Goal: Information Seeking & Learning: Learn about a topic

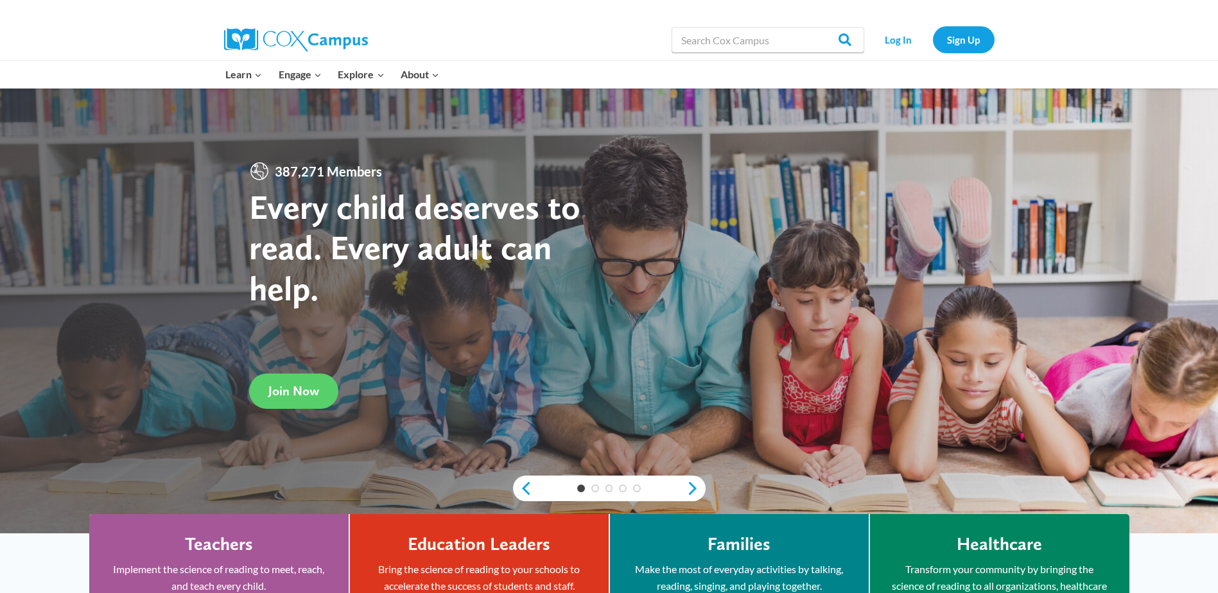
click at [883, 39] on link "Log In" at bounding box center [899, 39] width 56 height 26
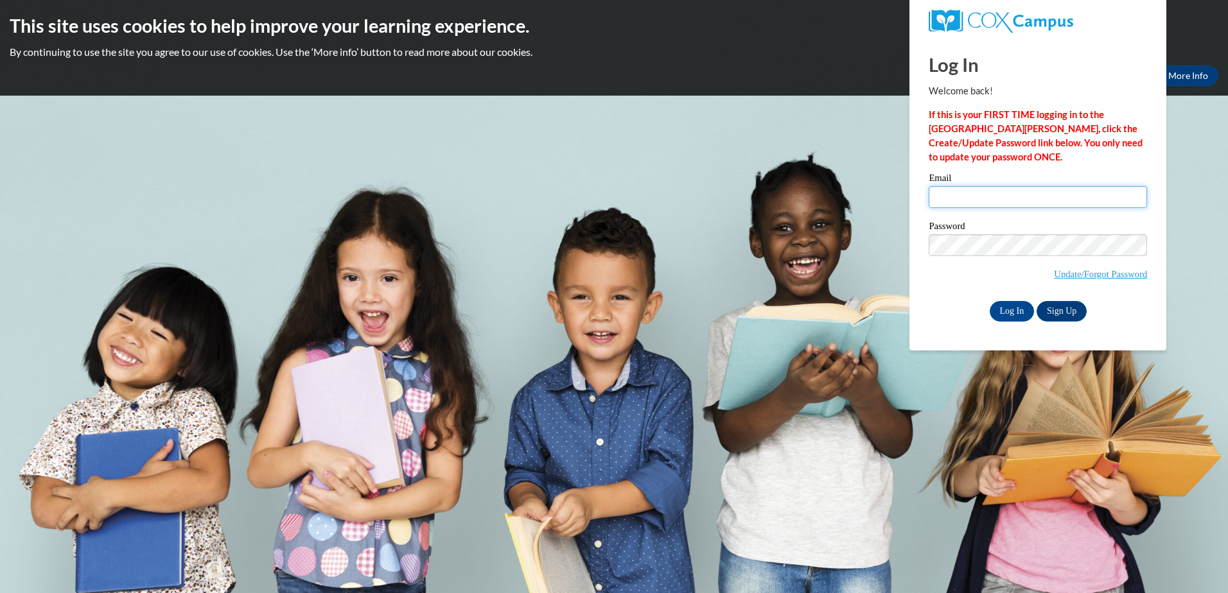
click at [948, 198] on input "Email" at bounding box center [1037, 197] width 218 height 22
type input "rlwilson@nmhs.net"
click at [1022, 310] on input "Log In" at bounding box center [1011, 311] width 45 height 21
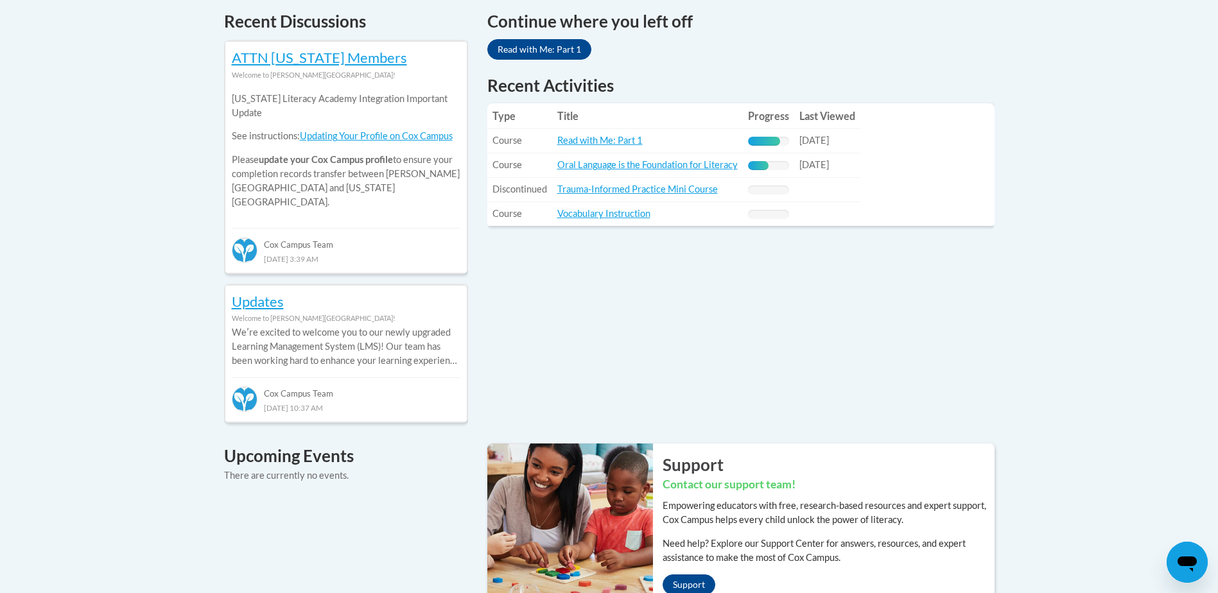
scroll to position [625, 0]
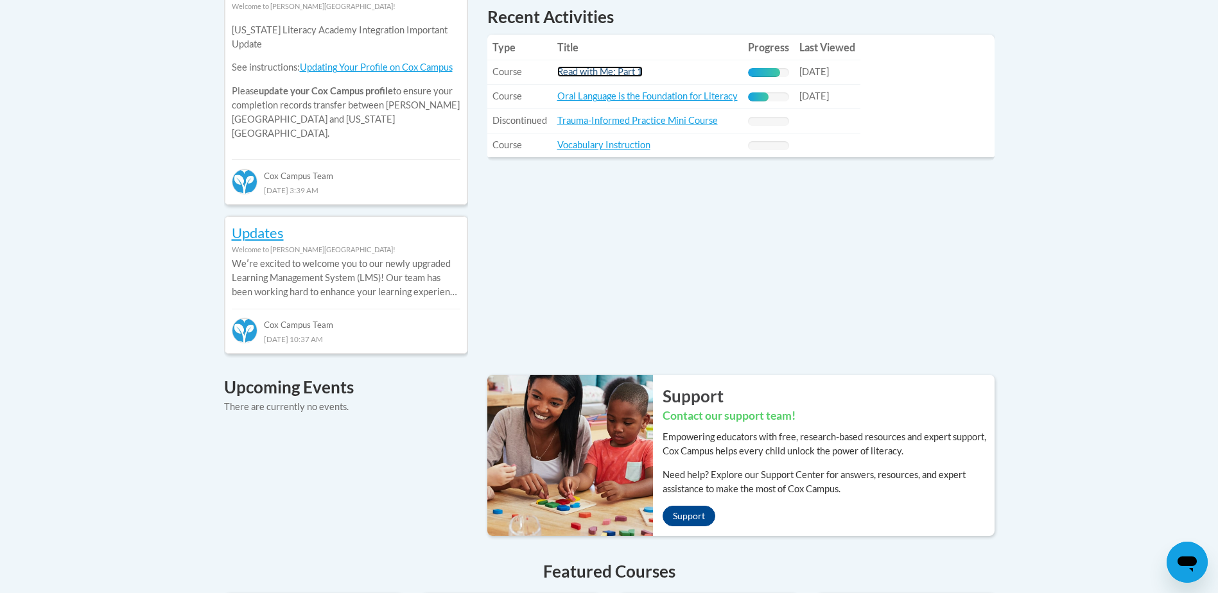
click at [600, 72] on link "Read with Me: Part 1" at bounding box center [599, 71] width 85 height 11
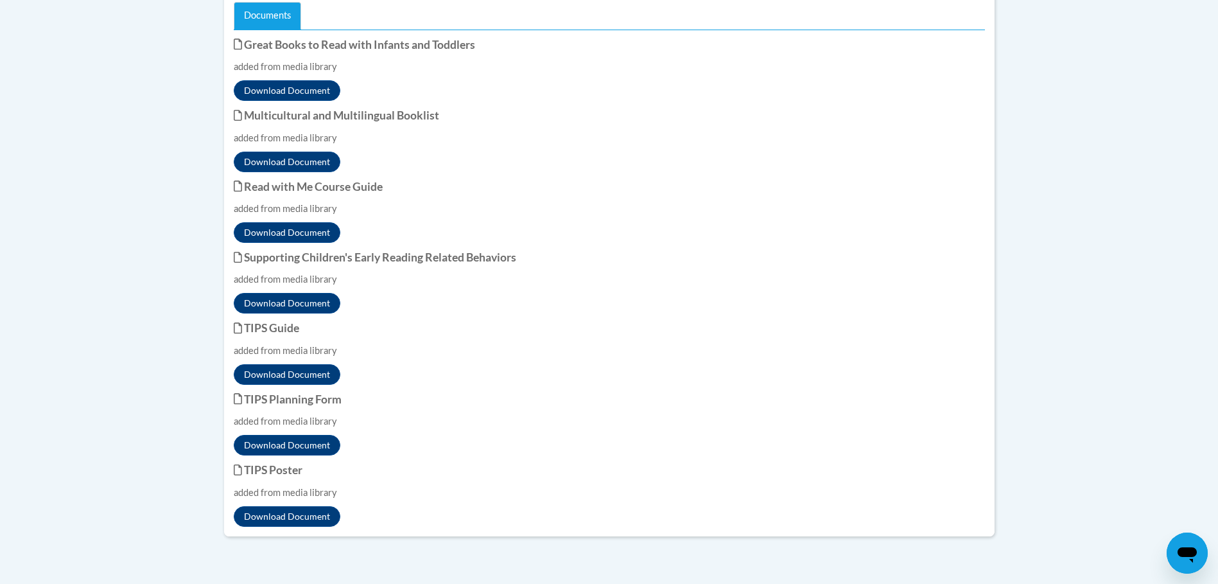
scroll to position [951, 0]
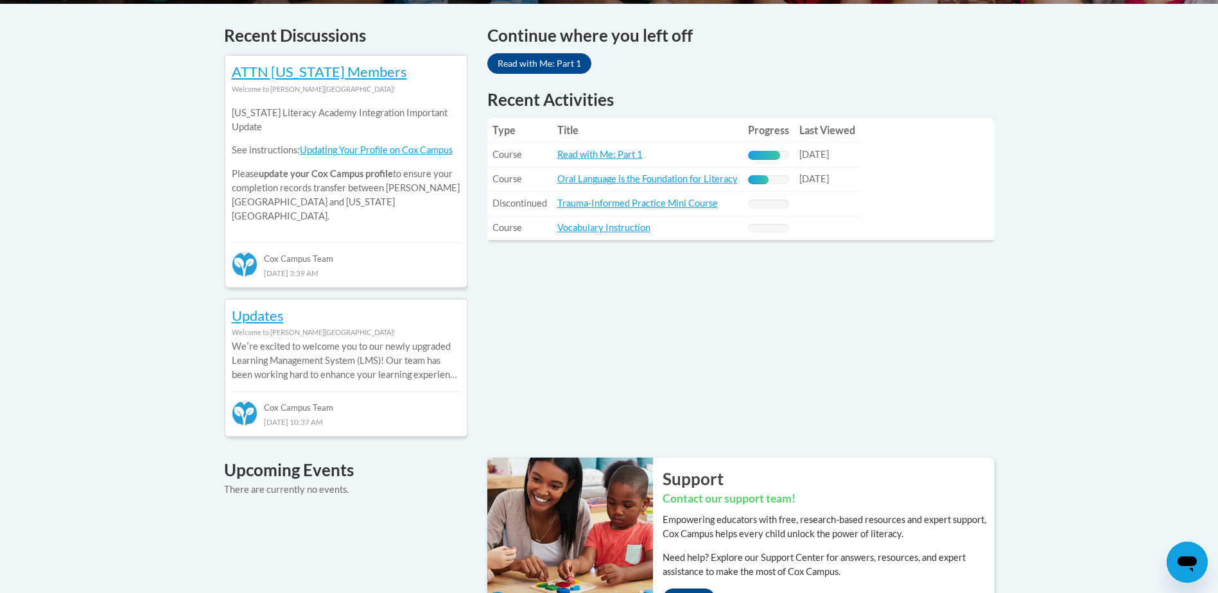
scroll to position [517, 0]
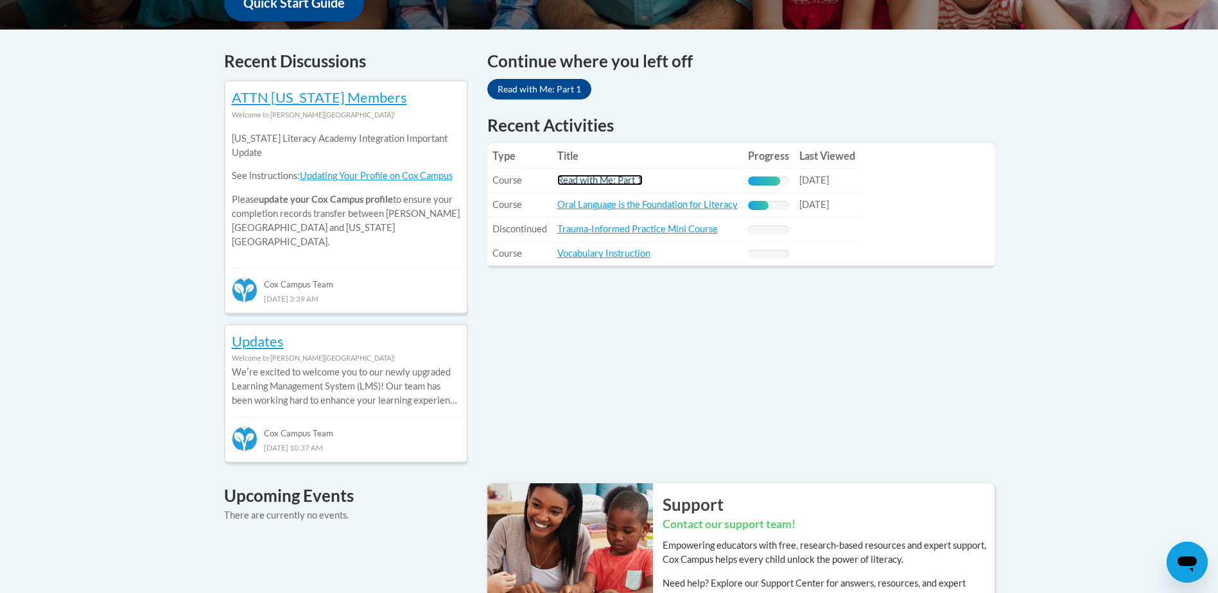
click at [589, 179] on link "Read with Me: Part 1" at bounding box center [599, 180] width 85 height 11
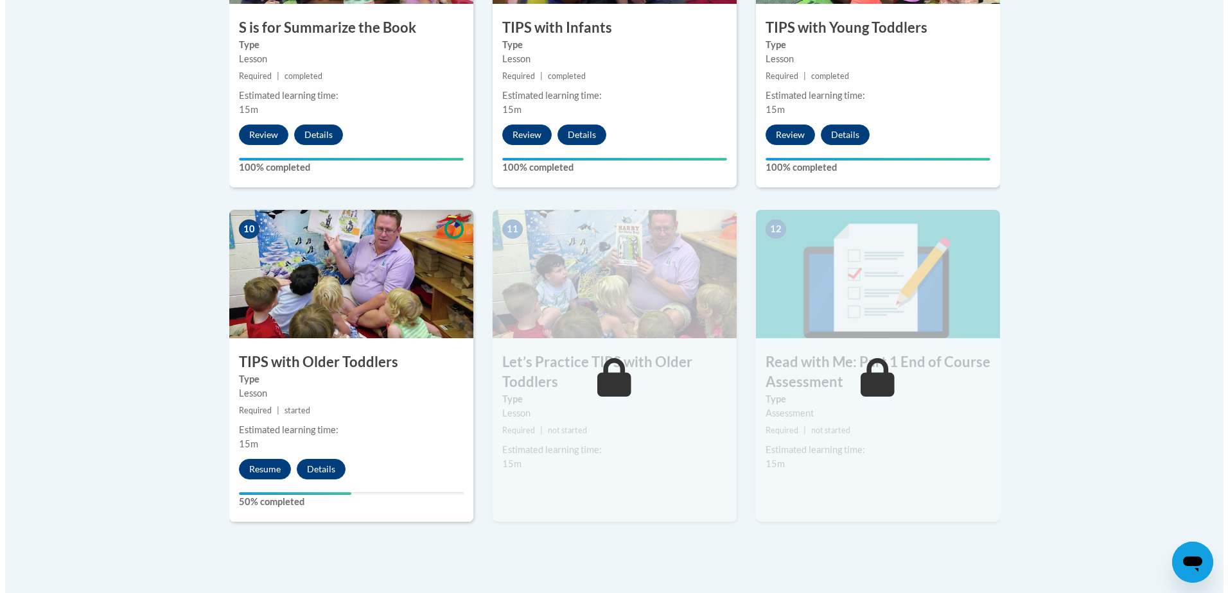
scroll to position [1268, 0]
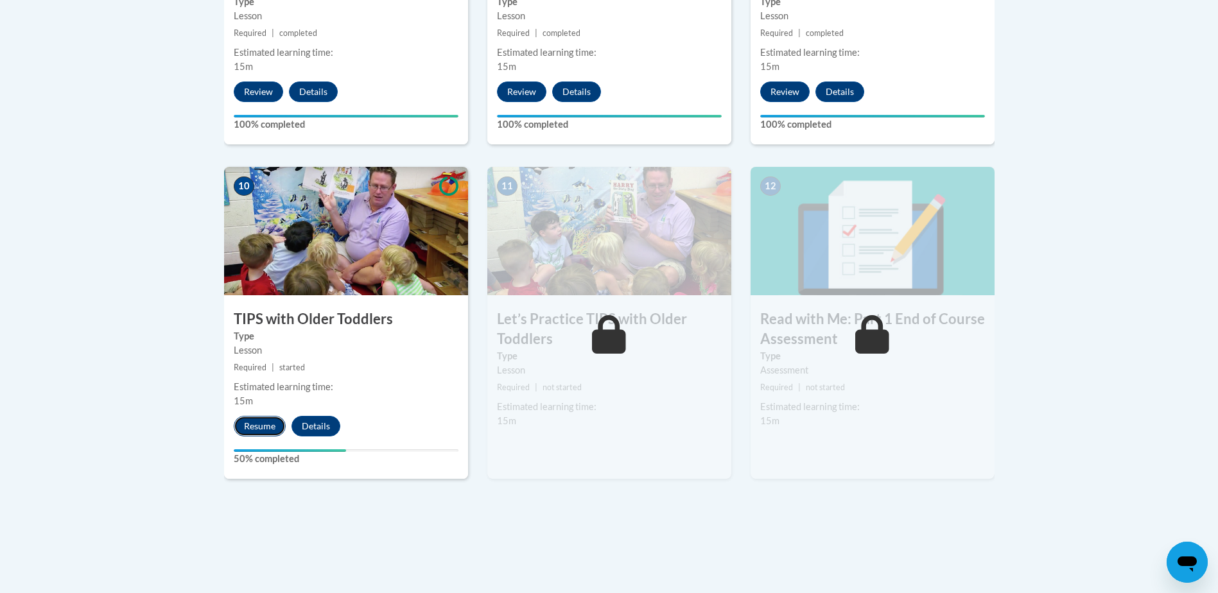
click at [263, 420] on button "Resume" at bounding box center [260, 426] width 52 height 21
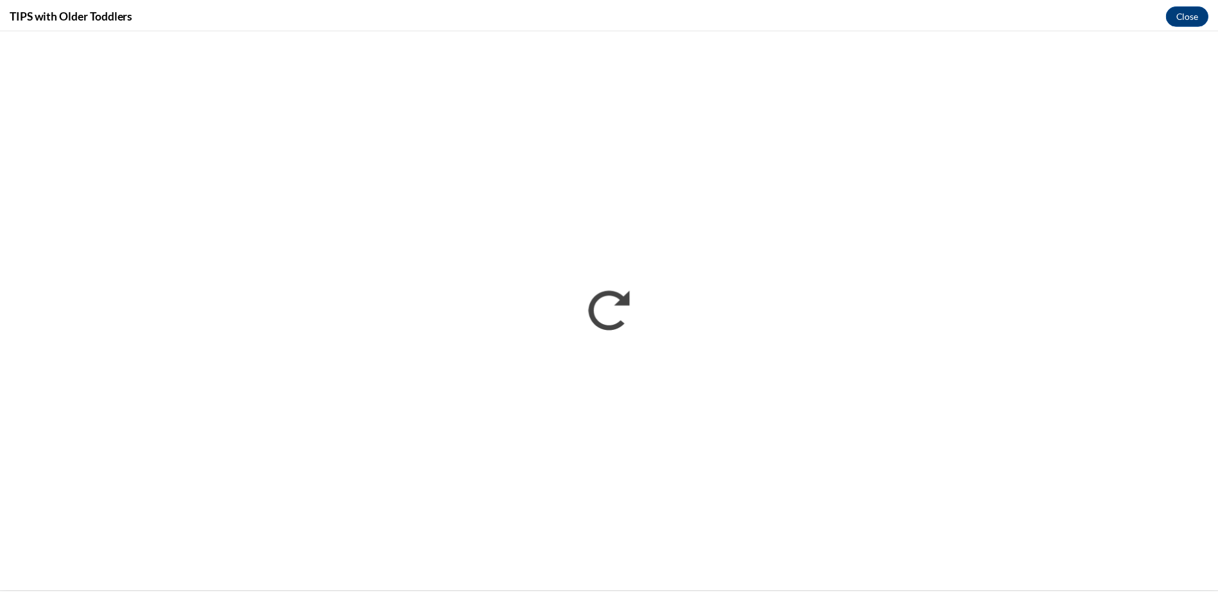
scroll to position [0, 0]
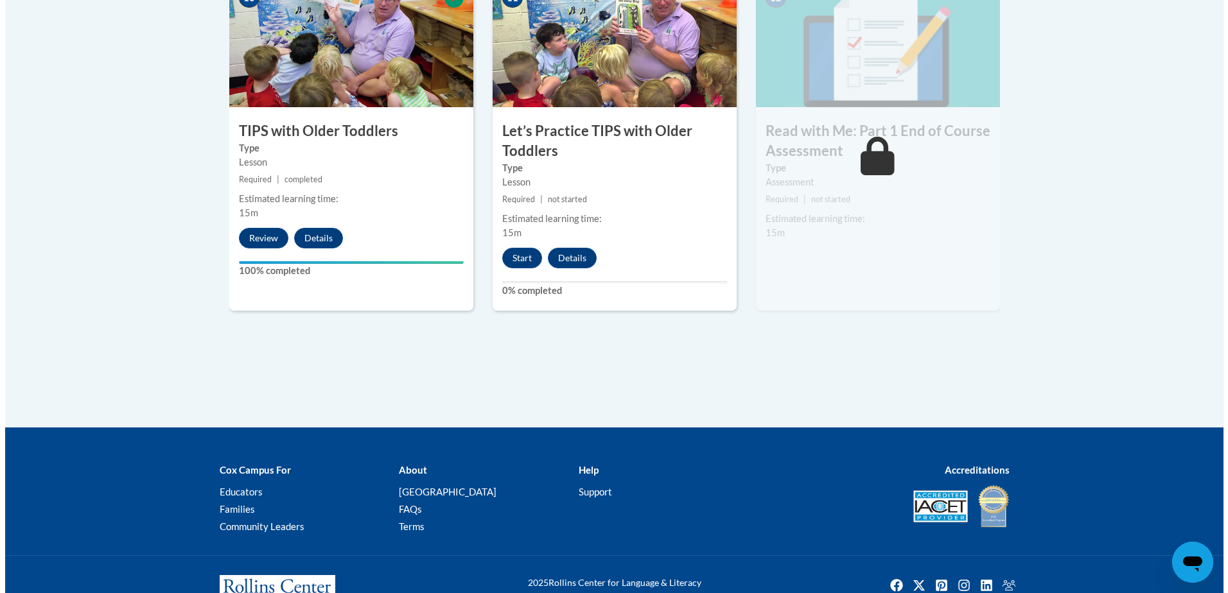
scroll to position [1502, 0]
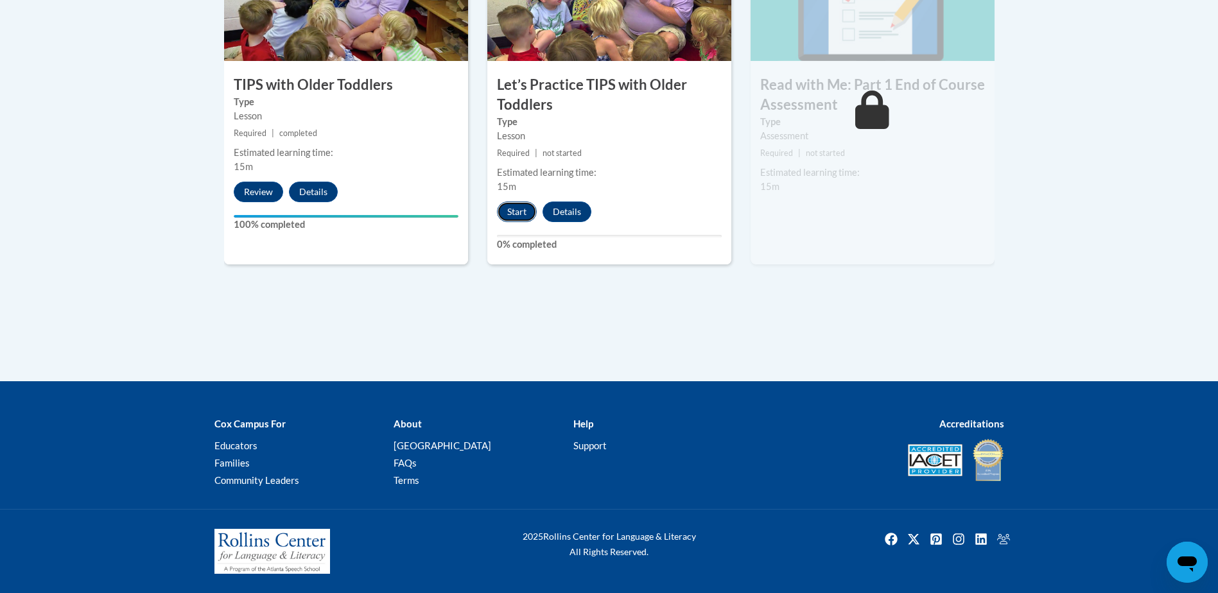
click at [518, 208] on button "Start" at bounding box center [517, 212] width 40 height 21
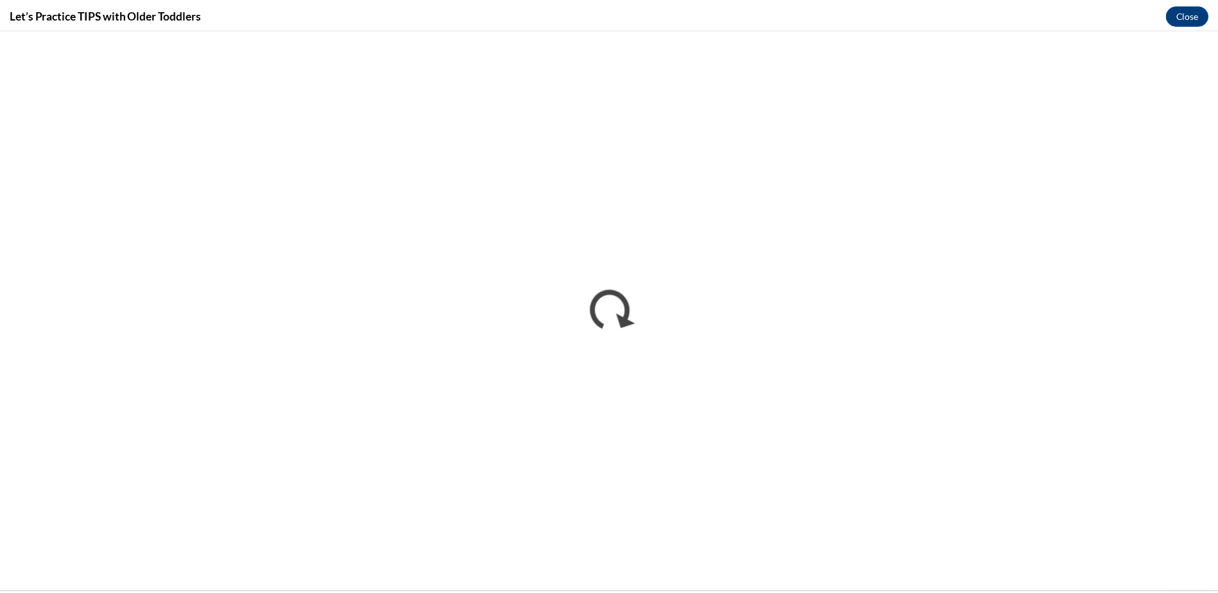
scroll to position [0, 0]
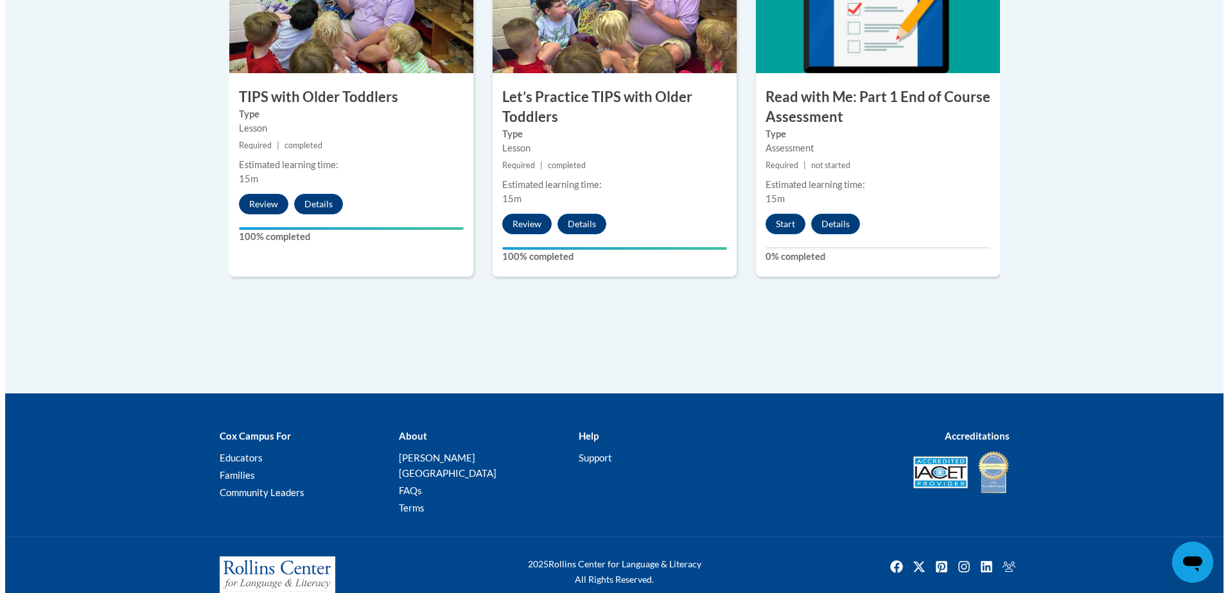
scroll to position [1502, 0]
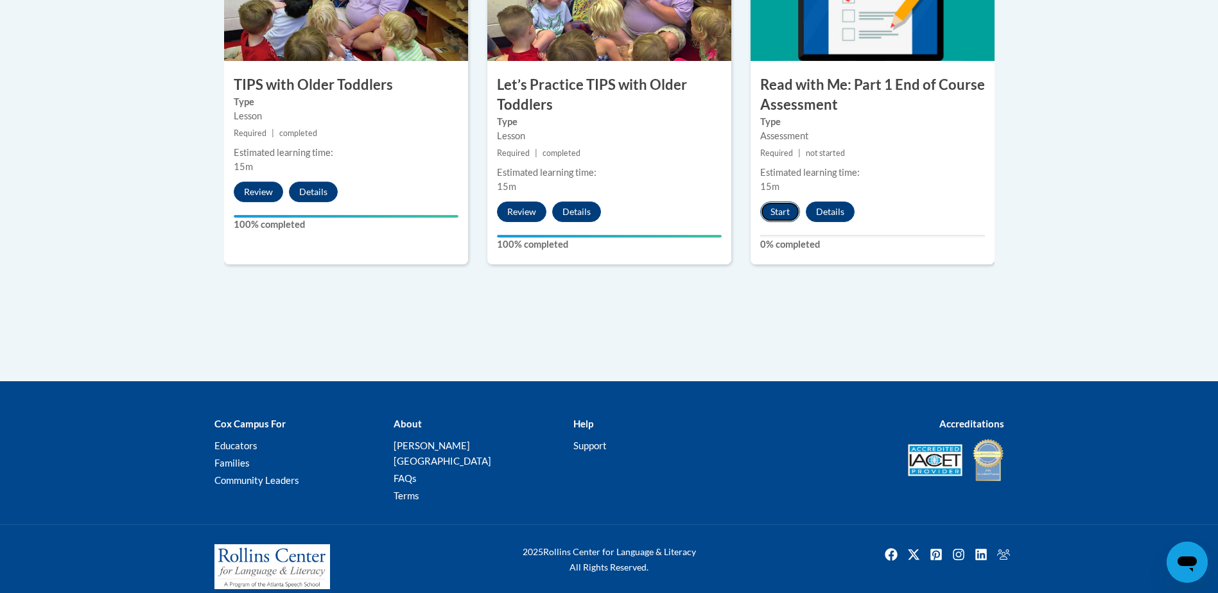
click at [774, 206] on button "Start" at bounding box center [780, 212] width 40 height 21
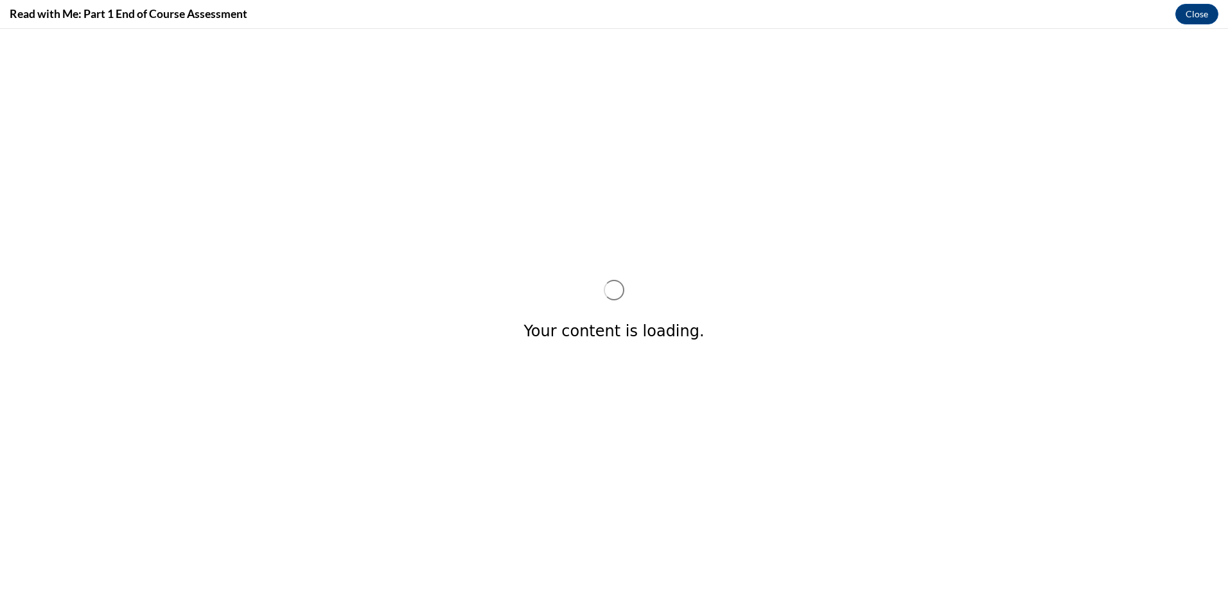
scroll to position [0, 0]
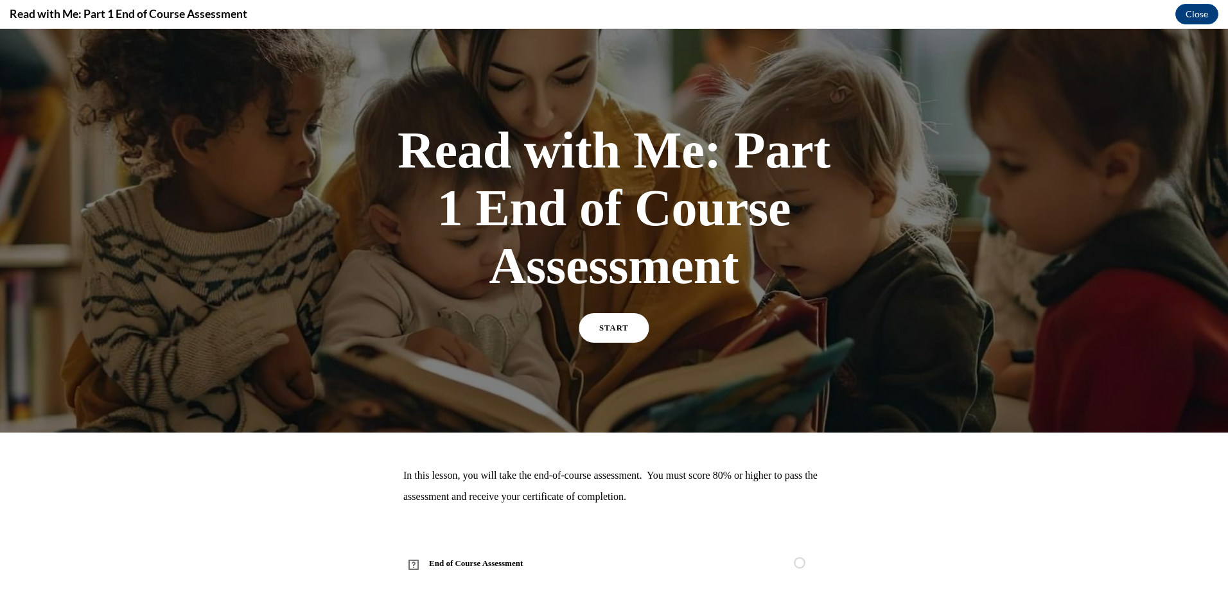
click at [595, 321] on link "START" at bounding box center [614, 328] width 70 height 30
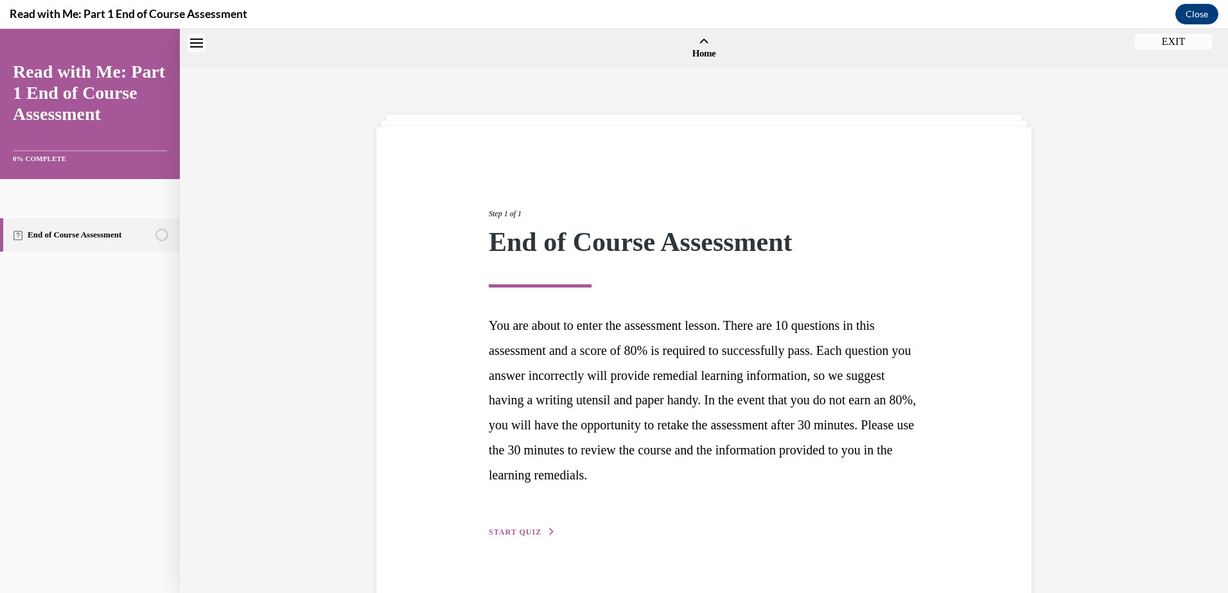
scroll to position [40, 0]
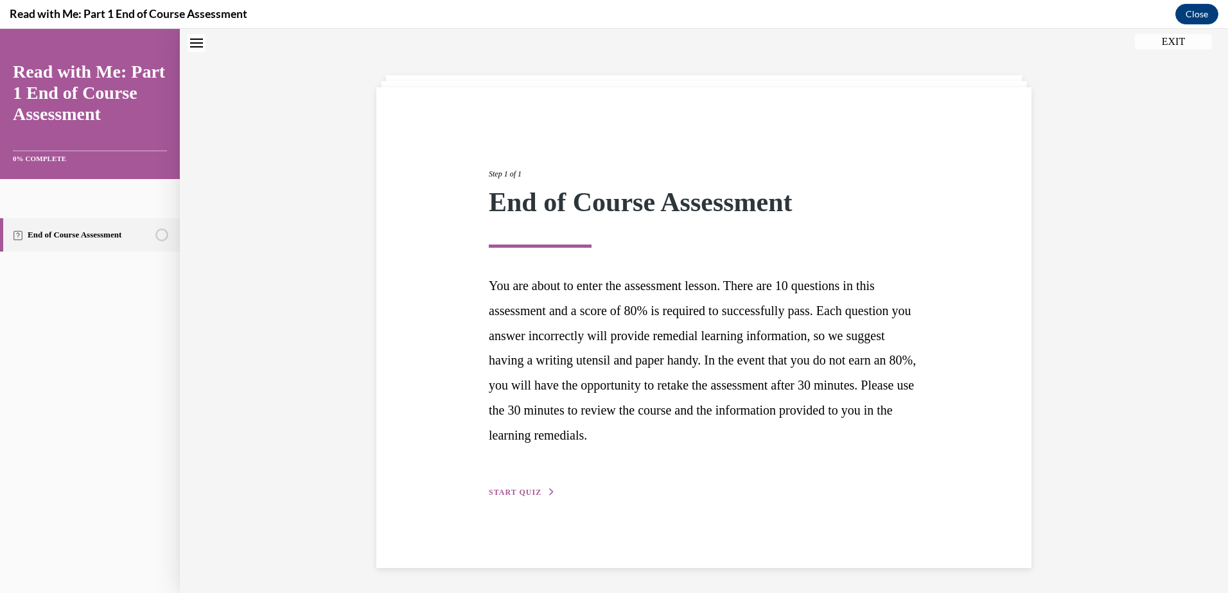
click at [489, 492] on span "START QUIZ" at bounding box center [515, 492] width 53 height 9
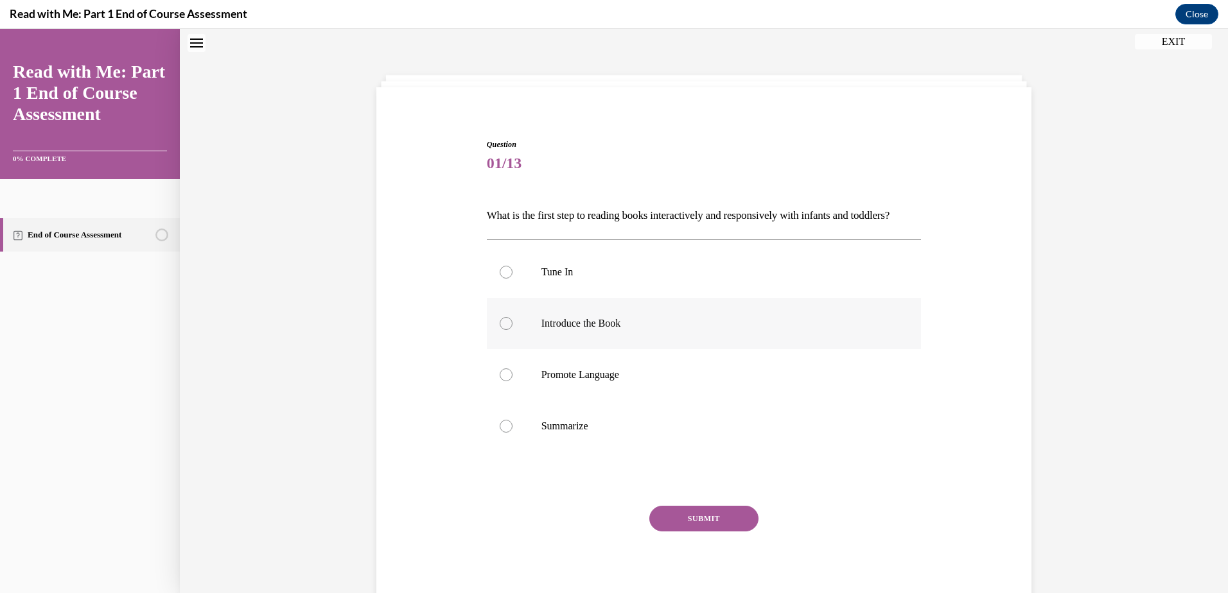
click at [500, 330] on div at bounding box center [506, 323] width 13 height 13
click at [500, 330] on input "Introduce the Book" at bounding box center [506, 323] width 13 height 13
radio input "true"
click at [701, 532] on button "SUBMIT" at bounding box center [703, 519] width 109 height 26
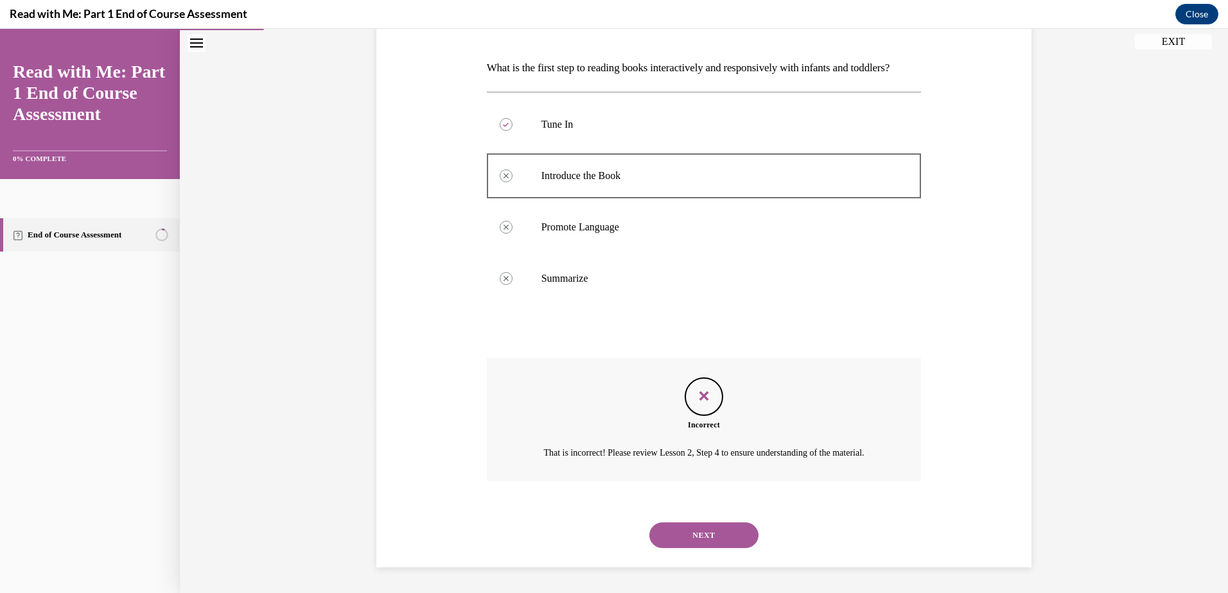
scroll to position [225, 0]
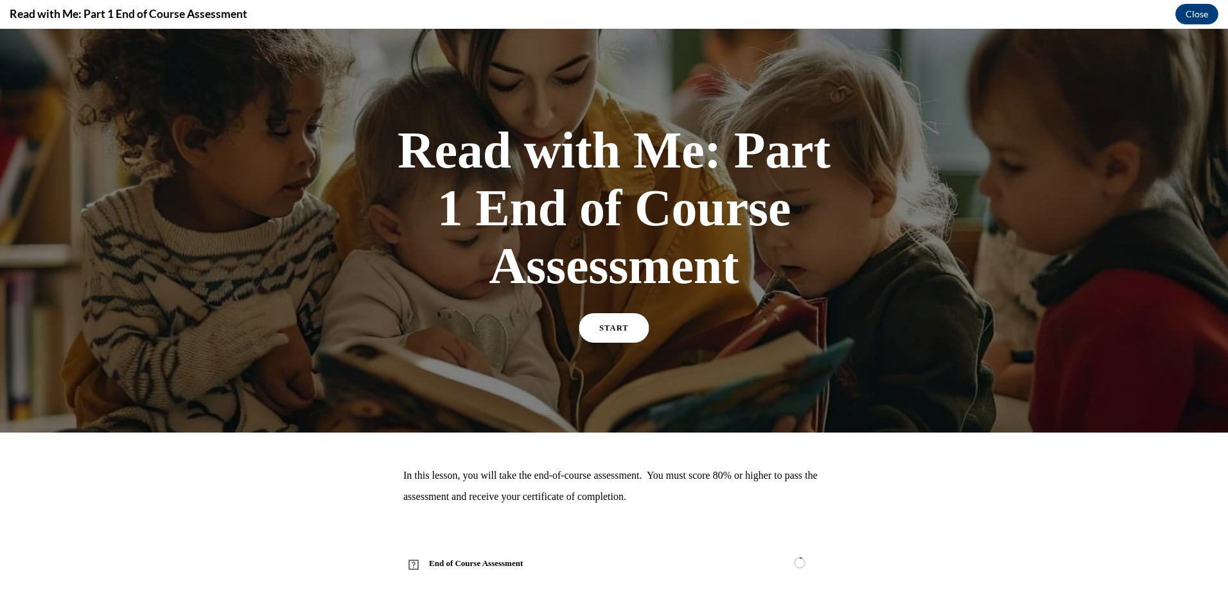
click at [606, 332] on link "START" at bounding box center [614, 328] width 70 height 30
click at [612, 326] on span "START" at bounding box center [614, 329] width 30 height 10
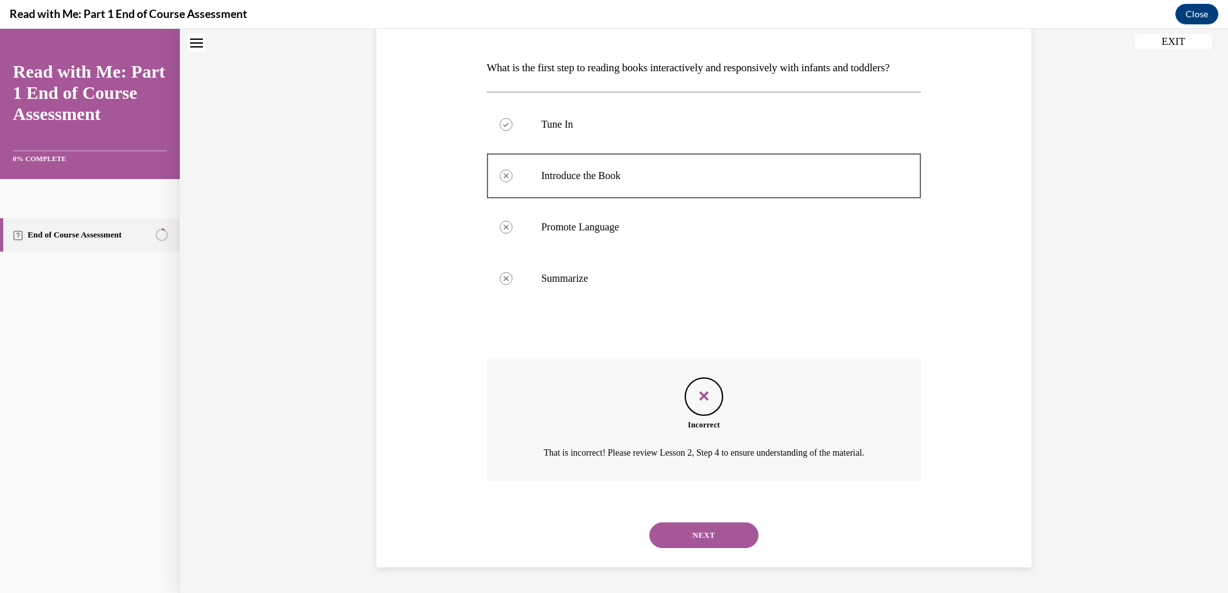
click at [672, 535] on button "NEXT" at bounding box center [703, 536] width 109 height 26
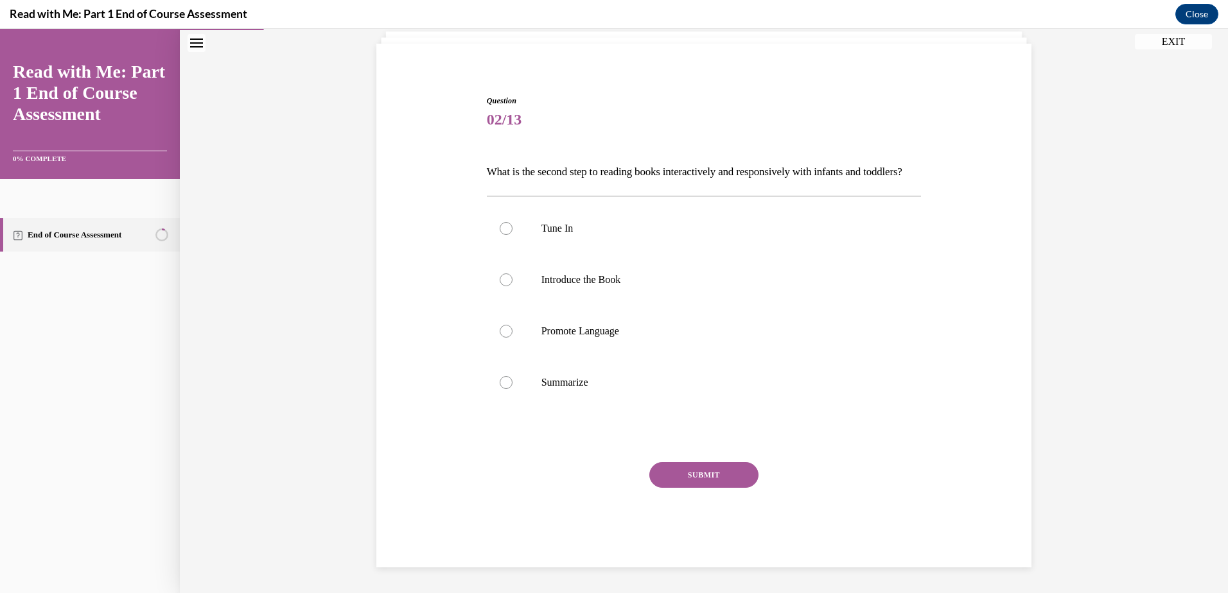
scroll to position [105, 0]
click at [502, 279] on div at bounding box center [506, 280] width 13 height 13
click at [502, 279] on input "Introduce the Book" at bounding box center [506, 280] width 13 height 13
radio input "true"
click at [682, 473] on button "SUBMIT" at bounding box center [703, 475] width 109 height 26
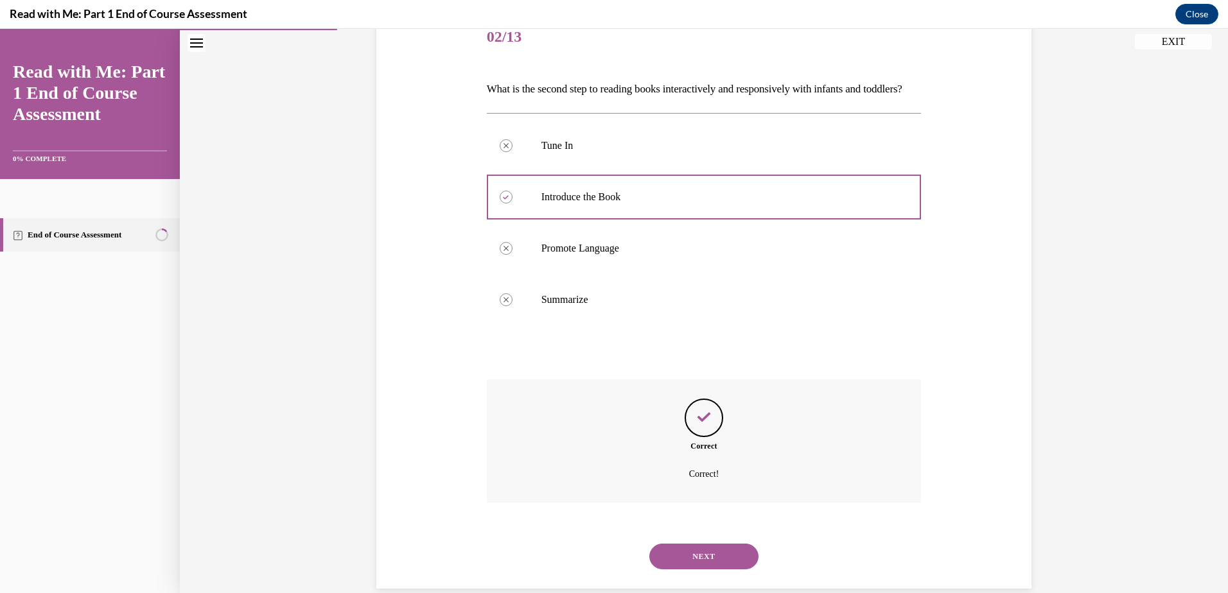
scroll to position [209, 0]
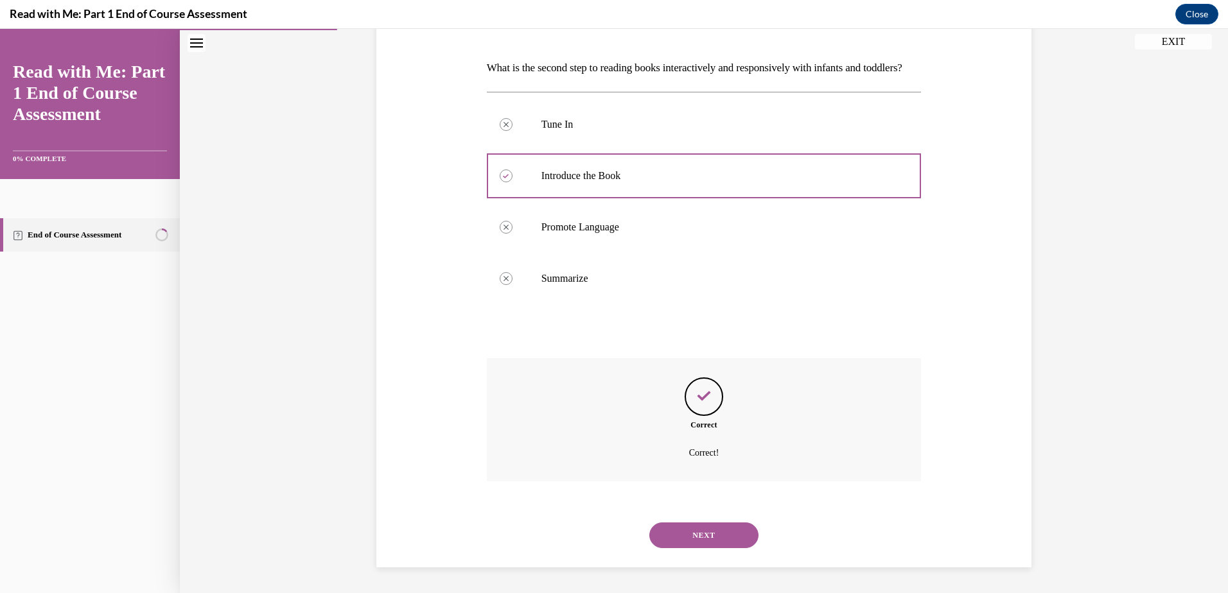
click at [692, 536] on button "NEXT" at bounding box center [703, 536] width 109 height 26
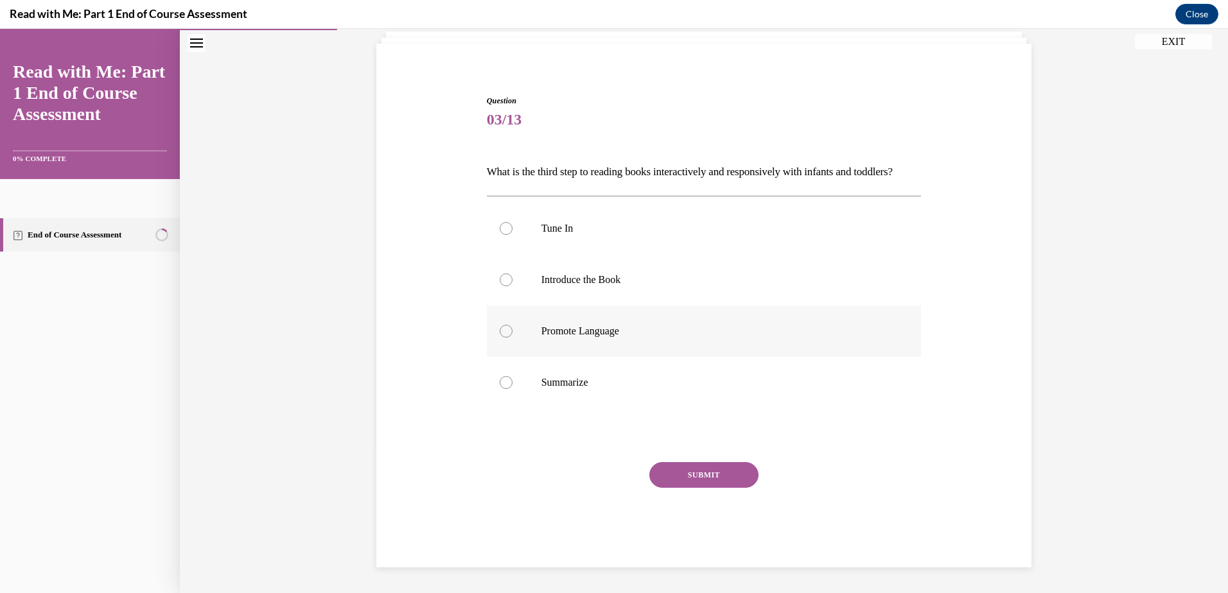
click at [500, 334] on div at bounding box center [506, 331] width 13 height 13
click at [500, 334] on input "Promote Language" at bounding box center [506, 331] width 13 height 13
radio input "true"
click at [677, 471] on button "SUBMIT" at bounding box center [703, 475] width 109 height 26
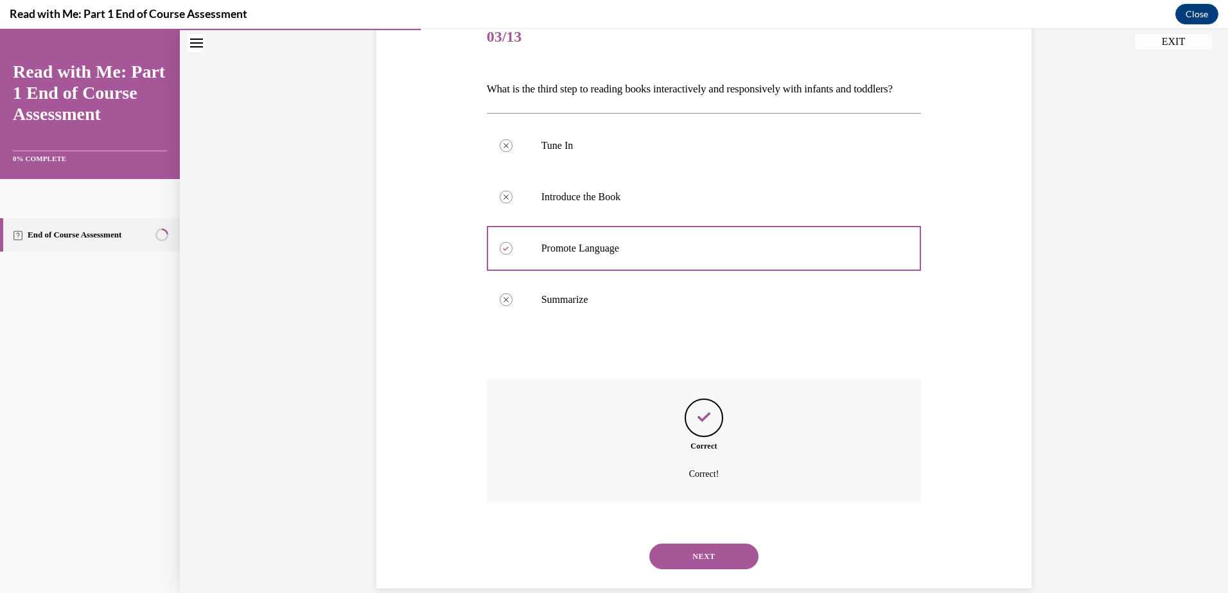
scroll to position [209, 0]
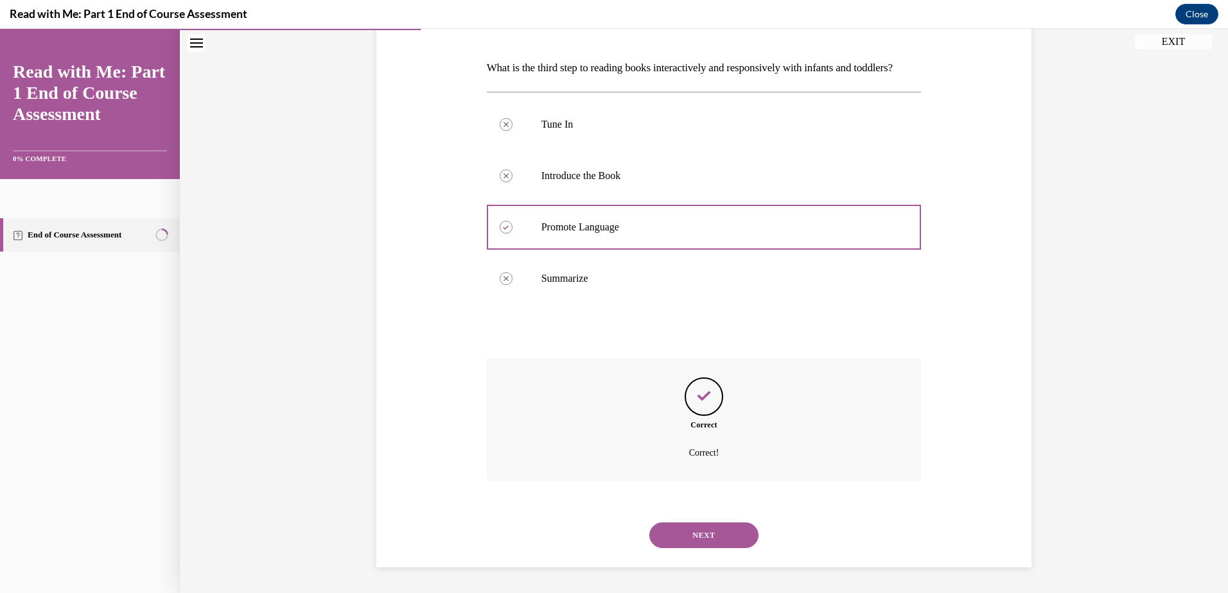
click at [728, 537] on button "NEXT" at bounding box center [703, 536] width 109 height 26
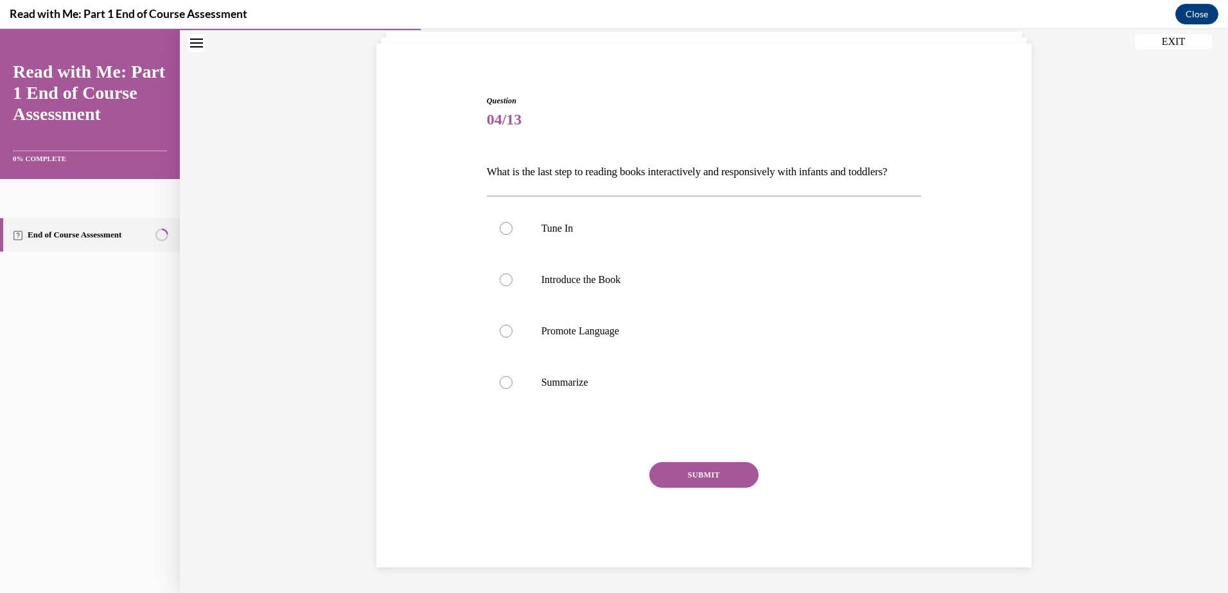
scroll to position [105, 0]
click at [500, 383] on div at bounding box center [506, 382] width 13 height 13
click at [500, 383] on input "Summarize" at bounding box center [506, 382] width 13 height 13
radio input "true"
click at [715, 478] on button "SUBMIT" at bounding box center [703, 475] width 109 height 26
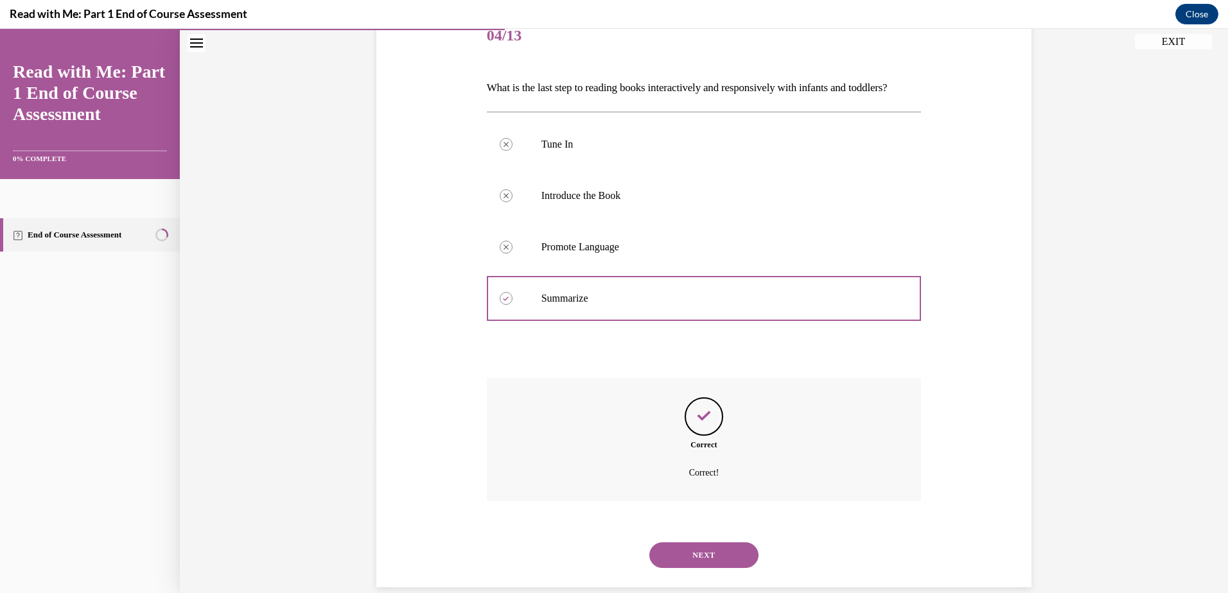
scroll to position [209, 0]
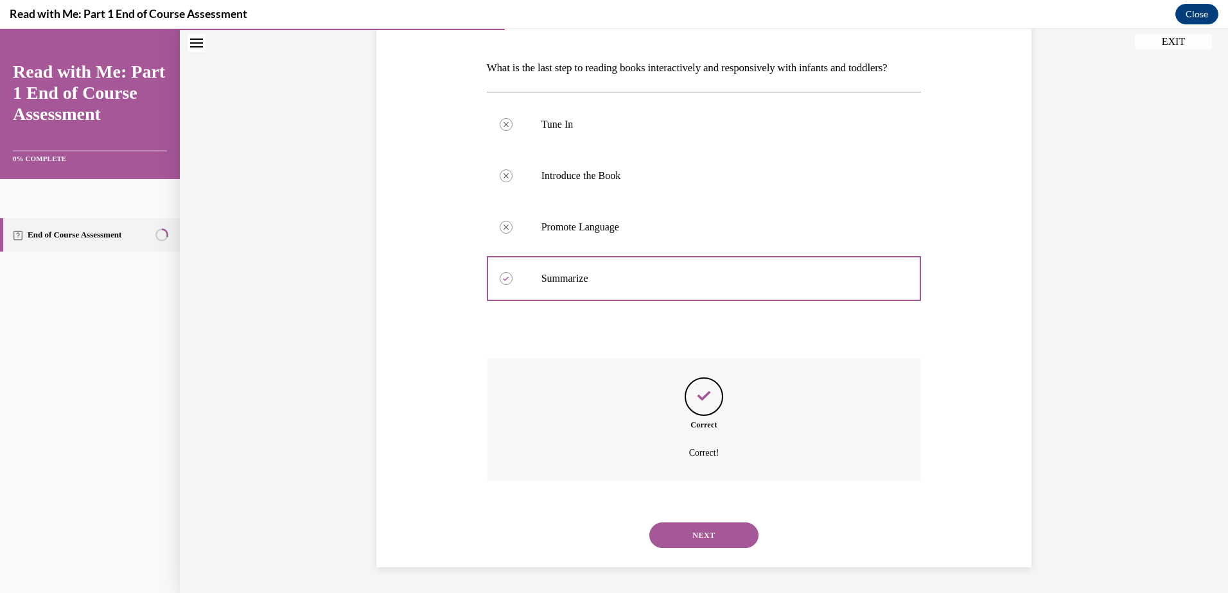
click at [681, 534] on button "NEXT" at bounding box center [703, 536] width 109 height 26
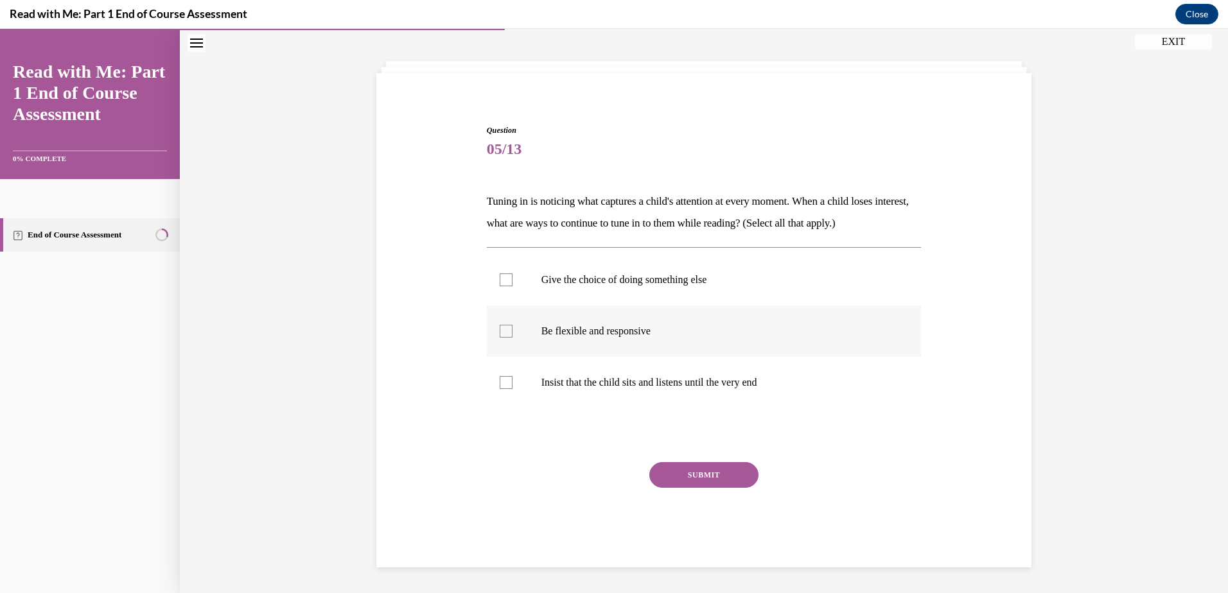
click at [502, 332] on div at bounding box center [506, 331] width 13 height 13
click at [502, 332] on input "Be flexible and responsive" at bounding box center [506, 331] width 13 height 13
checkbox input "true"
click at [686, 469] on button "SUBMIT" at bounding box center [703, 475] width 109 height 26
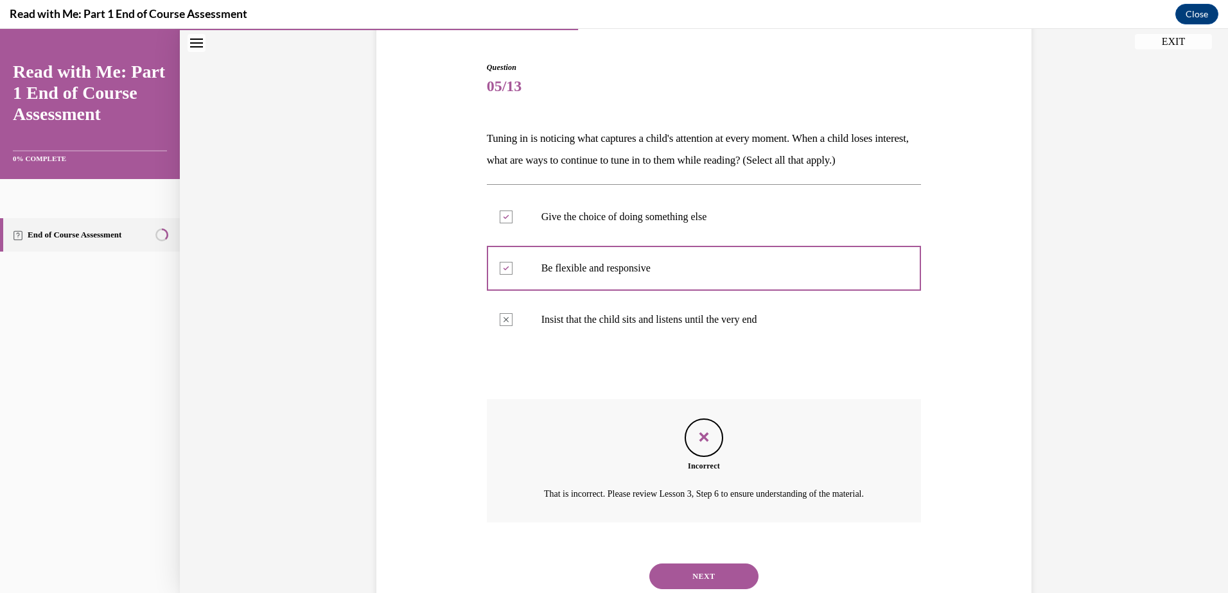
scroll to position [173, 0]
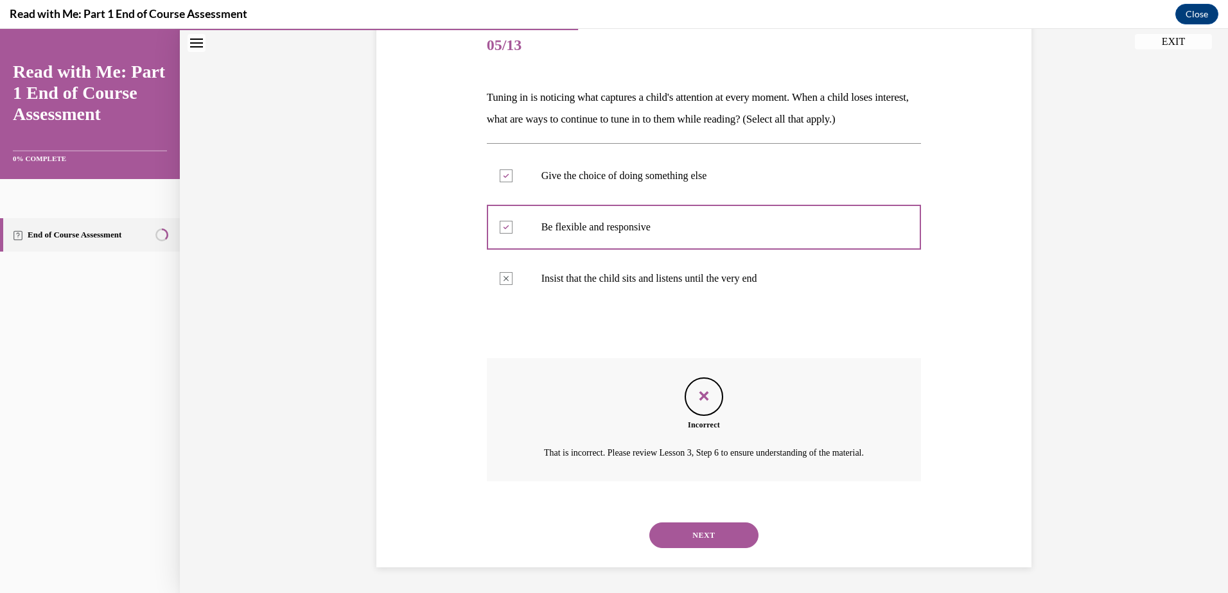
click at [704, 538] on button "NEXT" at bounding box center [703, 536] width 109 height 26
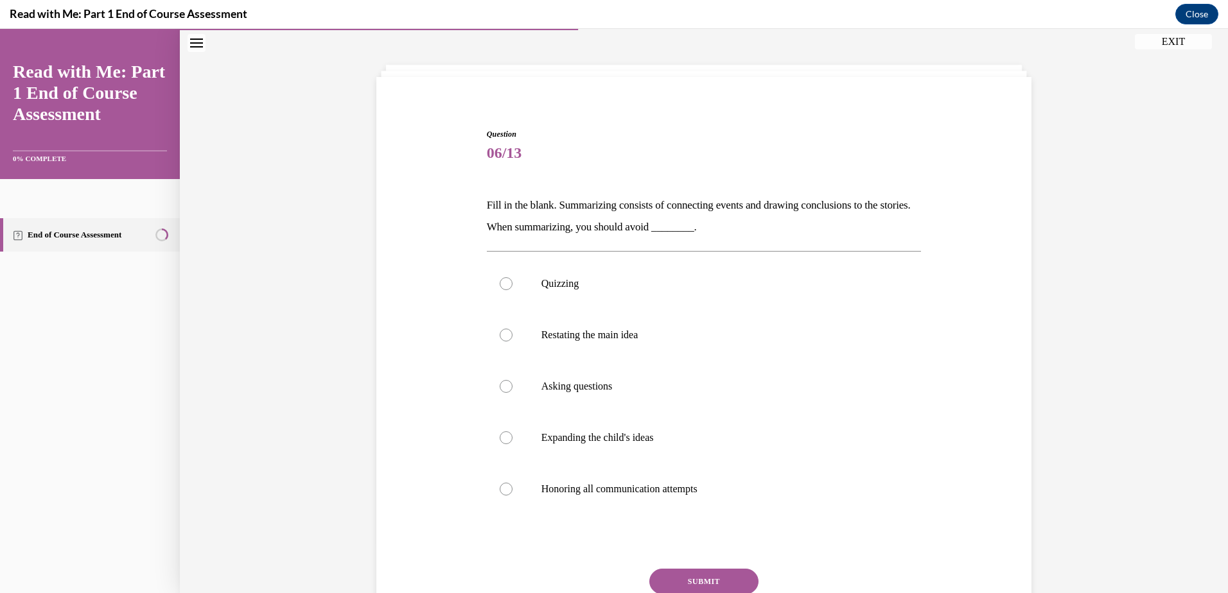
scroll to position [51, 0]
click at [502, 286] on div at bounding box center [506, 282] width 13 height 13
click at [502, 286] on input "Quizzing" at bounding box center [506, 282] width 13 height 13
radio input "true"
click at [500, 438] on div at bounding box center [506, 436] width 13 height 13
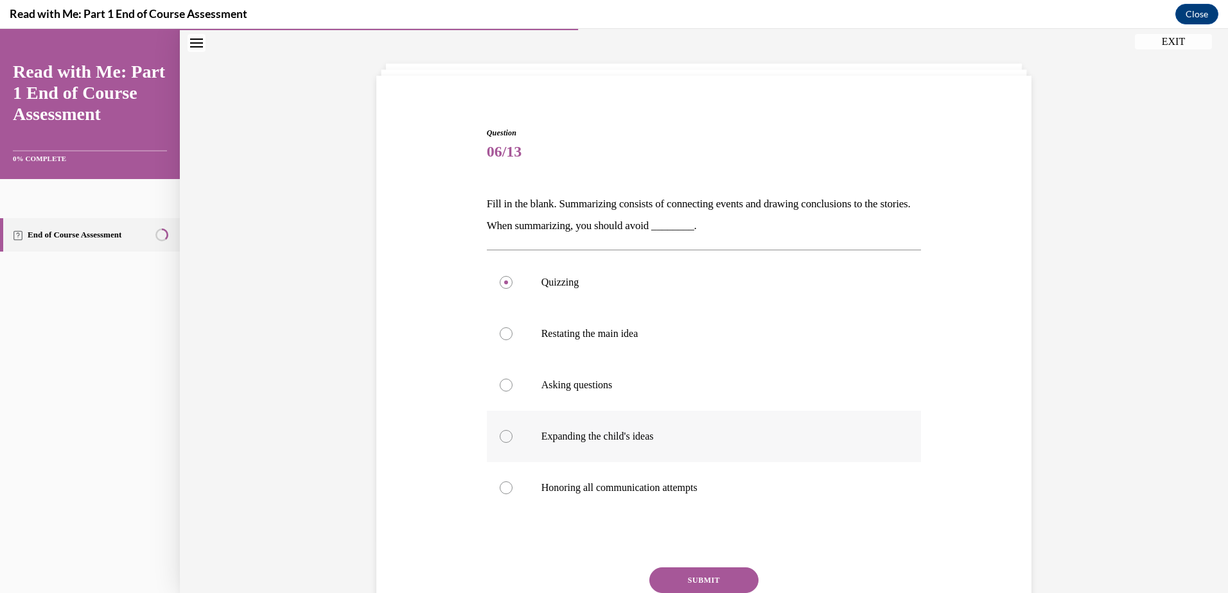
click at [500, 438] on input "Expanding the child's ideas" at bounding box center [506, 436] width 13 height 13
radio input "true"
click at [500, 491] on div at bounding box center [506, 488] width 13 height 13
click at [500, 491] on input "Honoring all communication attempts" at bounding box center [506, 488] width 13 height 13
radio input "true"
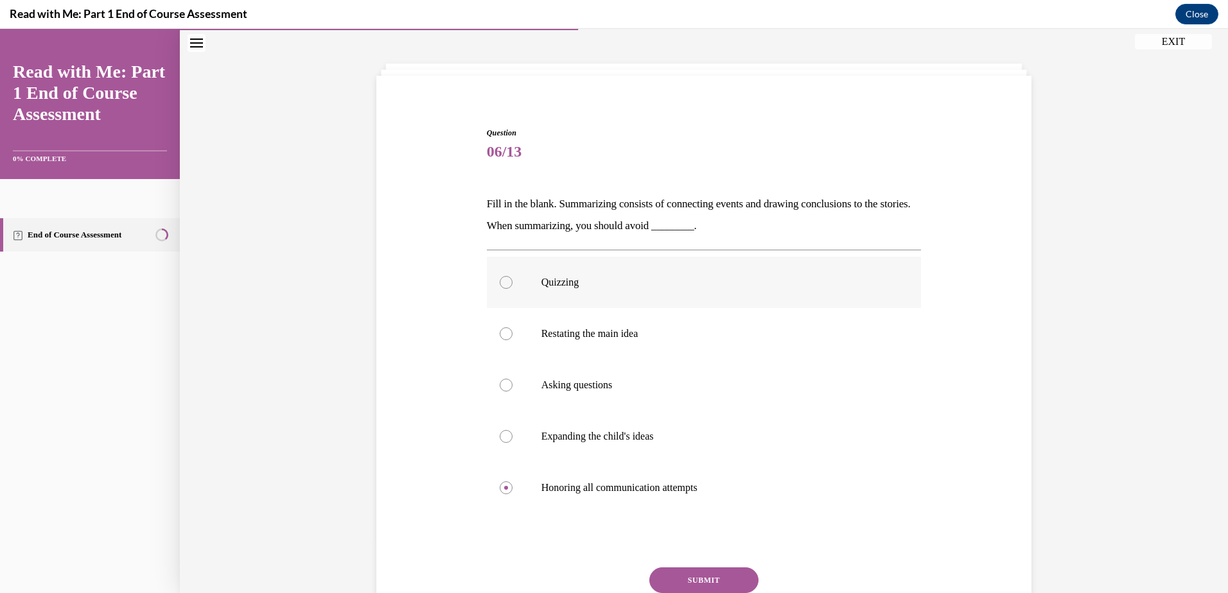
click at [500, 284] on div at bounding box center [506, 282] width 13 height 13
click at [500, 284] on input "Quizzing" at bounding box center [506, 282] width 13 height 13
radio input "true"
click at [701, 576] on button "SUBMIT" at bounding box center [703, 581] width 109 height 26
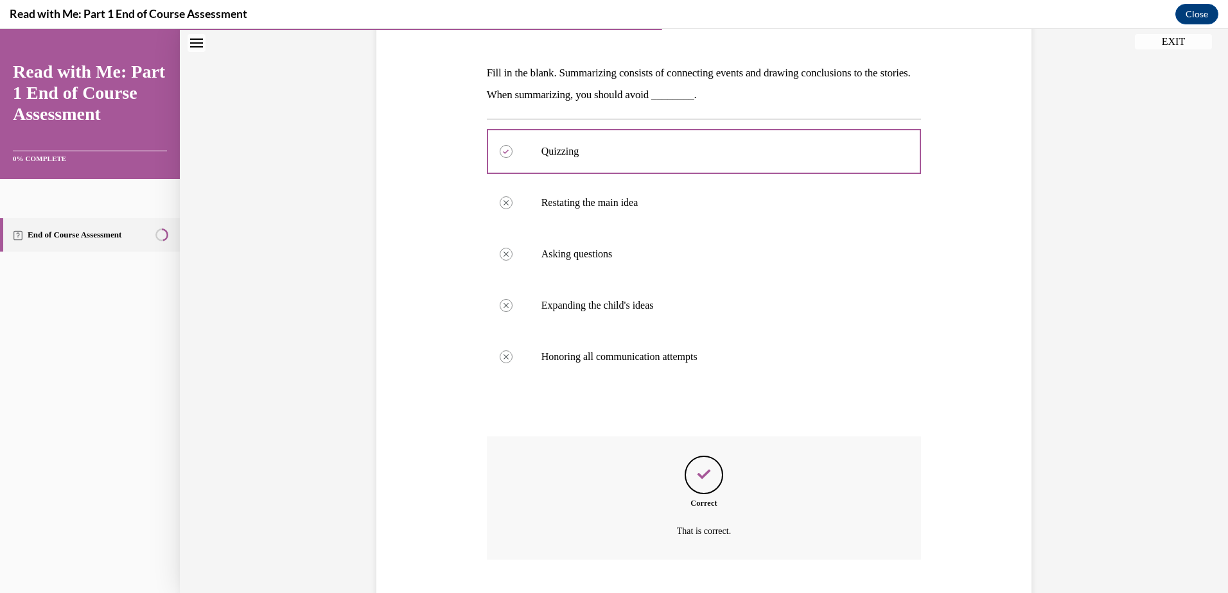
scroll to position [261, 0]
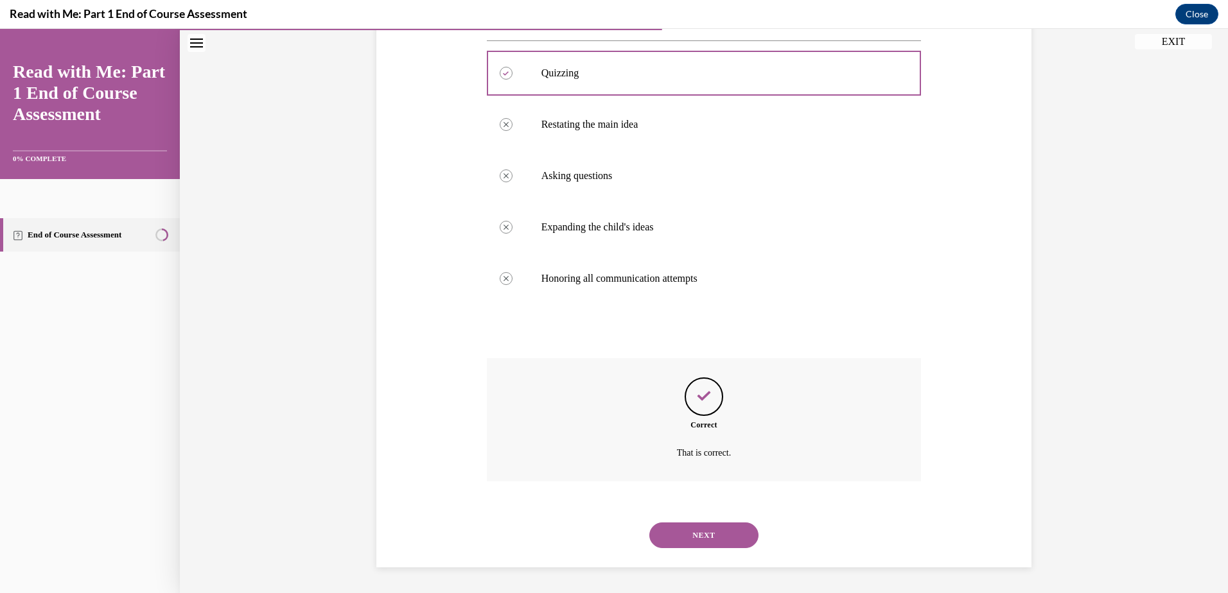
click at [695, 537] on button "NEXT" at bounding box center [703, 536] width 109 height 26
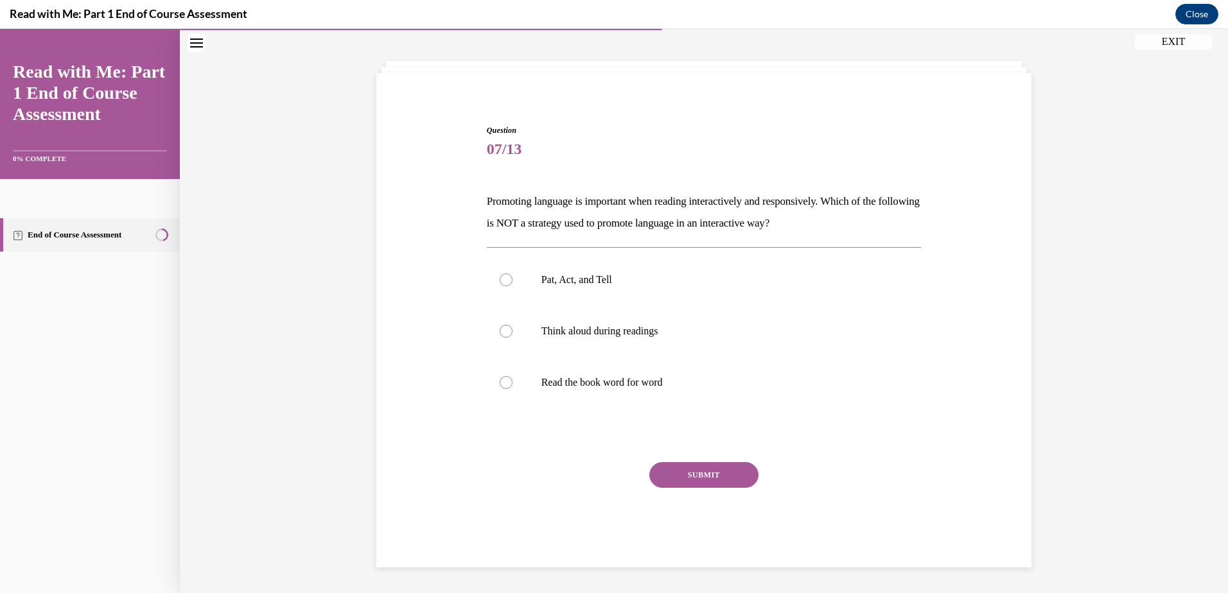
scroll to position [54, 0]
click at [503, 333] on div at bounding box center [506, 331] width 13 height 13
click at [503, 333] on input "Think aloud during readings" at bounding box center [506, 331] width 13 height 13
radio input "true"
click at [708, 474] on button "SUBMIT" at bounding box center [703, 475] width 109 height 26
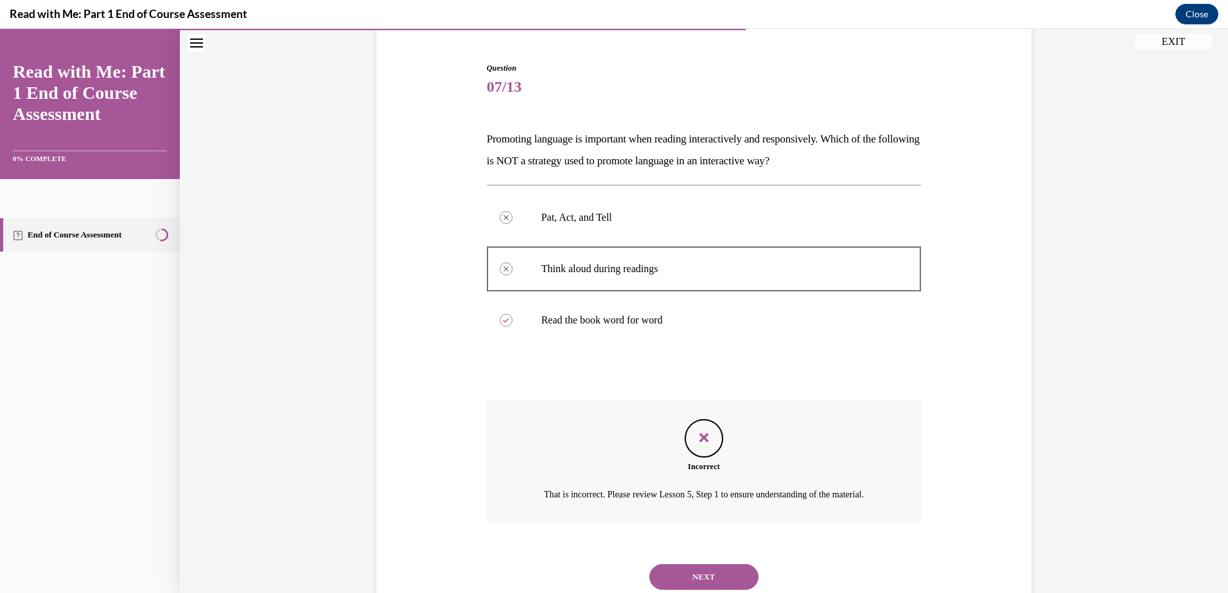
scroll to position [173, 0]
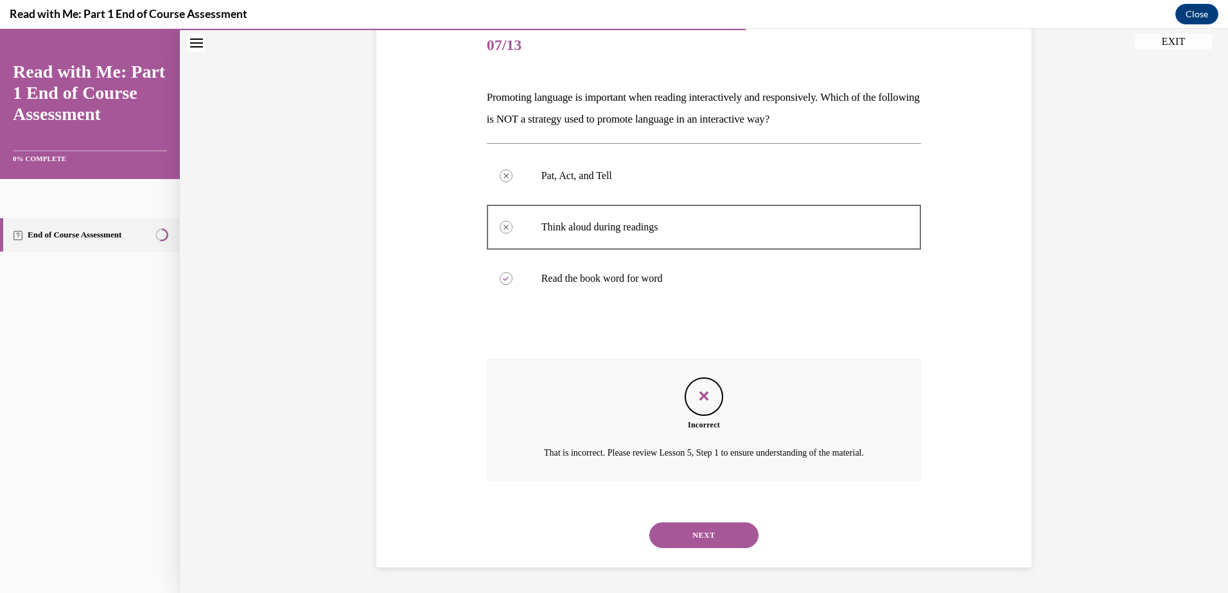
click at [679, 532] on button "NEXT" at bounding box center [703, 536] width 109 height 26
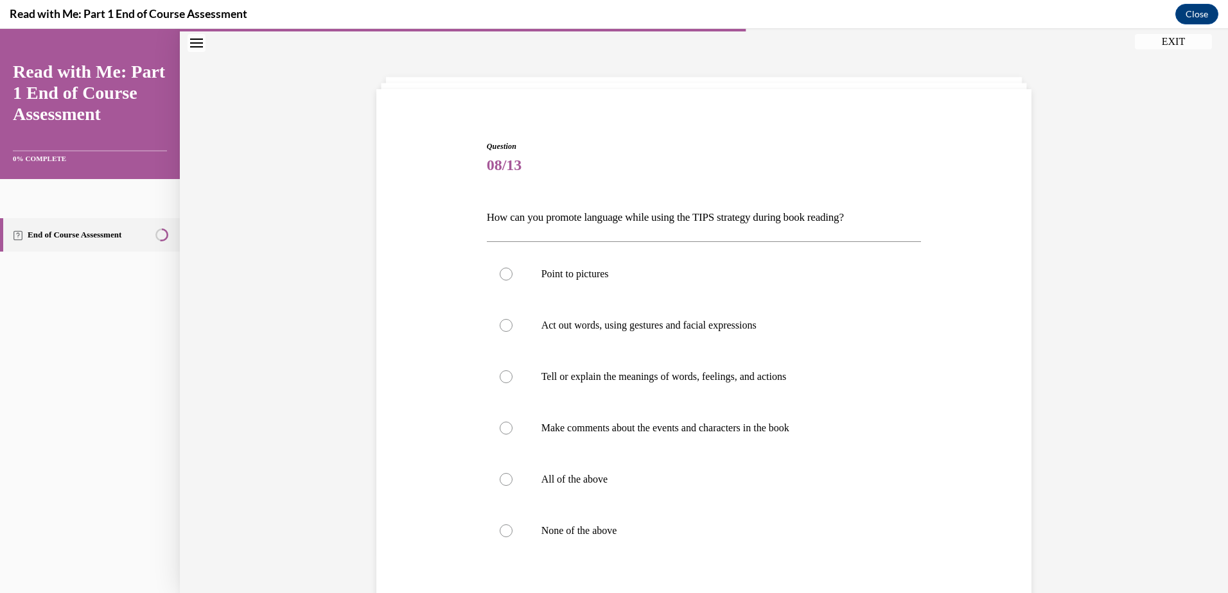
scroll to position [51, 0]
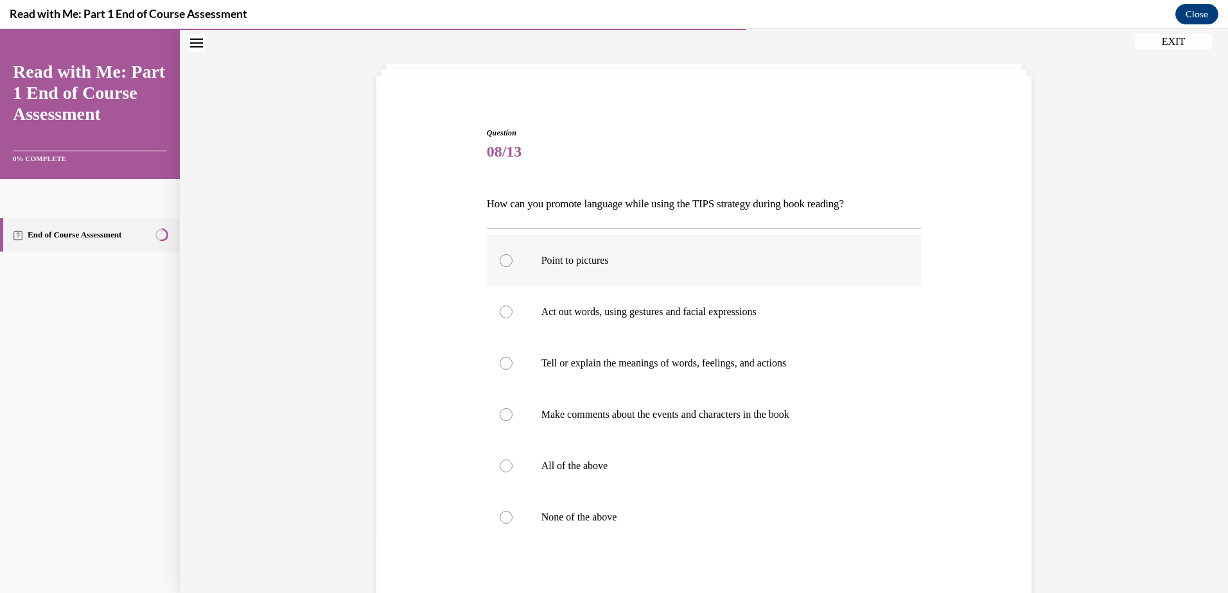
click at [501, 263] on div at bounding box center [506, 260] width 13 height 13
click at [501, 263] on input "Point to pictures" at bounding box center [506, 260] width 13 height 13
radio input "true"
click at [505, 315] on div at bounding box center [506, 312] width 13 height 13
click at [505, 315] on input "Act out words, using gestures and facial expressions" at bounding box center [506, 312] width 13 height 13
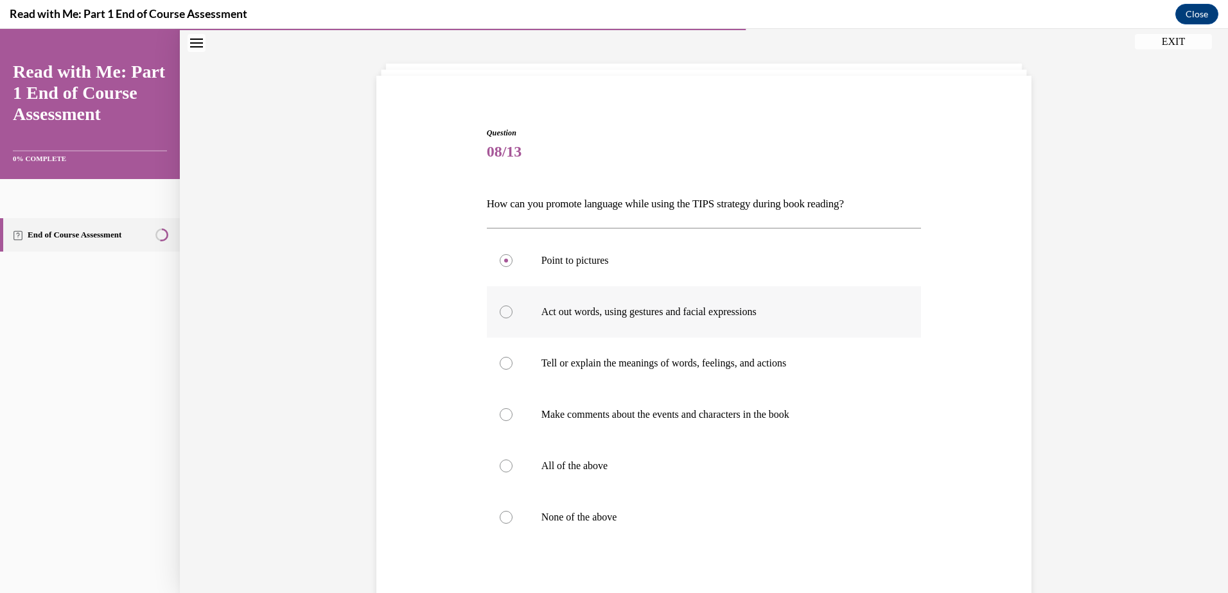
radio input "true"
click at [501, 464] on div at bounding box center [506, 466] width 13 height 13
click at [501, 464] on input "All of the above" at bounding box center [506, 466] width 13 height 13
radio input "true"
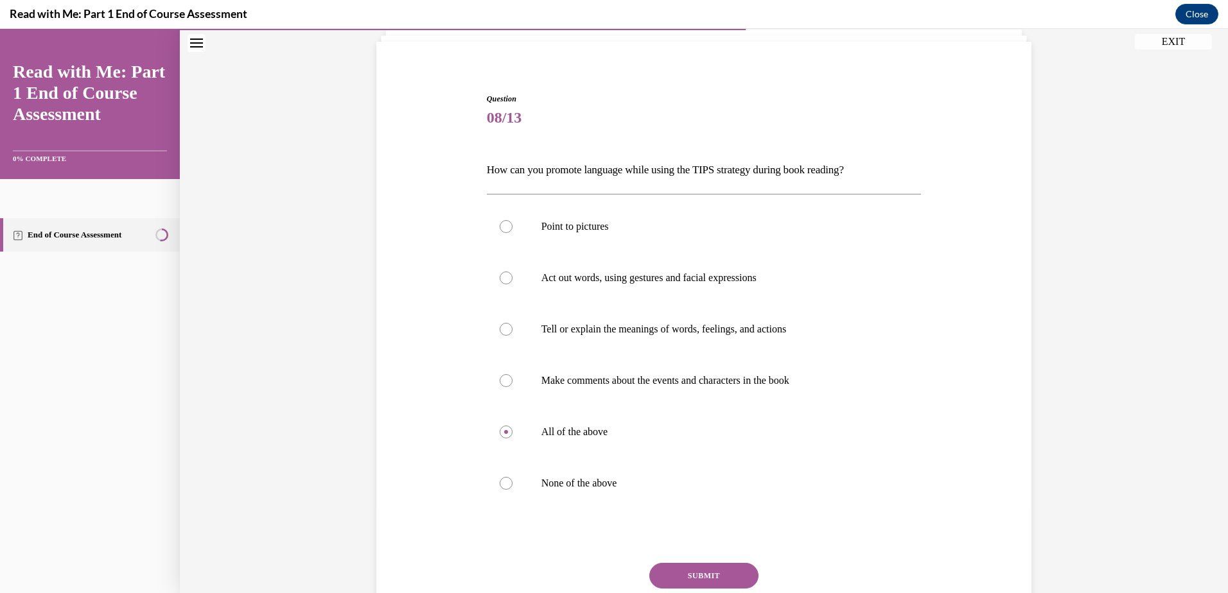
scroll to position [146, 0]
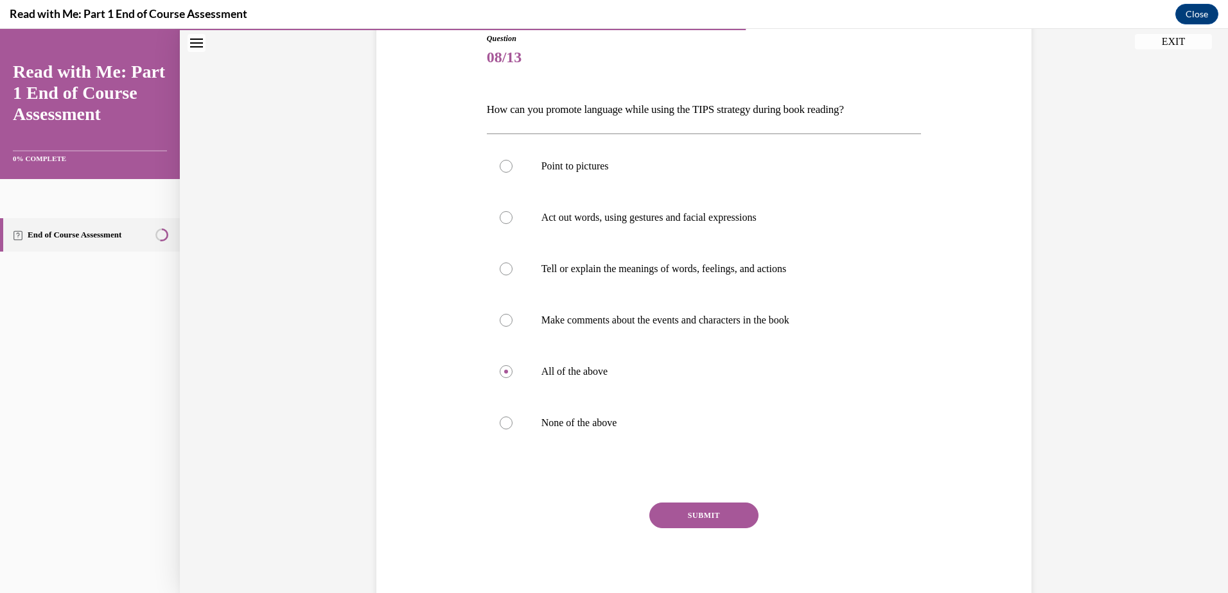
click at [707, 511] on button "SUBMIT" at bounding box center [703, 516] width 109 height 26
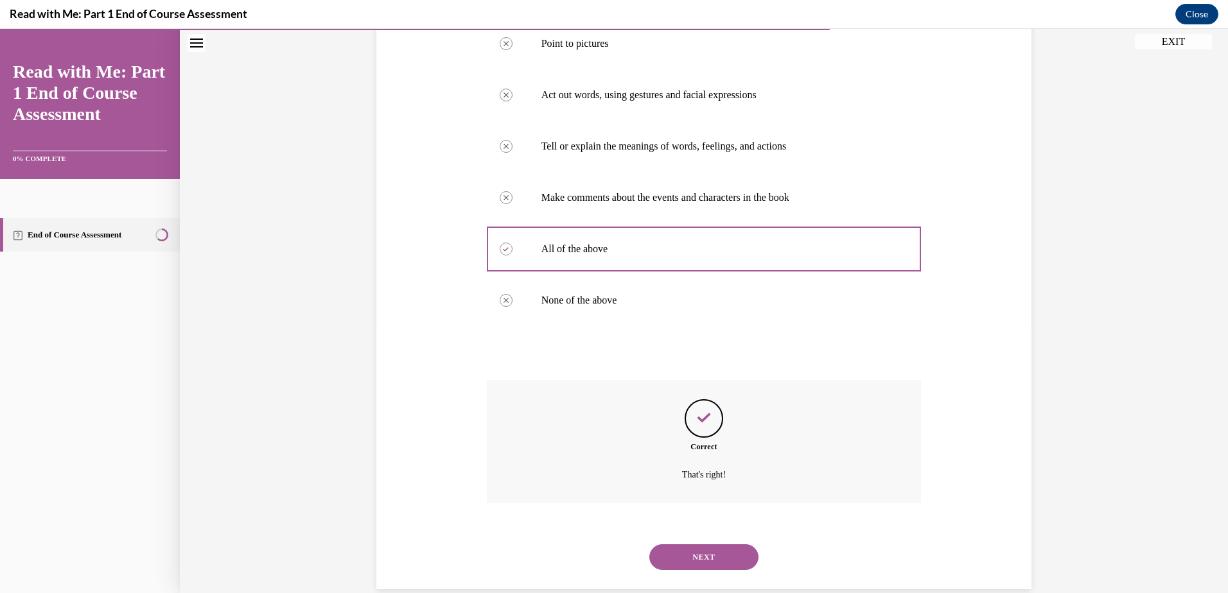
scroll to position [290, 0]
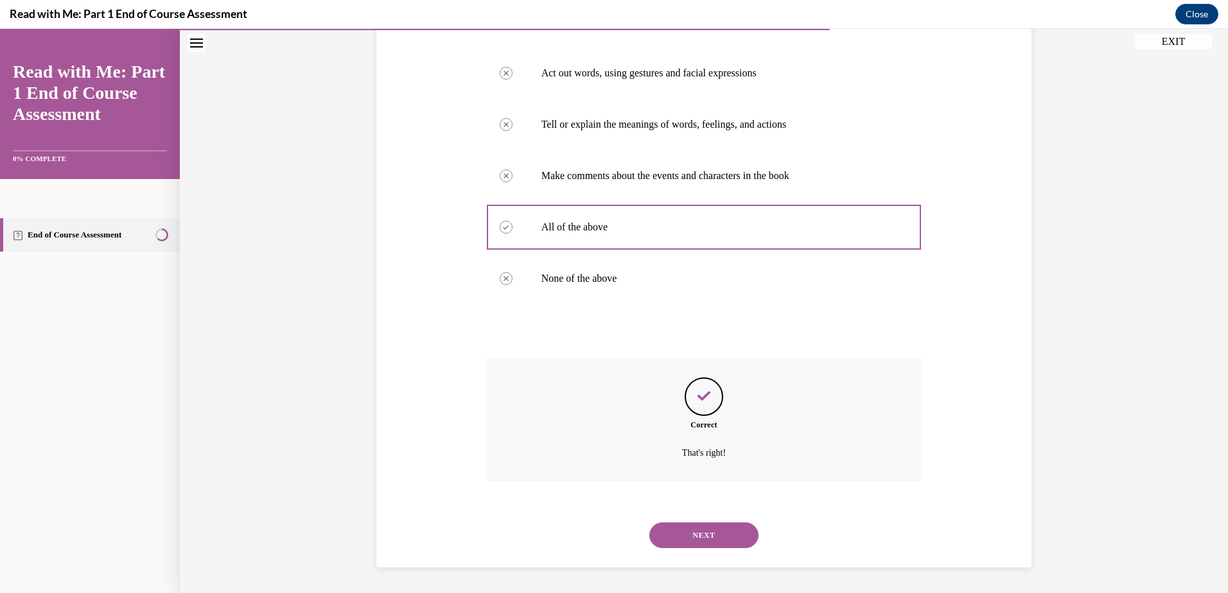
click at [695, 529] on button "NEXT" at bounding box center [703, 536] width 109 height 26
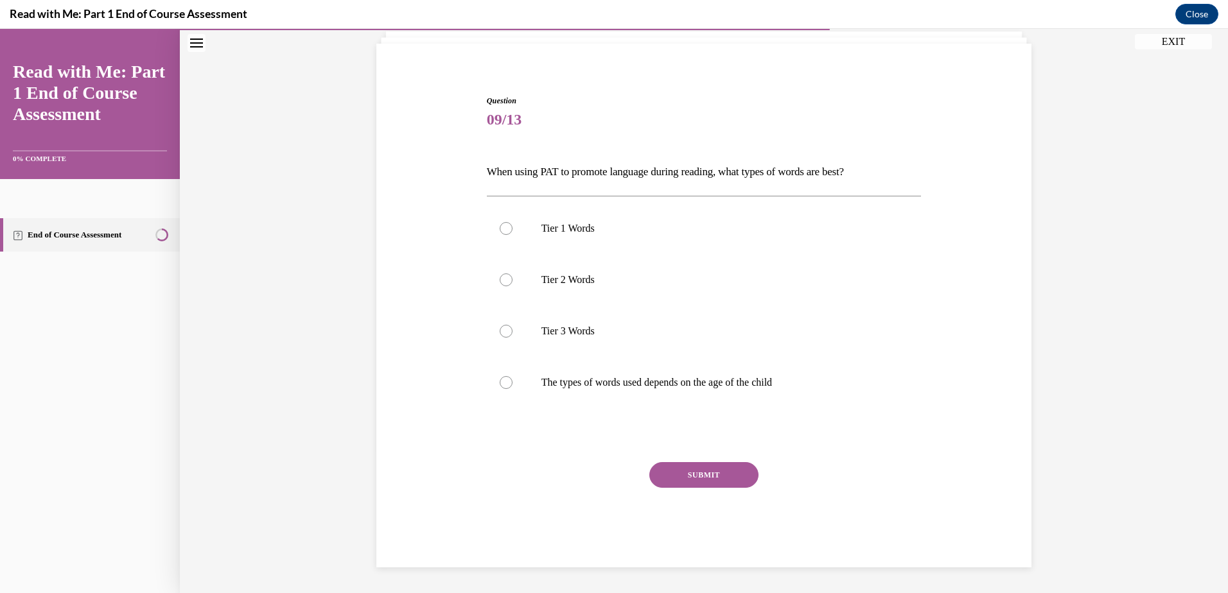
scroll to position [83, 0]
click at [500, 385] on div at bounding box center [506, 382] width 13 height 13
click at [500, 385] on input "The types of words used depends on the age of the child" at bounding box center [506, 382] width 13 height 13
radio input "true"
click at [699, 474] on button "SUBMIT" at bounding box center [703, 475] width 109 height 26
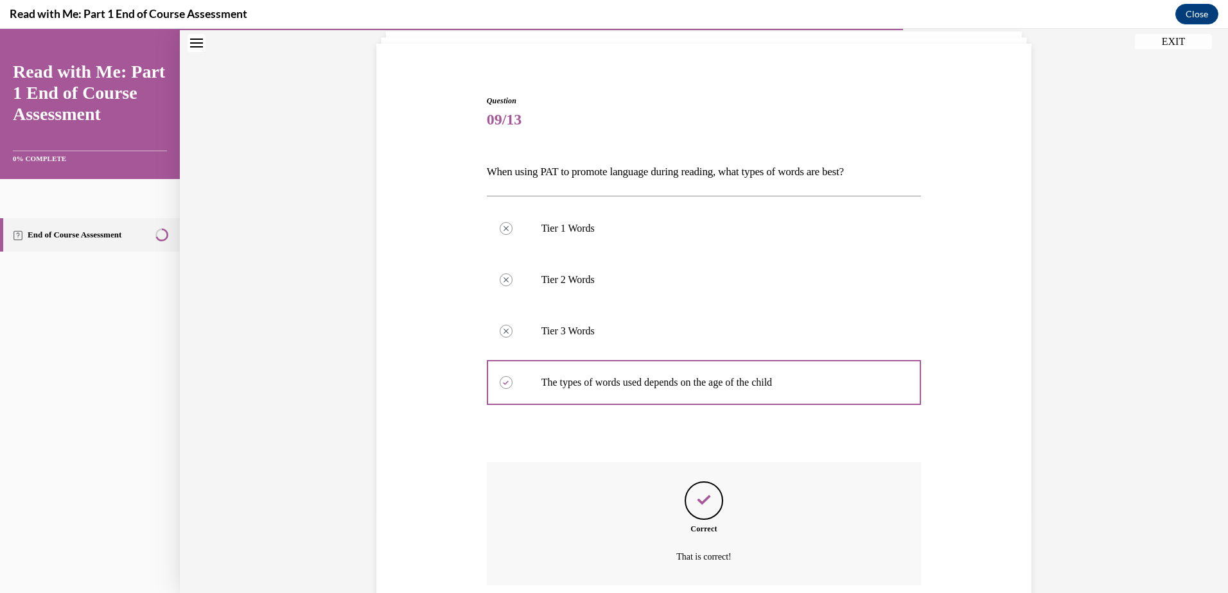
scroll to position [187, 0]
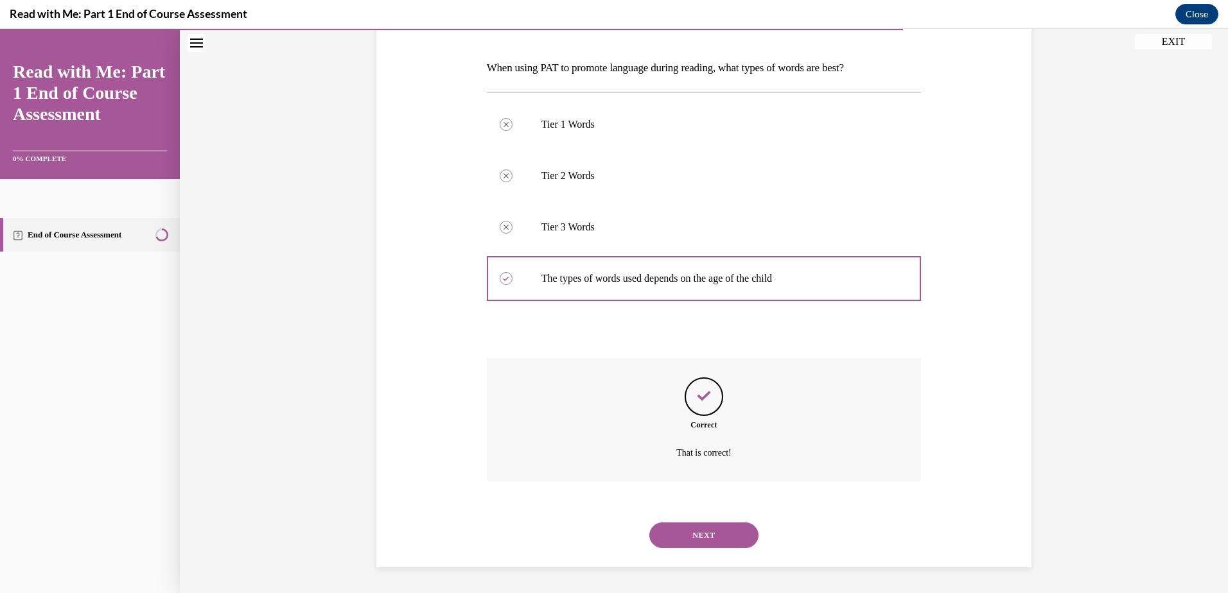
click at [695, 536] on button "NEXT" at bounding box center [703, 536] width 109 height 26
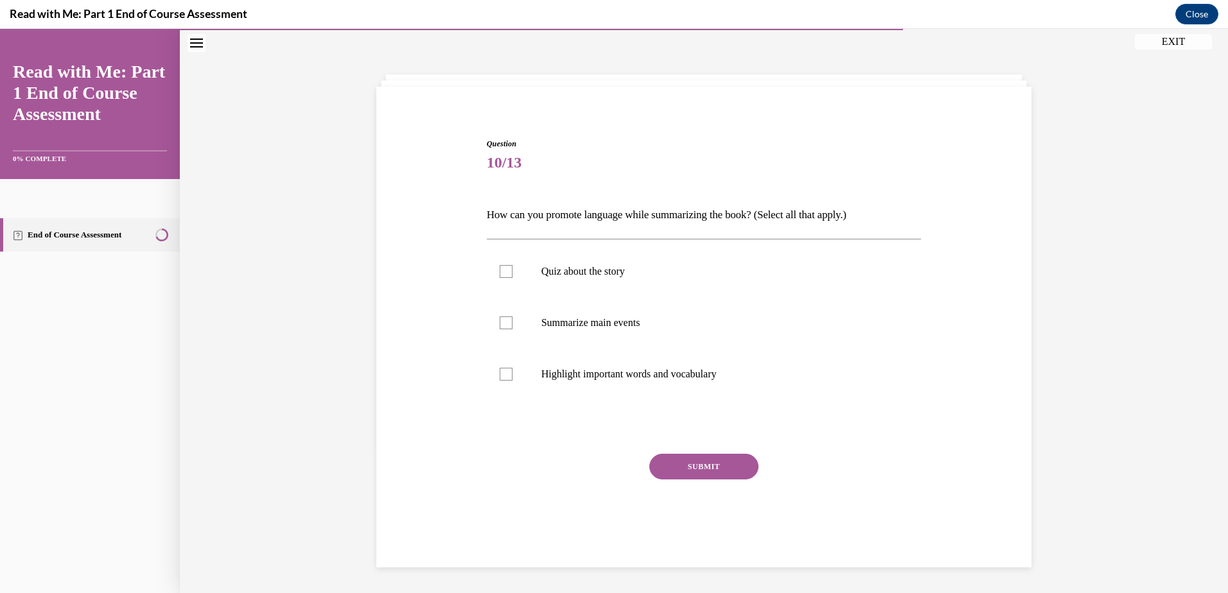
scroll to position [40, 0]
click at [500, 322] on div at bounding box center [506, 323] width 13 height 13
click at [500, 322] on input "Summarize main events" at bounding box center [506, 323] width 13 height 13
checkbox input "true"
click at [724, 467] on button "SUBMIT" at bounding box center [703, 467] width 109 height 26
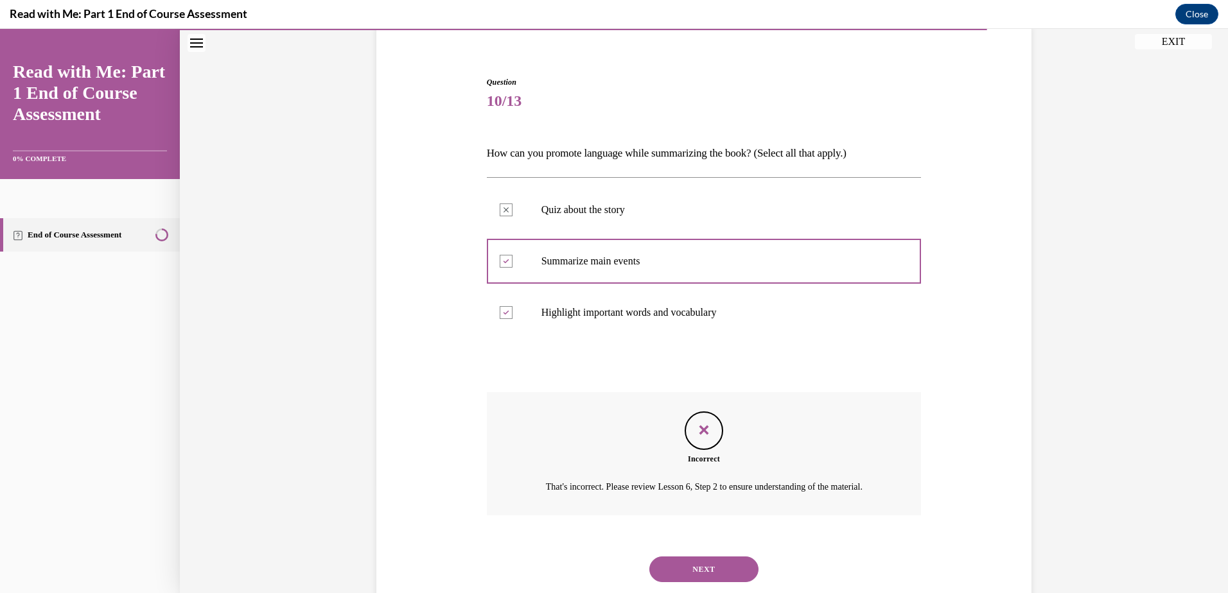
scroll to position [152, 0]
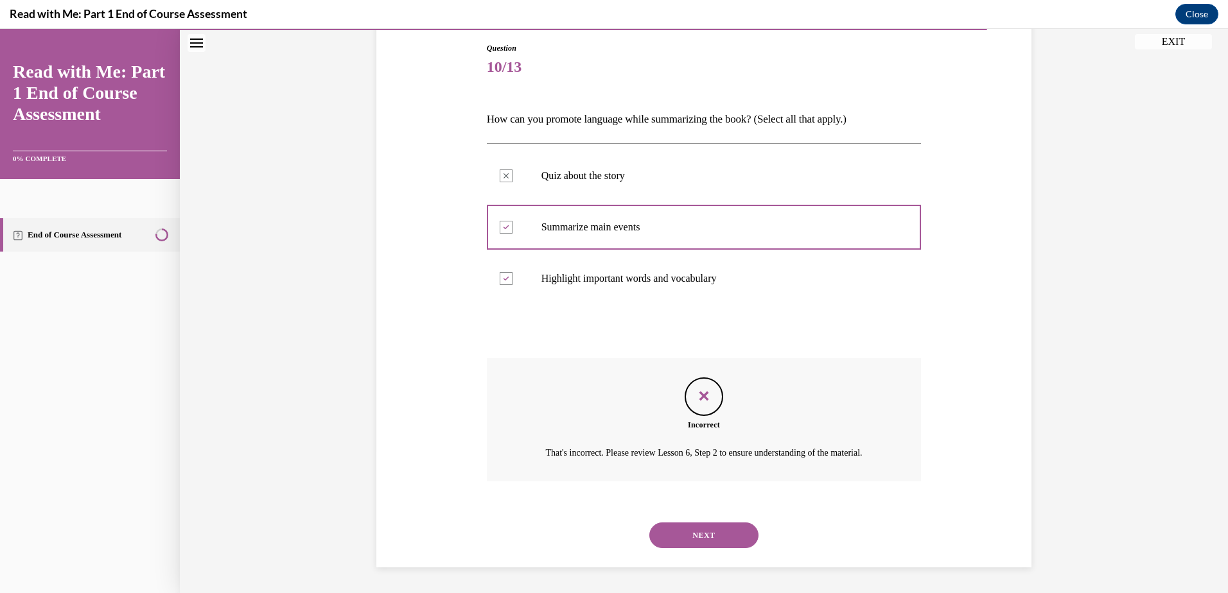
click at [699, 532] on button "NEXT" at bounding box center [703, 536] width 109 height 26
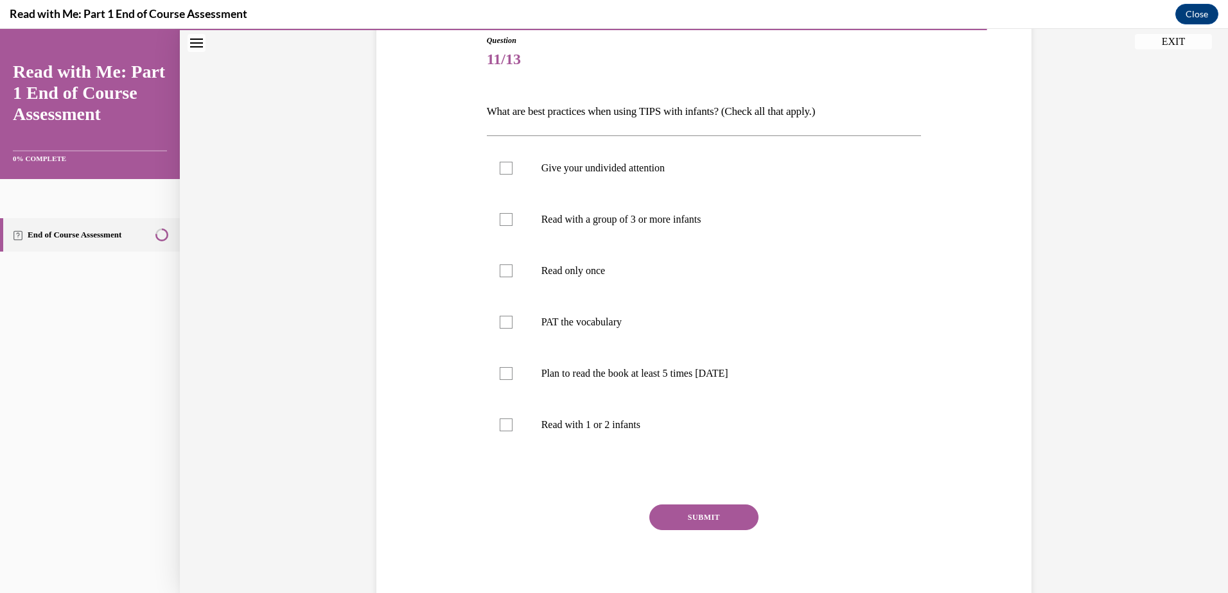
scroll to position [60, 0]
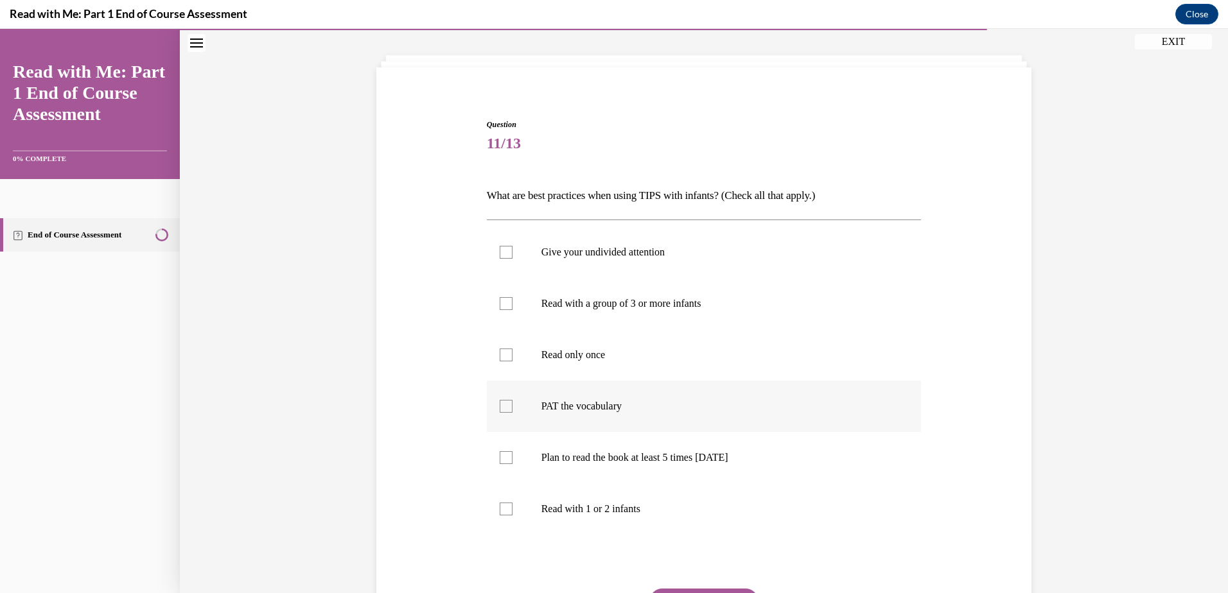
click at [501, 412] on div at bounding box center [506, 406] width 13 height 13
click at [501, 412] on input "PAT the vocabulary" at bounding box center [506, 406] width 13 height 13
checkbox input "true"
click at [500, 457] on div at bounding box center [506, 457] width 13 height 13
click at [500, 457] on input "Plan to read the book at least 5 times in 2 weeks" at bounding box center [506, 457] width 13 height 13
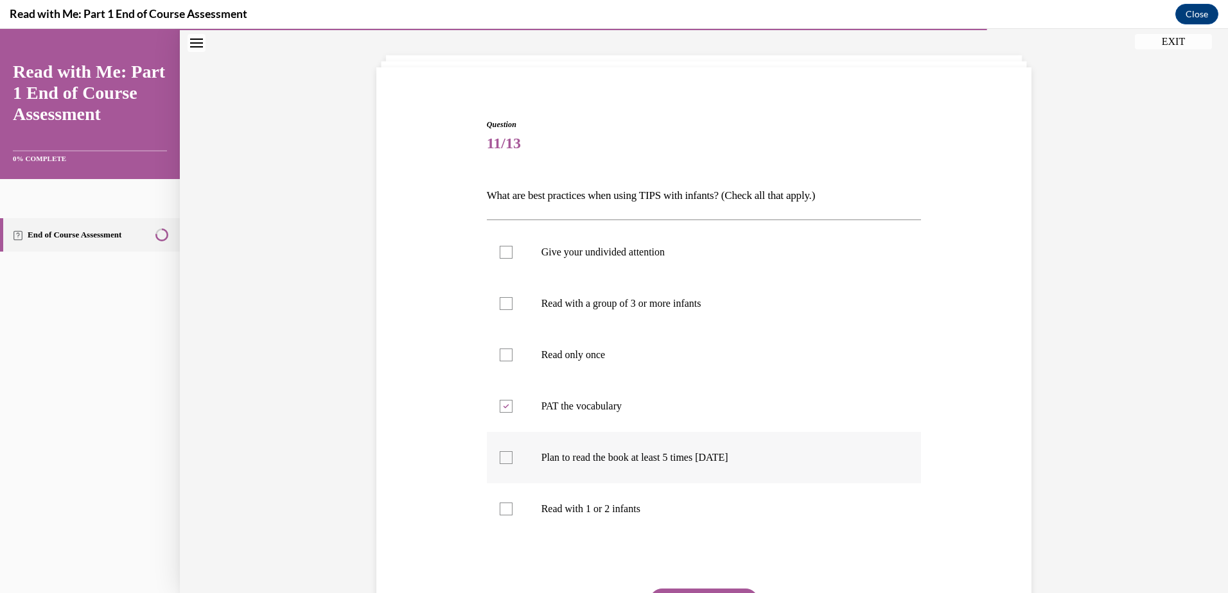
checkbox input "true"
click at [1217, 584] on div "Question 11/13 What are best practices when using TIPS with infants? (Check all…" at bounding box center [704, 365] width 1048 height 710
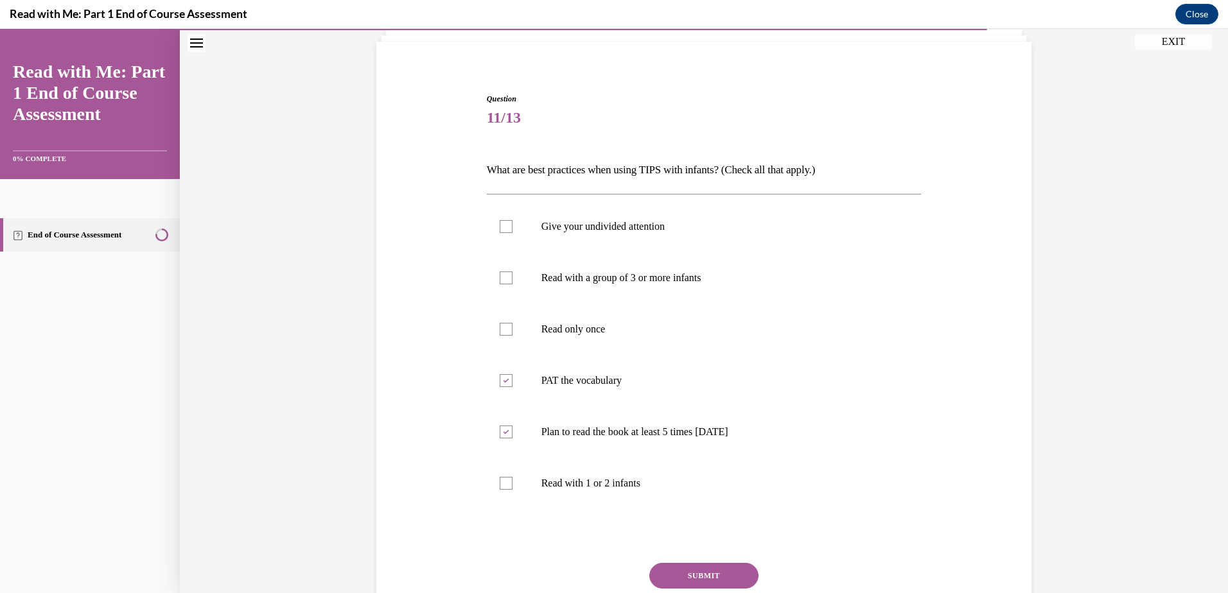
scroll to position [180, 0]
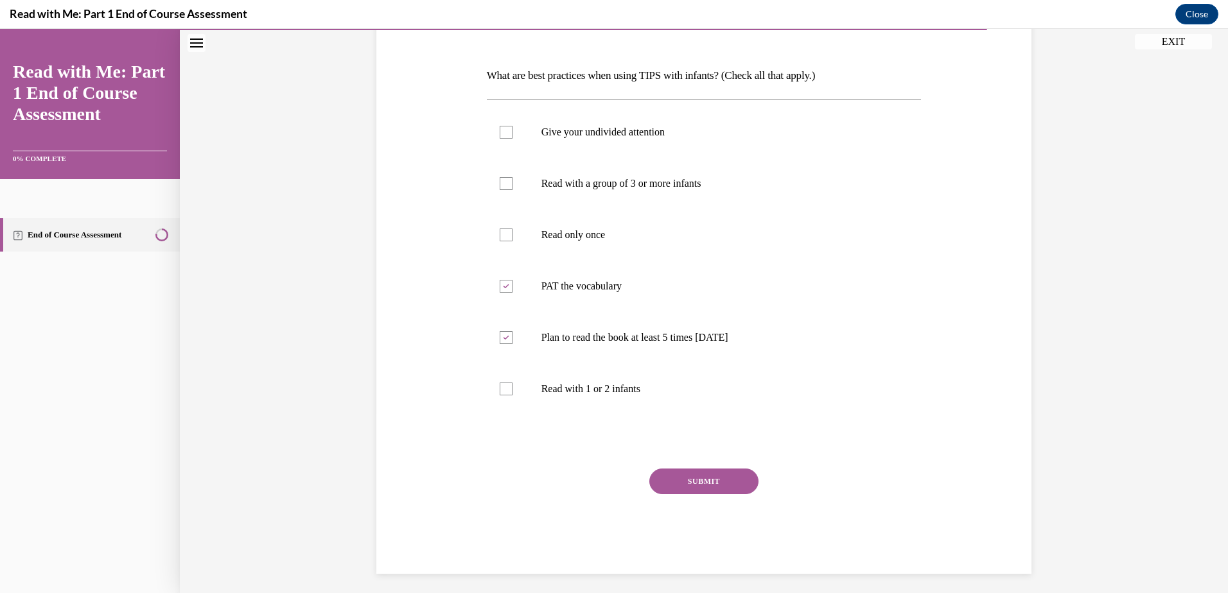
click at [736, 480] on button "SUBMIT" at bounding box center [703, 482] width 109 height 26
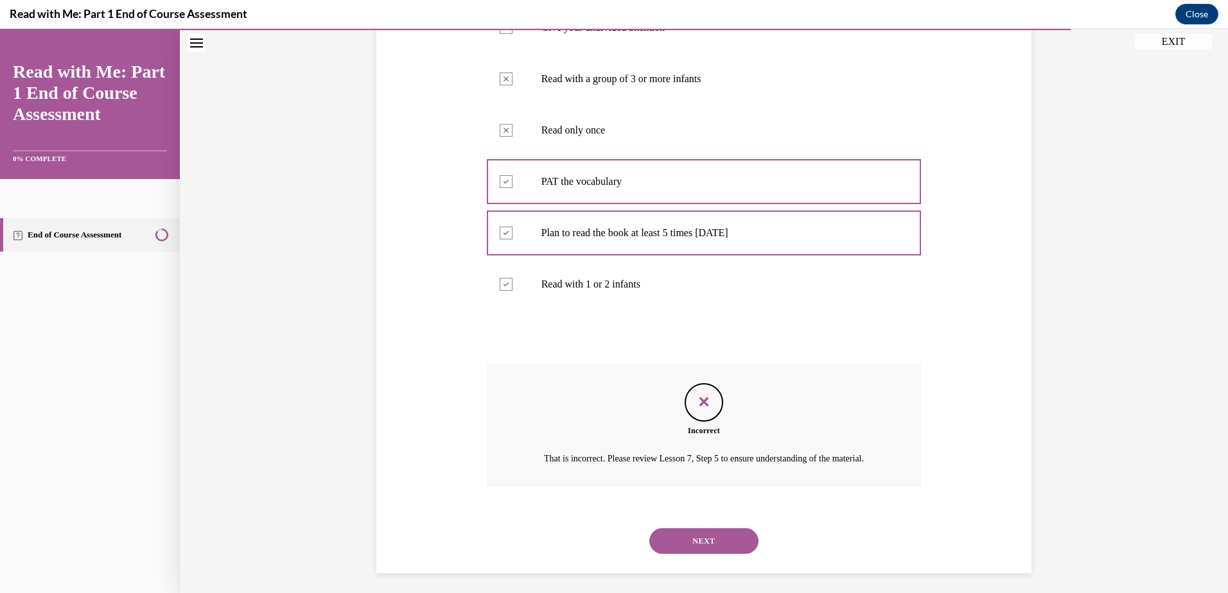
scroll to position [306, 0]
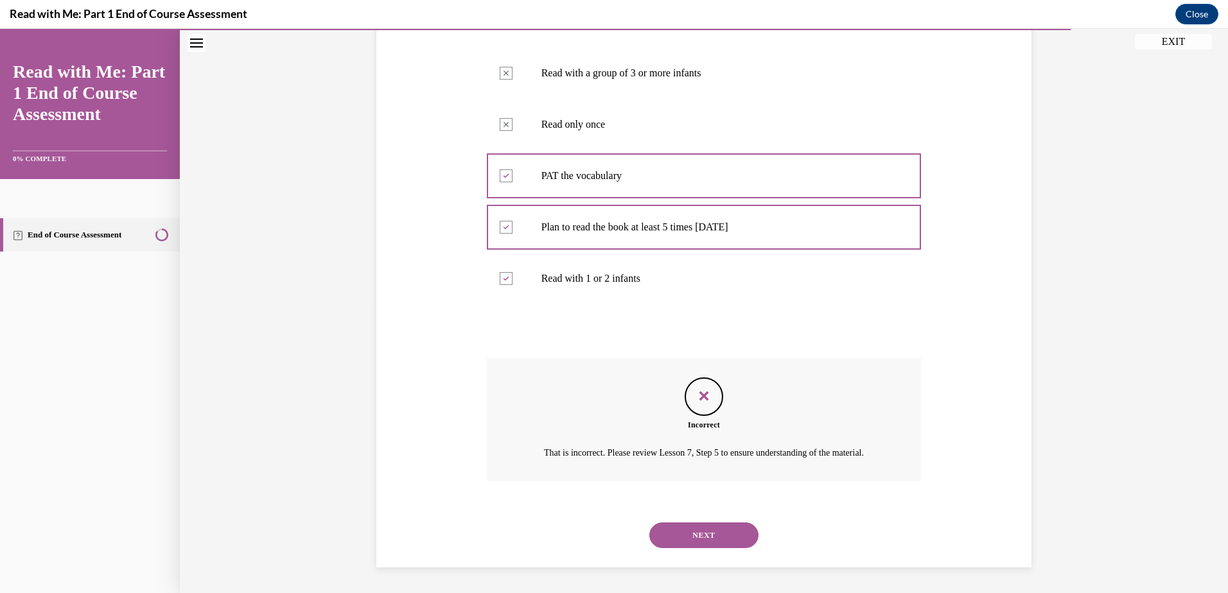
click at [704, 530] on button "NEXT" at bounding box center [703, 536] width 109 height 26
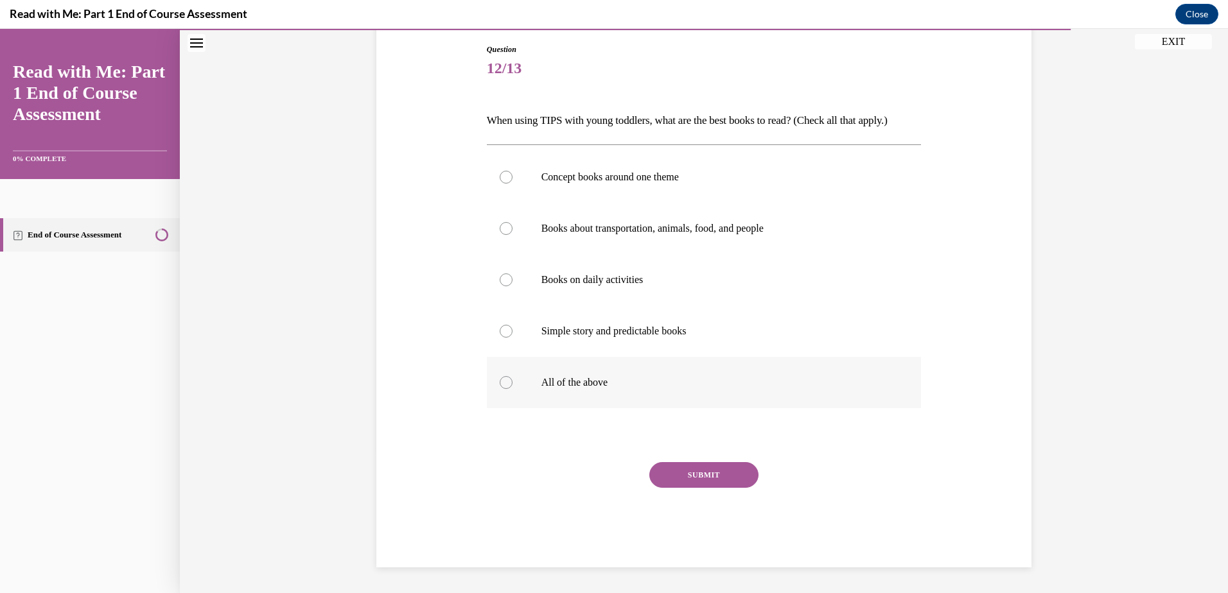
click at [501, 383] on div at bounding box center [506, 382] width 13 height 13
click at [501, 383] on input "All of the above" at bounding box center [506, 382] width 13 height 13
radio input "true"
click at [677, 474] on button "SUBMIT" at bounding box center [703, 475] width 109 height 26
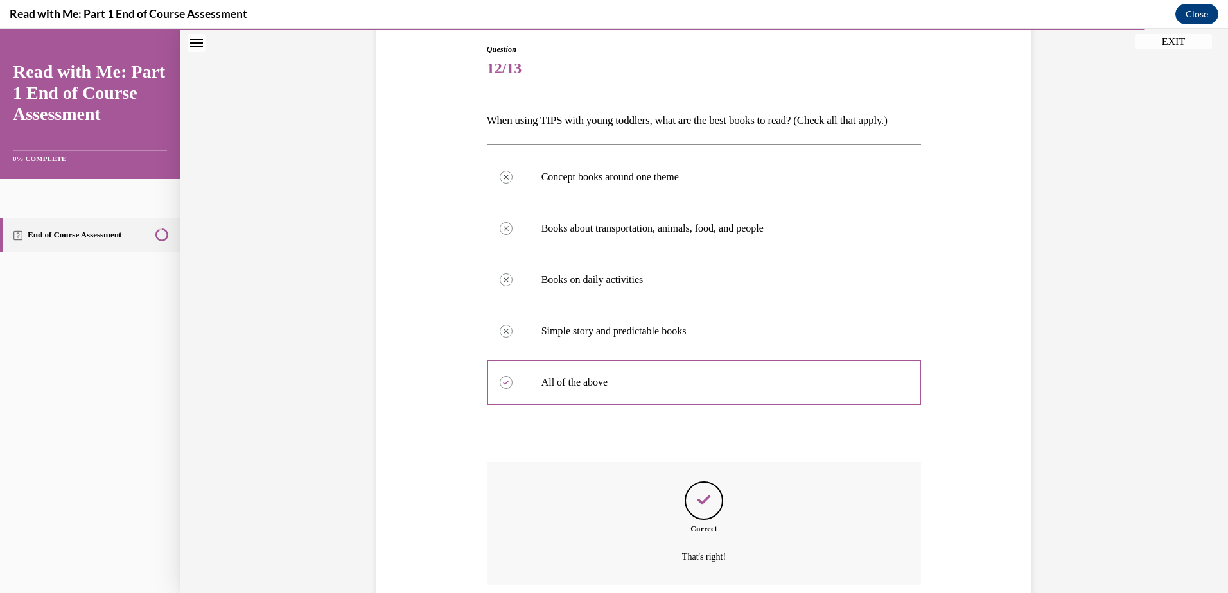
scroll to position [239, 0]
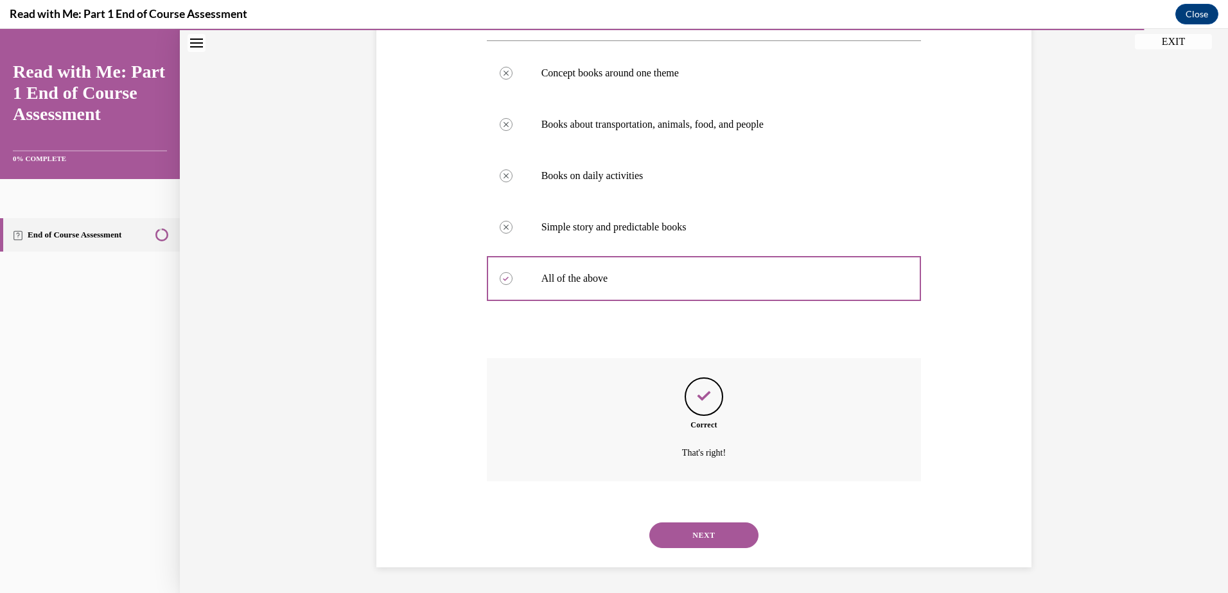
click at [692, 532] on button "NEXT" at bounding box center [703, 536] width 109 height 26
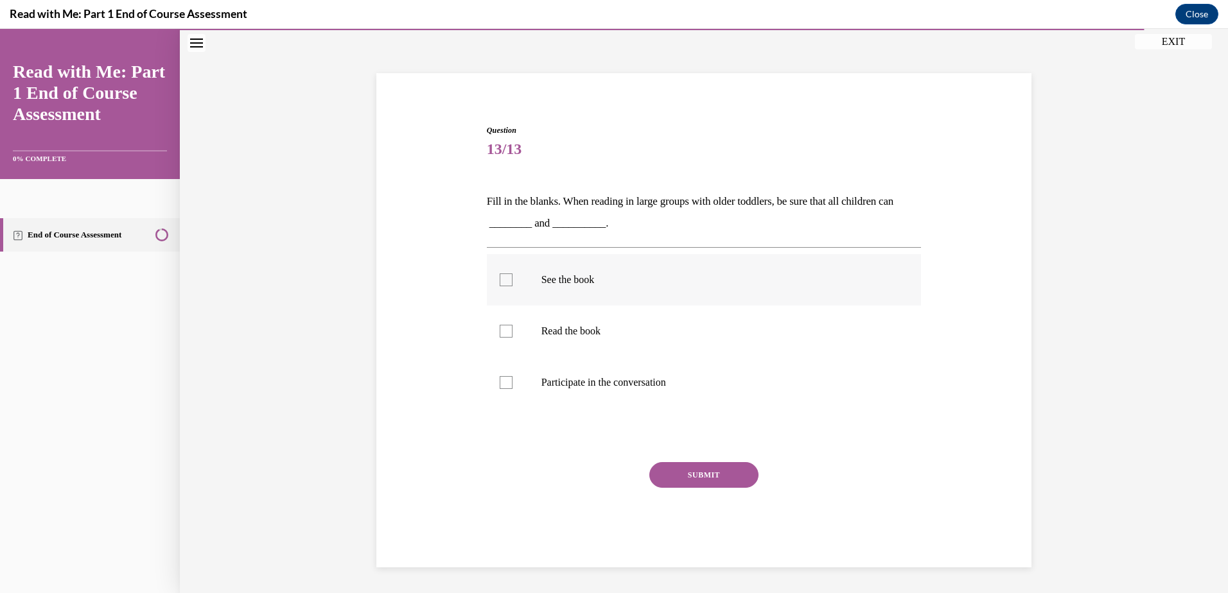
click at [501, 280] on div at bounding box center [506, 280] width 13 height 13
click at [501, 280] on input "See the book" at bounding box center [506, 280] width 13 height 13
checkbox input "true"
click at [500, 384] on div at bounding box center [506, 382] width 13 height 13
click at [500, 384] on input "Participate in the conversation" at bounding box center [506, 382] width 13 height 13
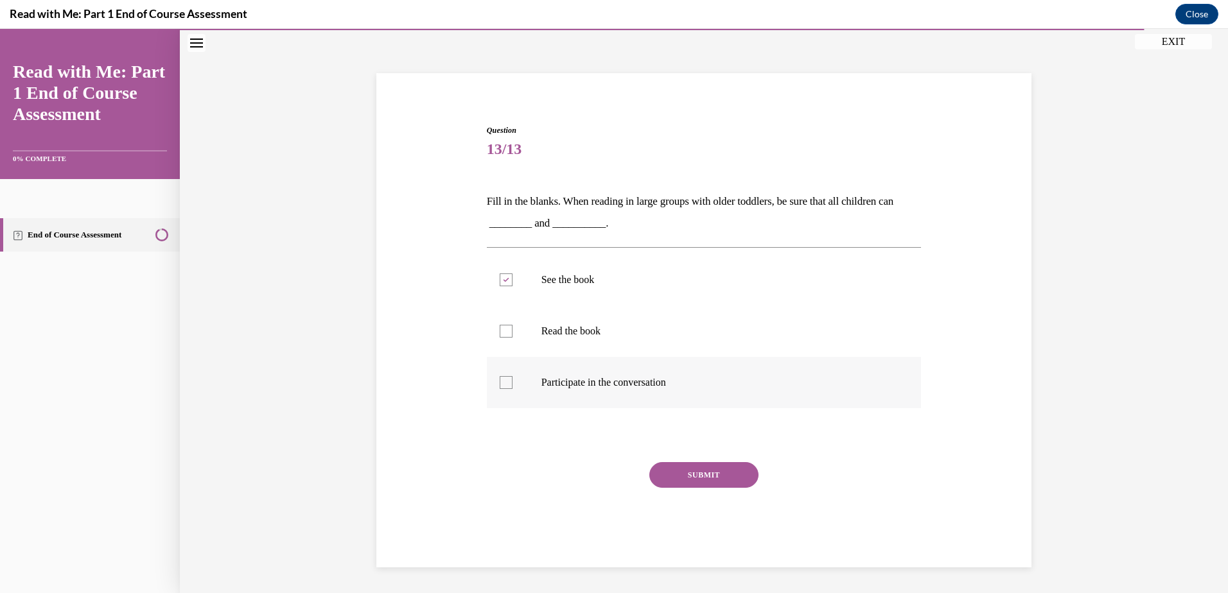
checkbox input "true"
click at [676, 474] on button "SUBMIT" at bounding box center [703, 475] width 109 height 26
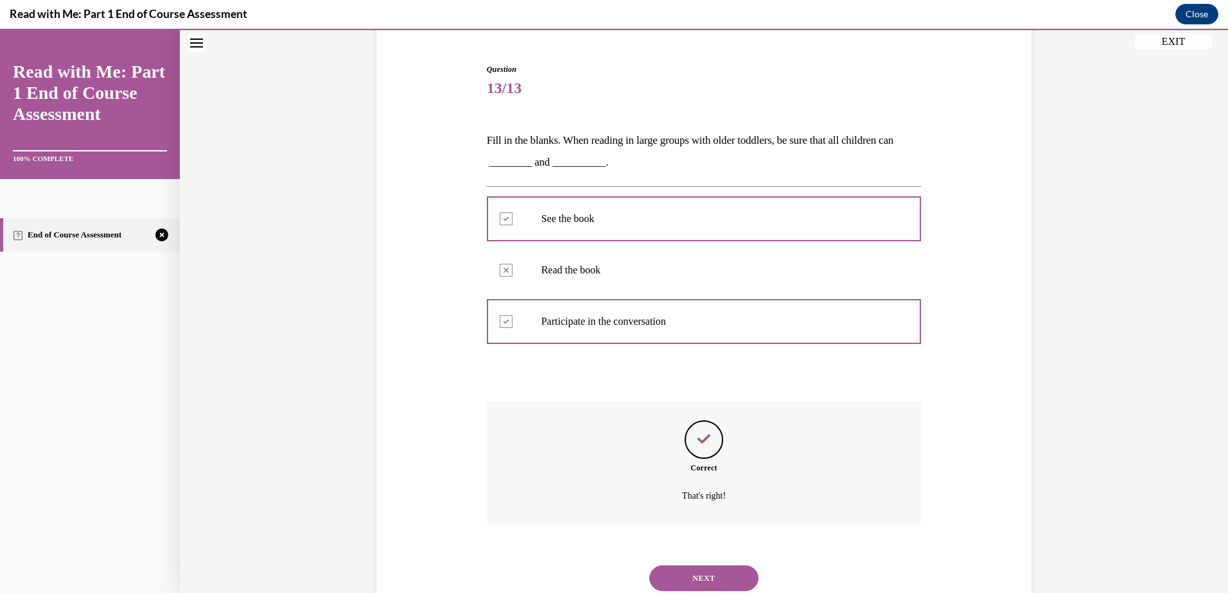
scroll to position [158, 0]
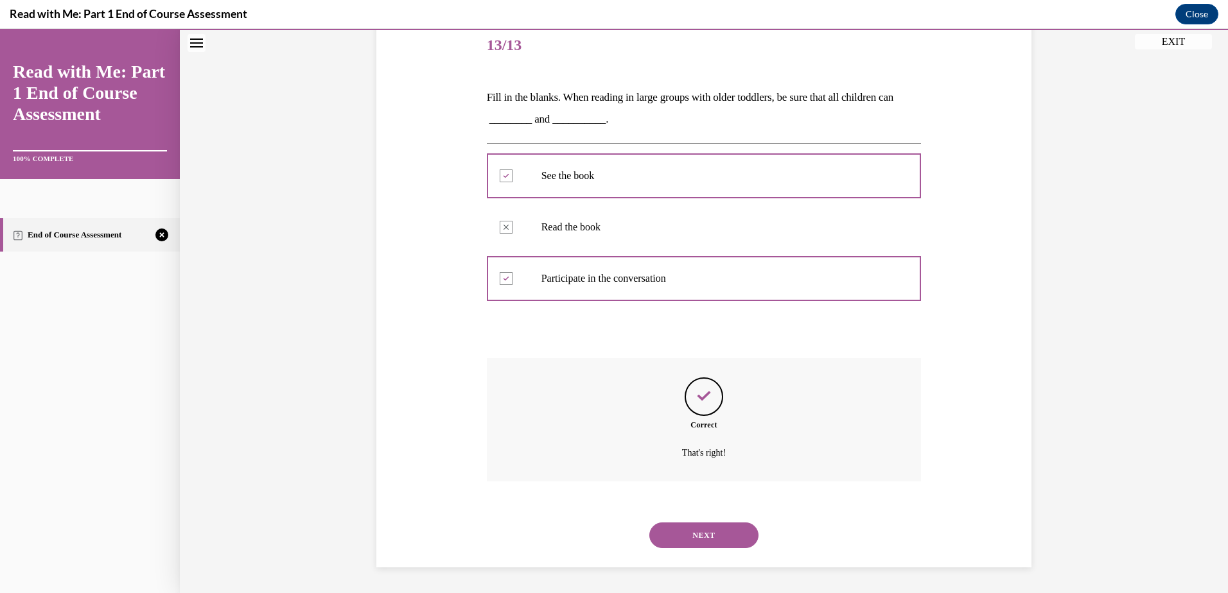
click at [711, 529] on button "NEXT" at bounding box center [703, 536] width 109 height 26
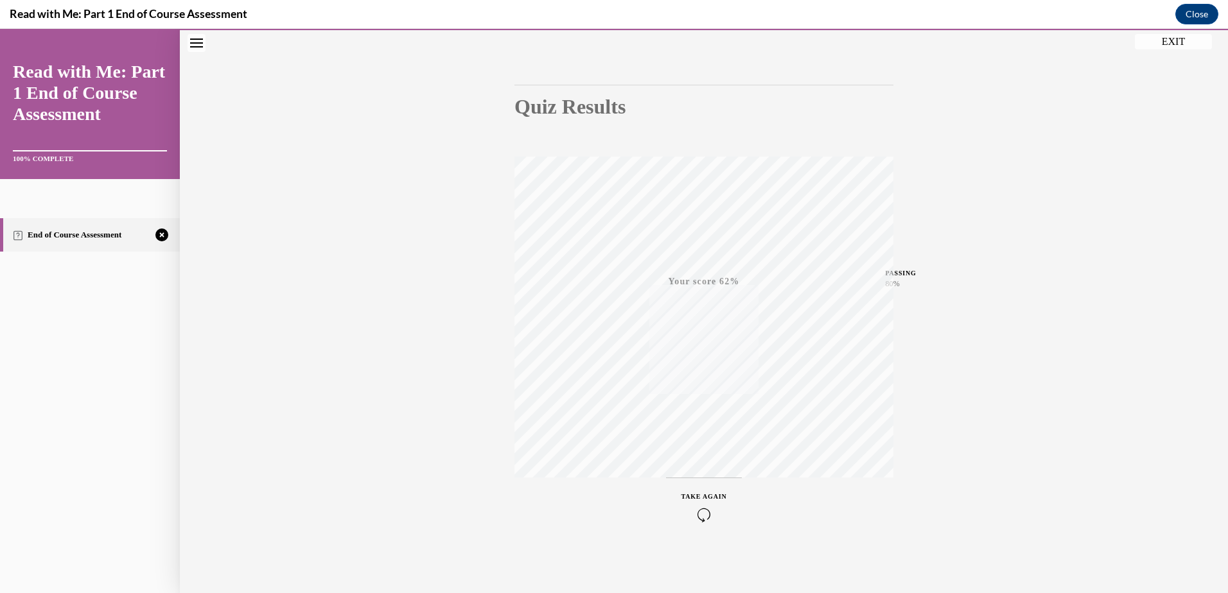
click at [699, 512] on icon "button" at bounding box center [704, 515] width 46 height 14
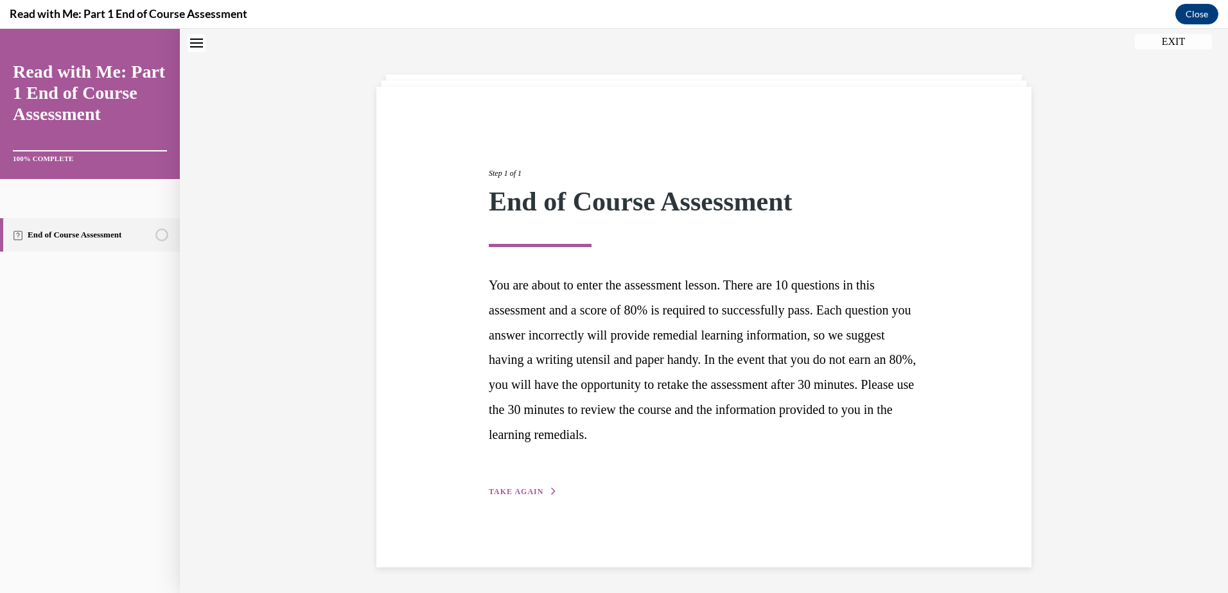
click at [494, 489] on span "TAKE AGAIN" at bounding box center [516, 491] width 55 height 9
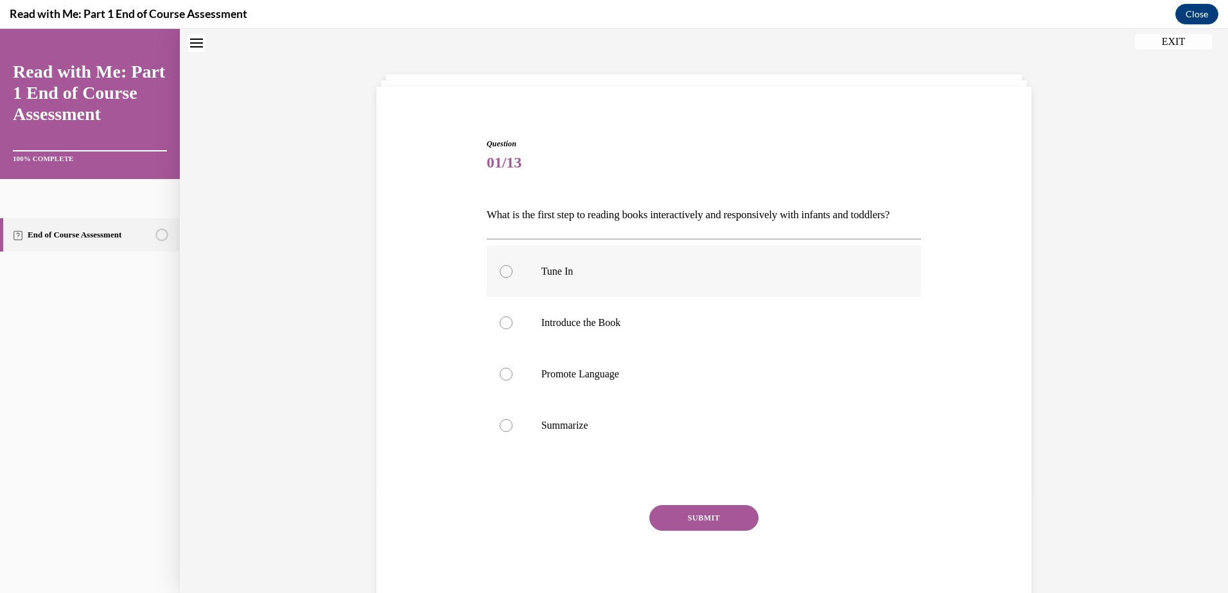
click at [492, 294] on label "Tune In" at bounding box center [704, 271] width 435 height 51
click at [500, 278] on input "Tune In" at bounding box center [506, 271] width 13 height 13
radio input "true"
click at [677, 531] on button "SUBMIT" at bounding box center [703, 518] width 109 height 26
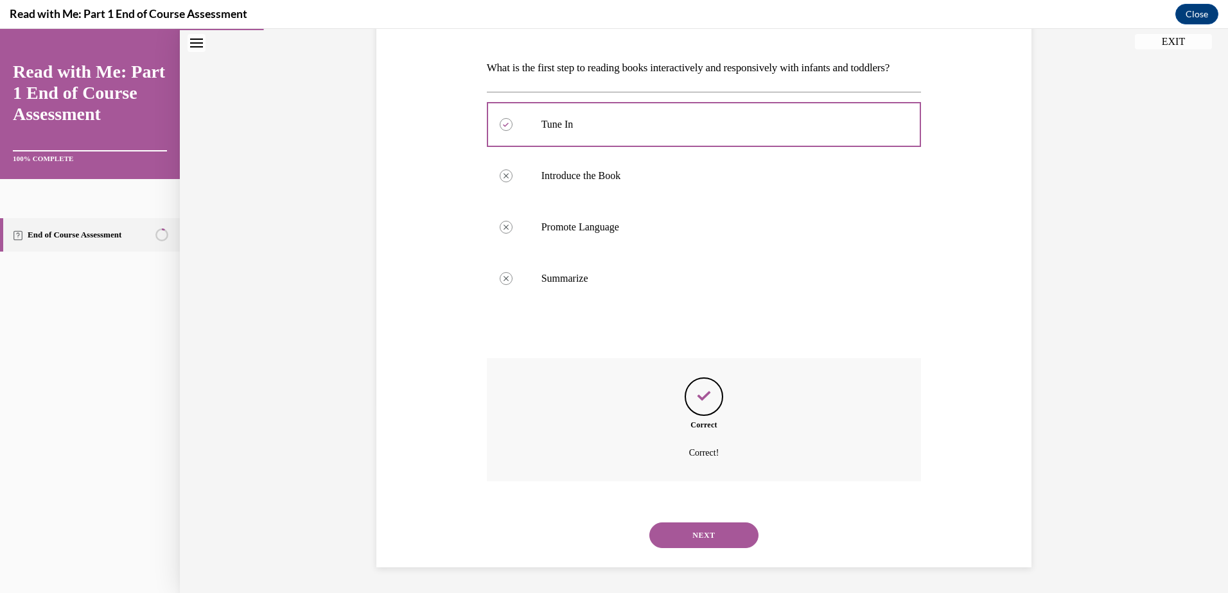
scroll to position [209, 0]
click at [681, 538] on button "NEXT" at bounding box center [703, 536] width 109 height 26
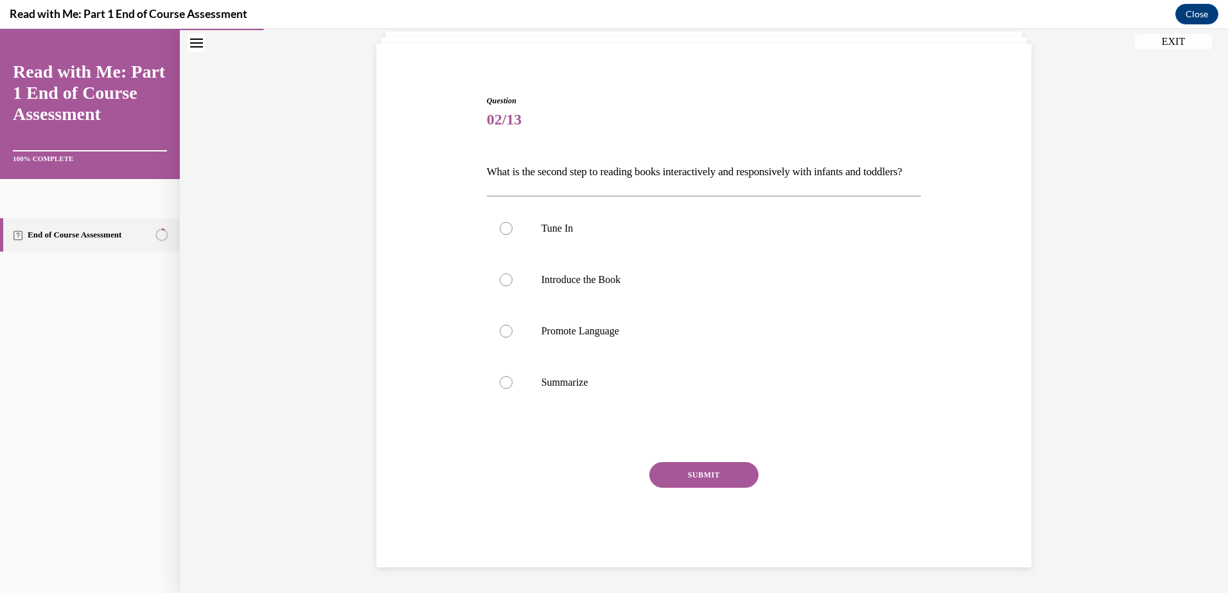
scroll to position [105, 0]
click at [500, 280] on div at bounding box center [506, 280] width 13 height 13
click at [500, 280] on input "Introduce the Book" at bounding box center [506, 280] width 13 height 13
radio input "true"
click at [716, 478] on button "SUBMIT" at bounding box center [703, 475] width 109 height 26
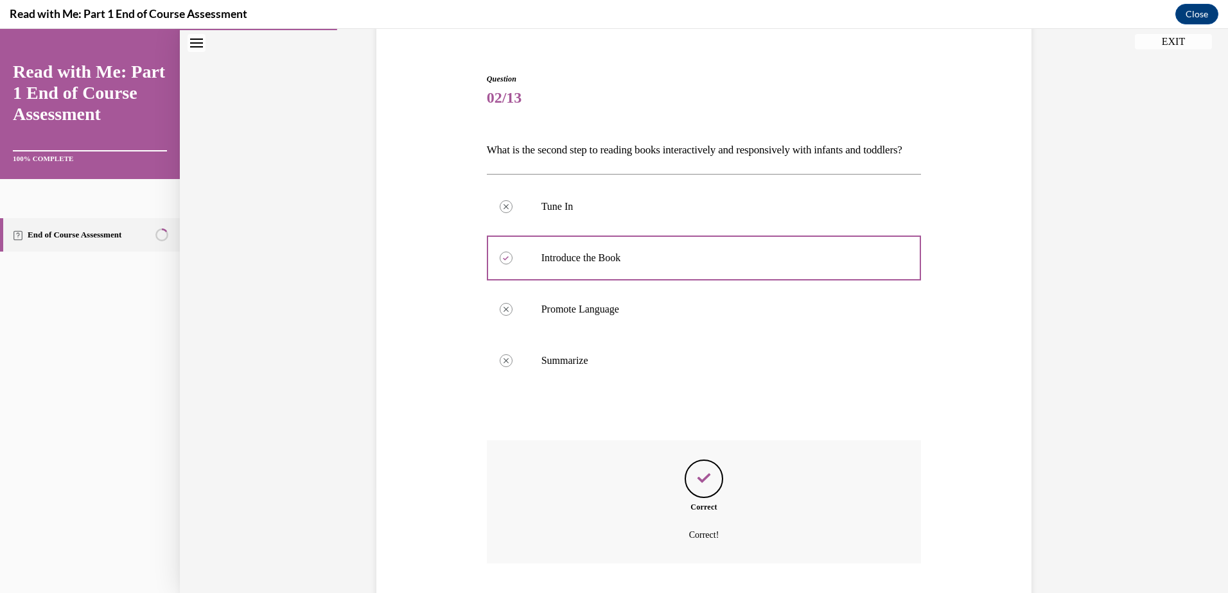
scroll to position [209, 0]
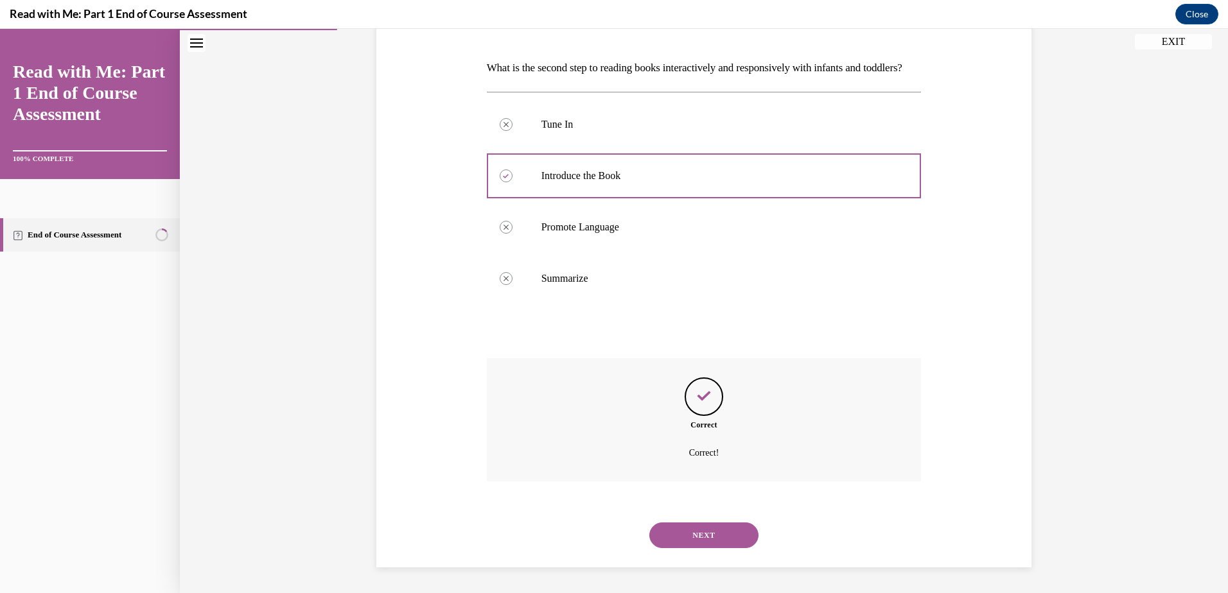
click at [709, 537] on button "NEXT" at bounding box center [703, 536] width 109 height 26
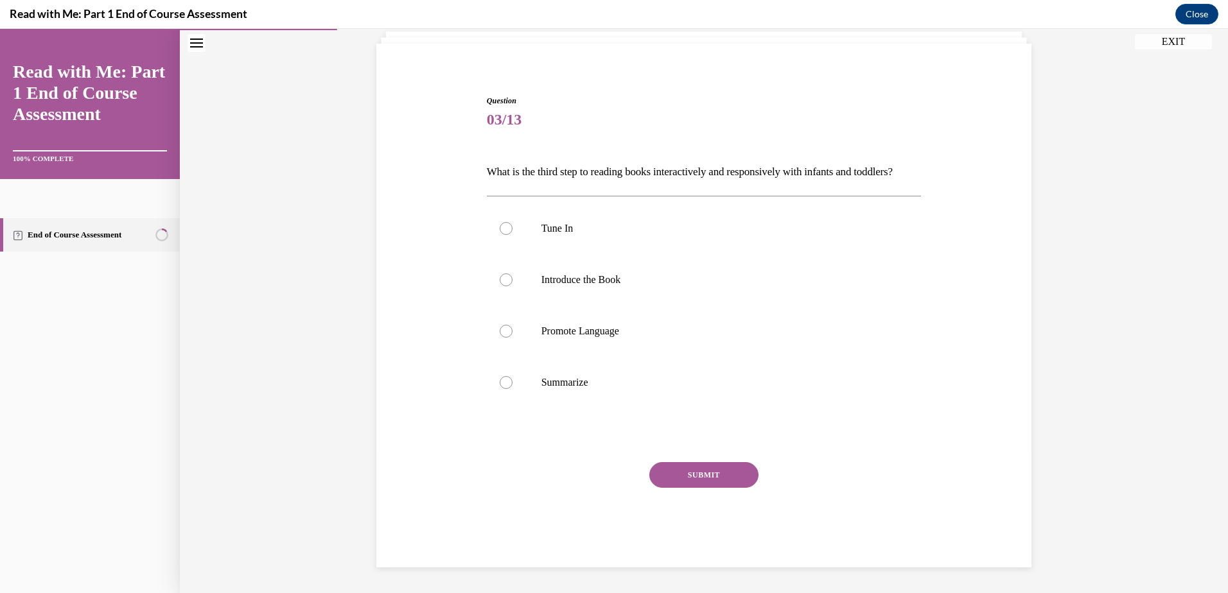
scroll to position [105, 0]
click at [500, 336] on div at bounding box center [506, 331] width 13 height 13
click at [500, 336] on input "Promote Language" at bounding box center [506, 331] width 13 height 13
radio input "true"
click at [697, 472] on button "SUBMIT" at bounding box center [703, 475] width 109 height 26
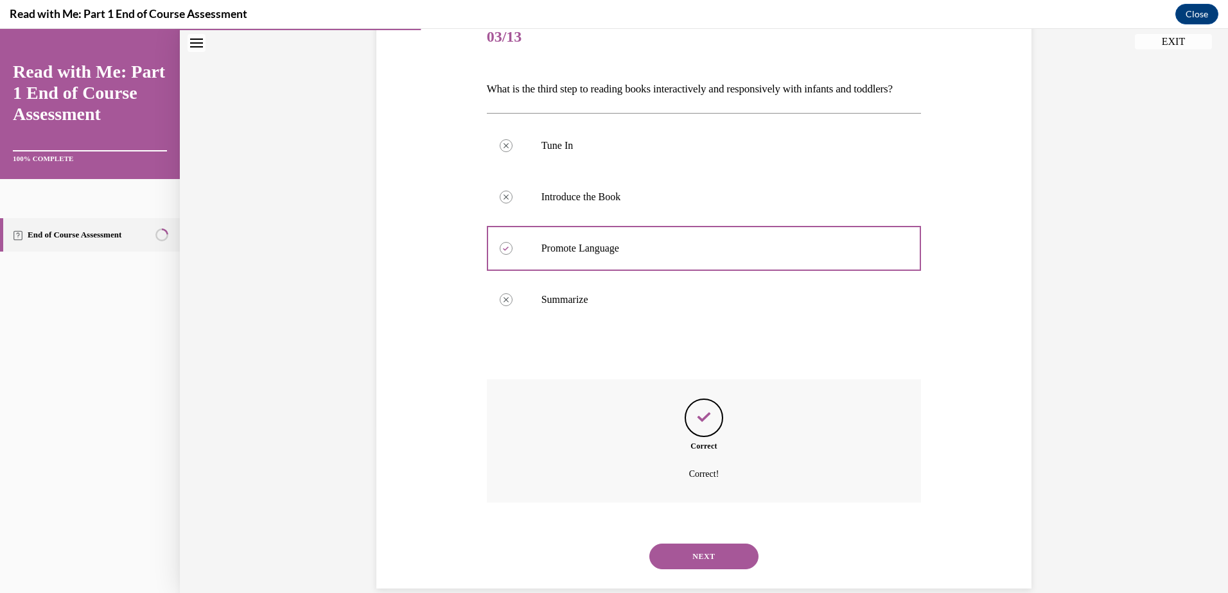
scroll to position [209, 0]
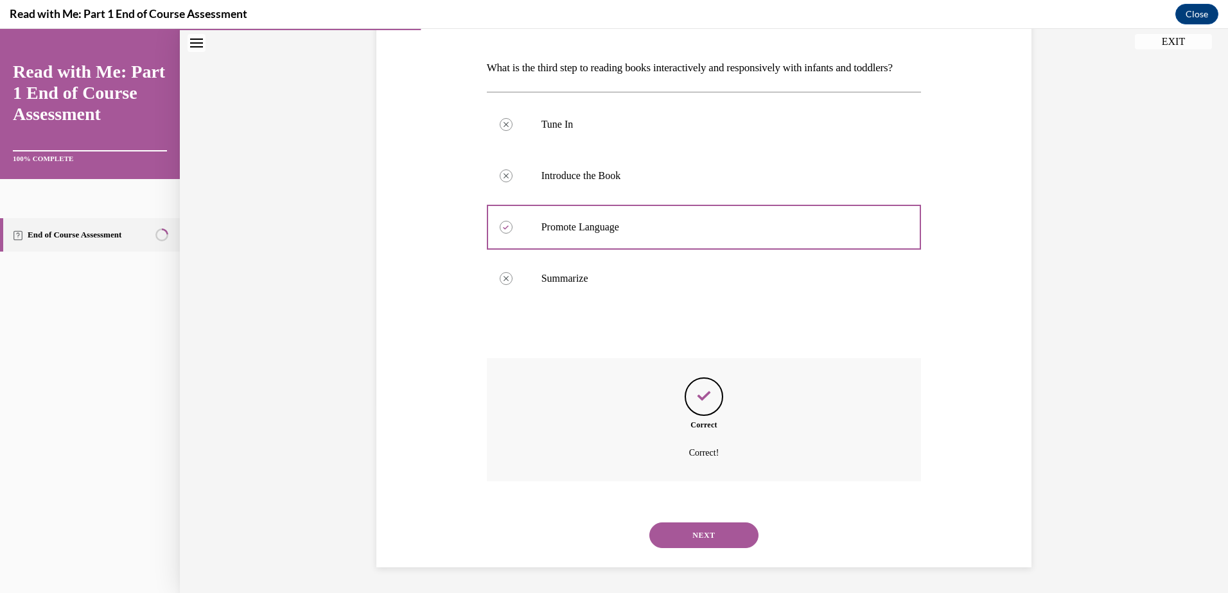
click at [700, 528] on button "NEXT" at bounding box center [703, 536] width 109 height 26
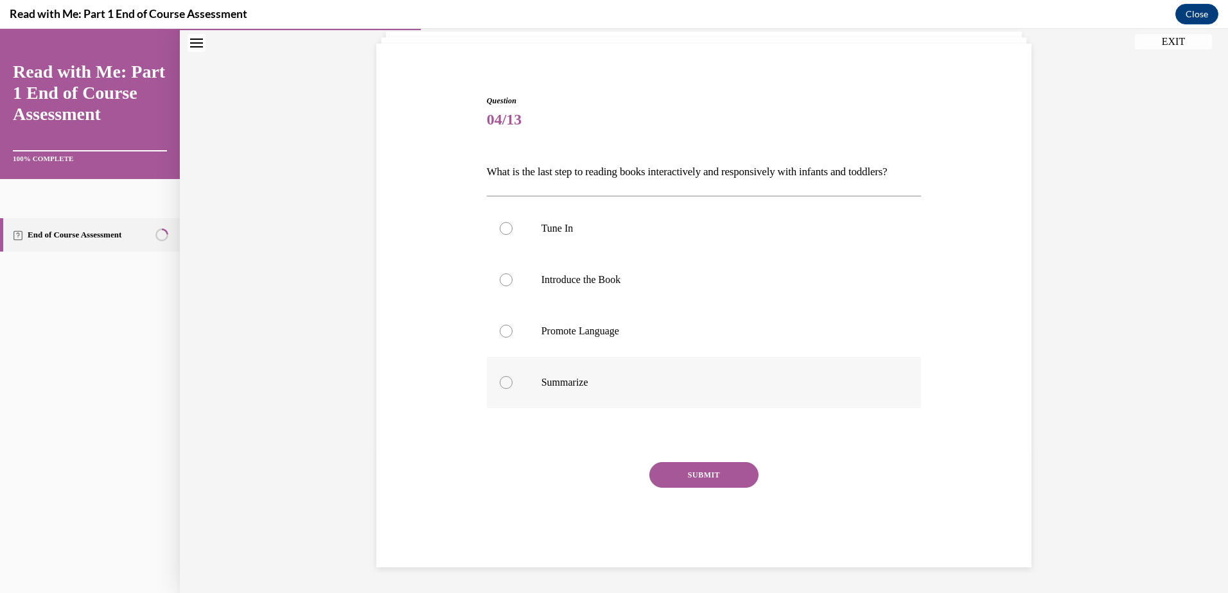
click at [505, 387] on div at bounding box center [506, 382] width 13 height 13
click at [505, 387] on input "Summarize" at bounding box center [506, 382] width 13 height 13
radio input "true"
click at [697, 474] on button "SUBMIT" at bounding box center [703, 475] width 109 height 26
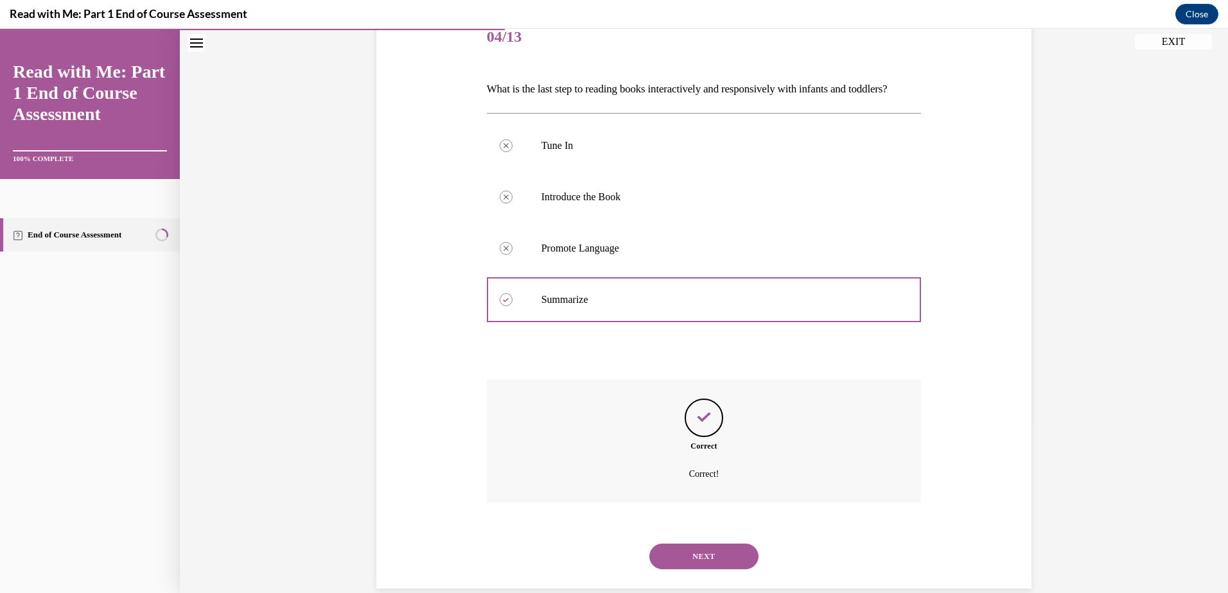
scroll to position [209, 0]
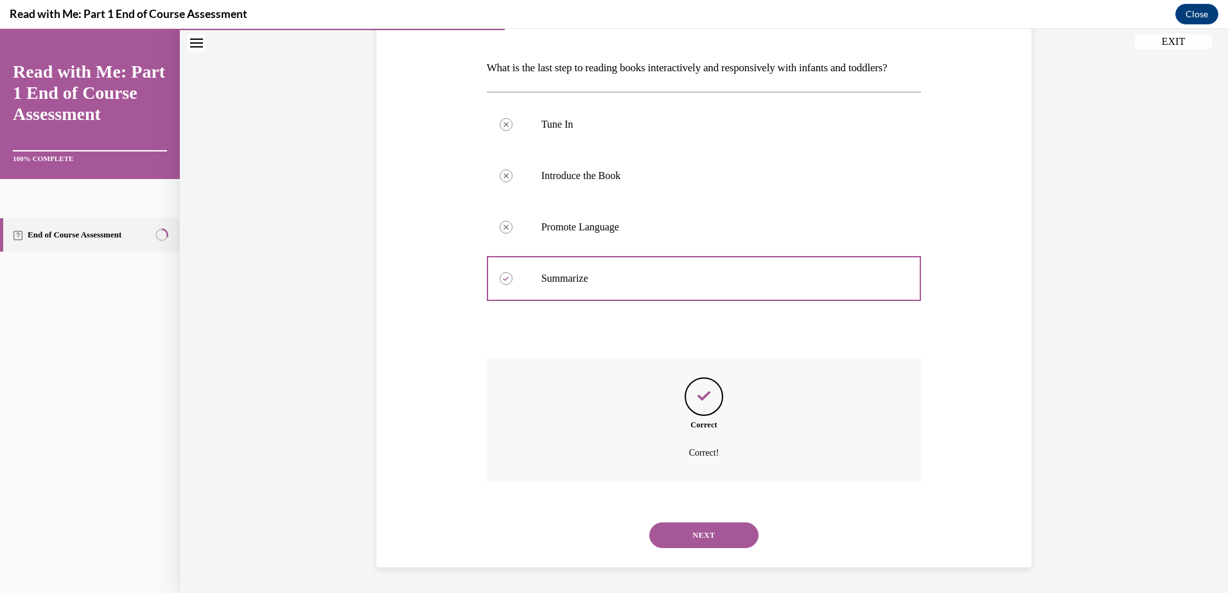
click at [692, 531] on button "NEXT" at bounding box center [703, 536] width 109 height 26
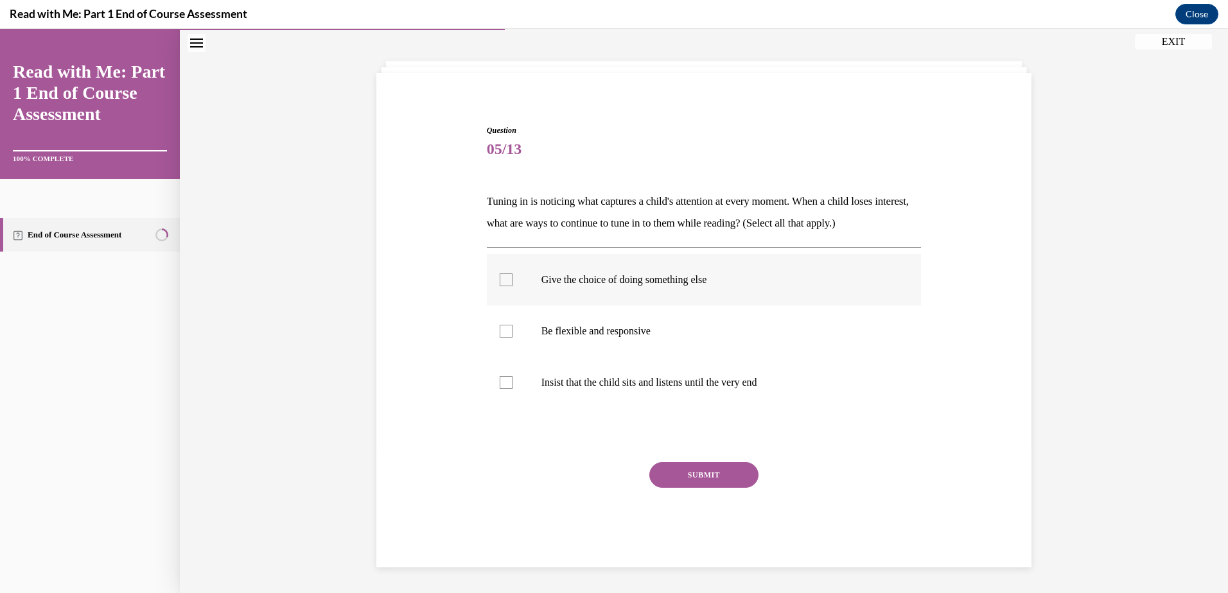
click at [501, 284] on div at bounding box center [506, 280] width 13 height 13
click at [501, 284] on input "Give the choice of doing something else" at bounding box center [506, 280] width 13 height 13
checkbox input "true"
click at [502, 330] on div at bounding box center [506, 331] width 13 height 13
click at [502, 330] on input "Be flexible and responsive" at bounding box center [506, 331] width 13 height 13
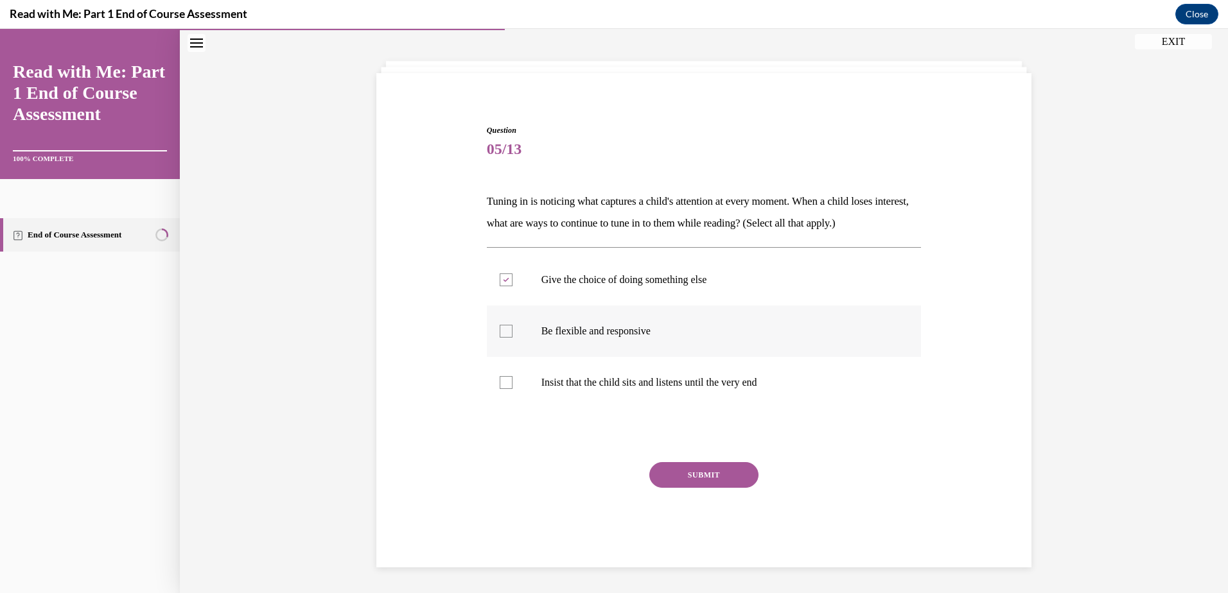
checkbox input "true"
click at [692, 476] on button "SUBMIT" at bounding box center [703, 475] width 109 height 26
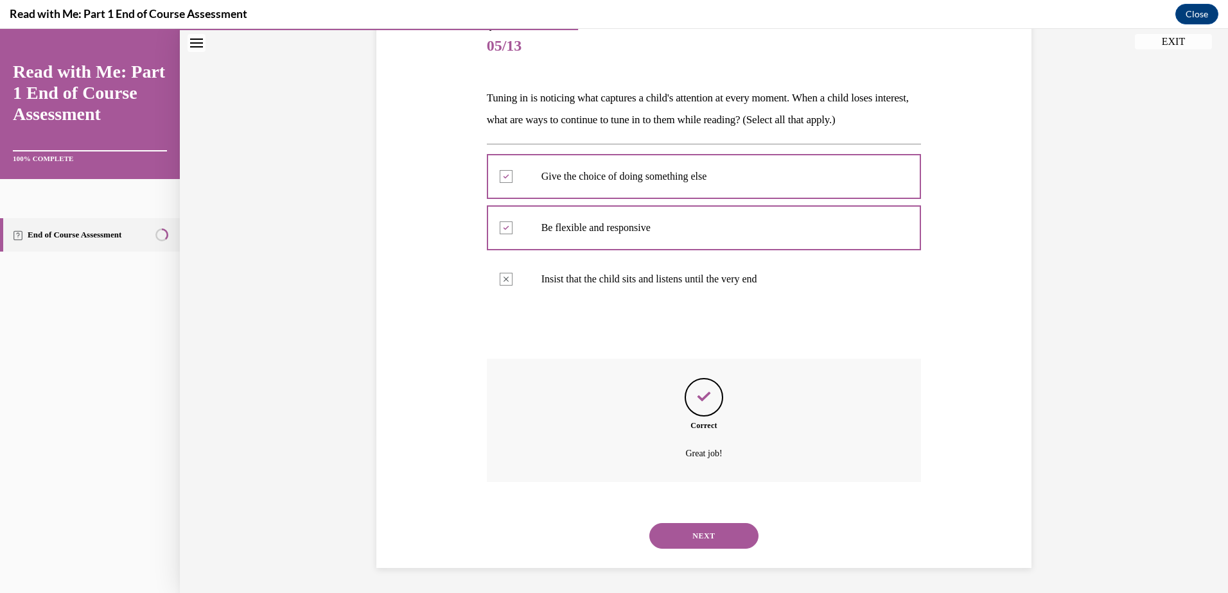
scroll to position [158, 0]
click at [691, 532] on button "NEXT" at bounding box center [703, 536] width 109 height 26
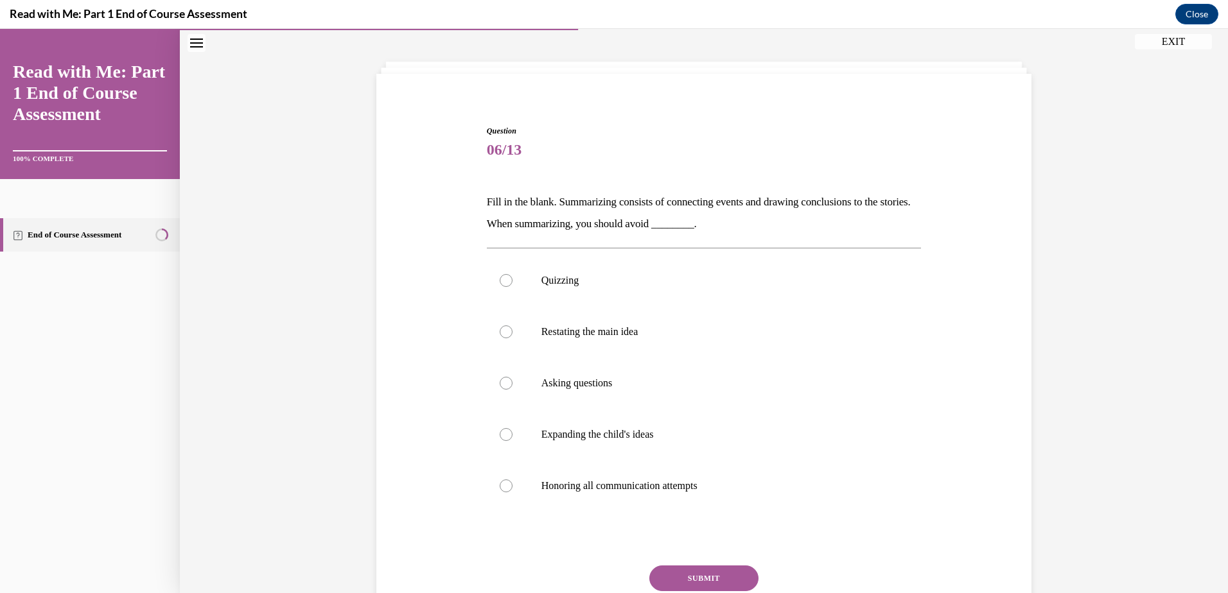
scroll to position [67, 0]
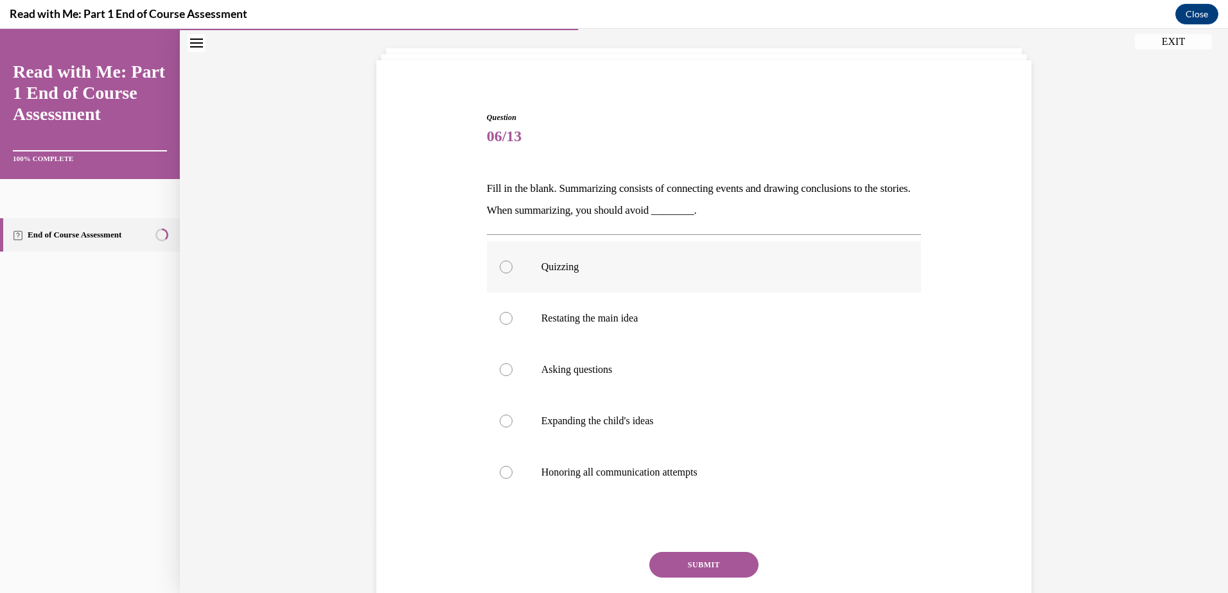
click at [503, 280] on label "Quizzing" at bounding box center [704, 266] width 435 height 51
click at [503, 274] on input "Quizzing" at bounding box center [506, 267] width 13 height 13
radio input "true"
click at [702, 562] on button "SUBMIT" at bounding box center [703, 565] width 109 height 26
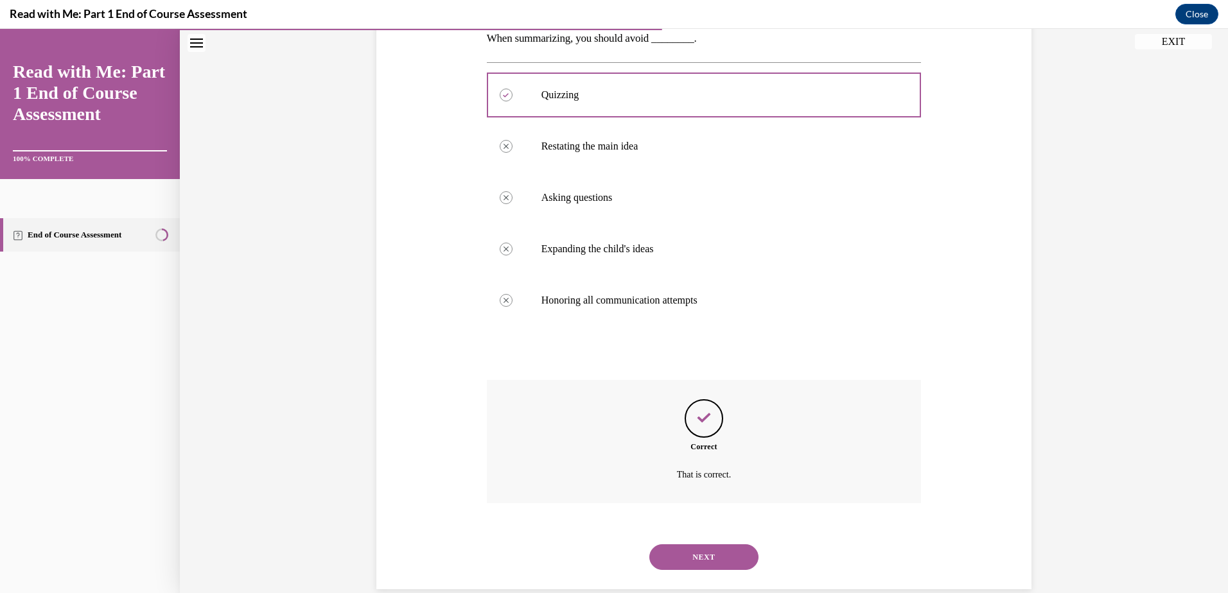
scroll to position [261, 0]
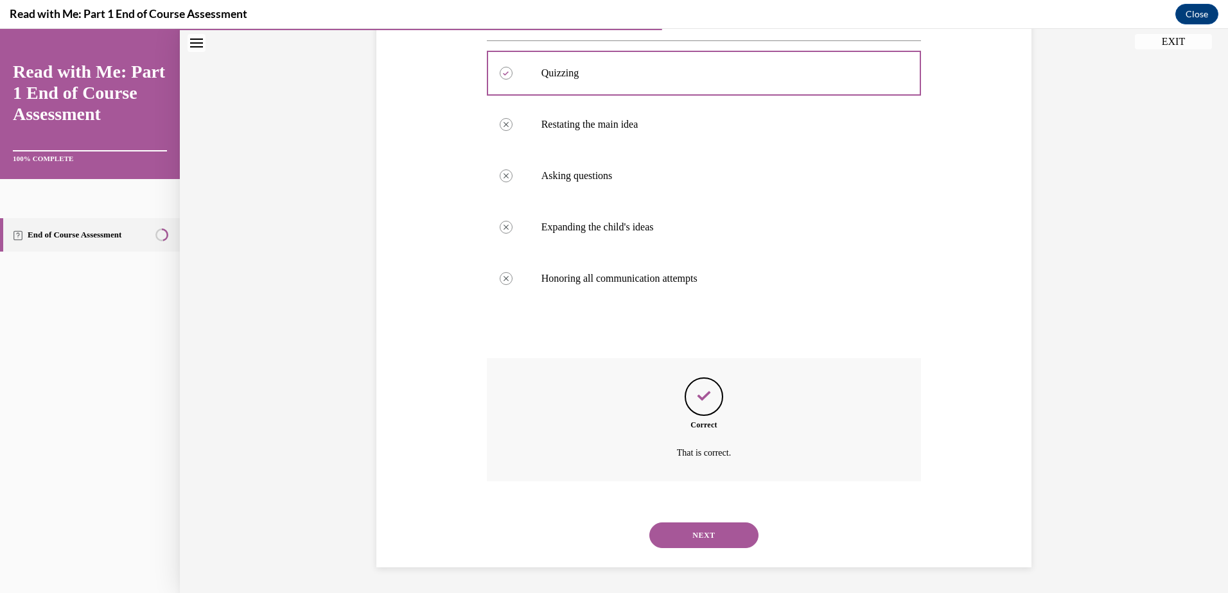
click at [674, 534] on button "NEXT" at bounding box center [703, 536] width 109 height 26
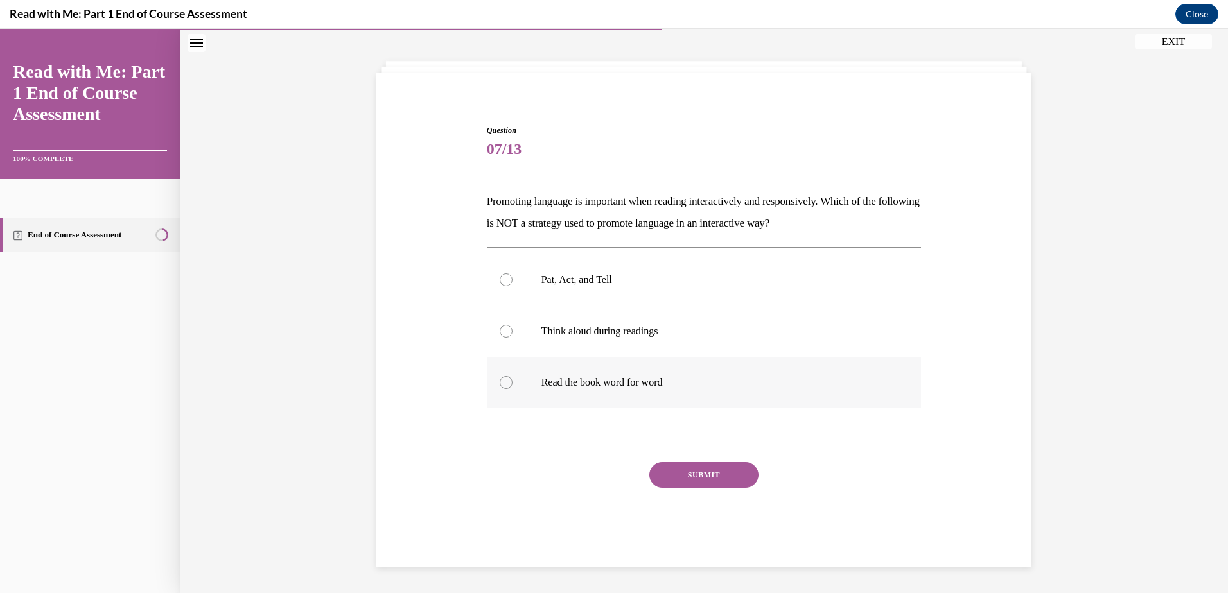
click at [503, 384] on div at bounding box center [506, 382] width 13 height 13
click at [503, 384] on input "Read the book word for word" at bounding box center [506, 382] width 13 height 13
radio input "true"
click at [719, 469] on button "SUBMIT" at bounding box center [703, 475] width 109 height 26
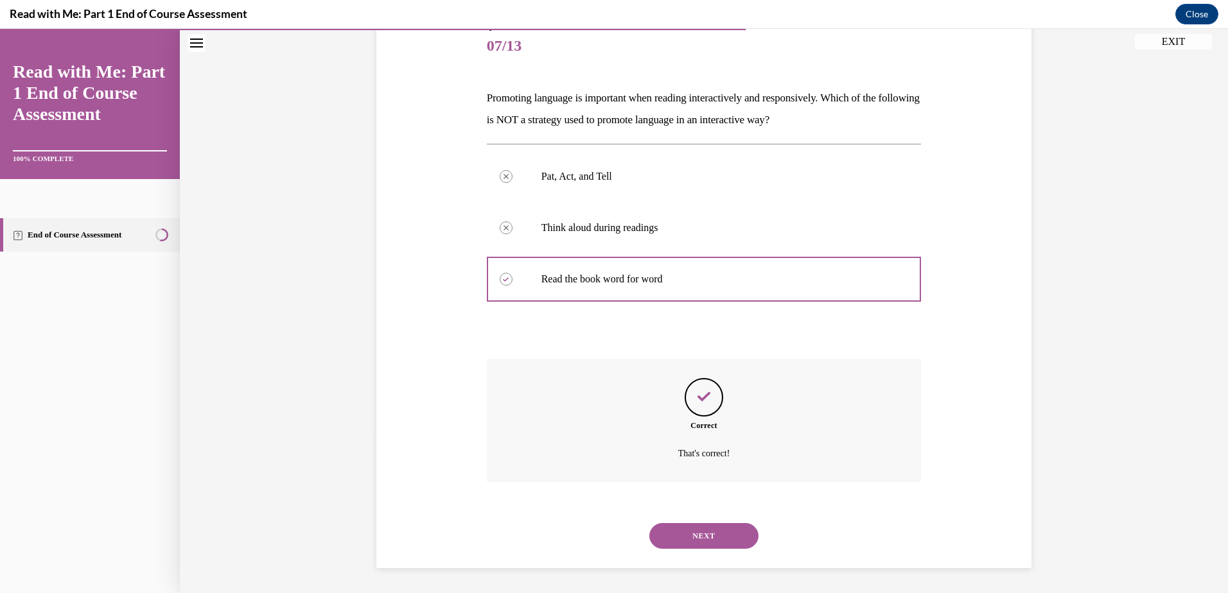
scroll to position [158, 0]
click at [694, 535] on button "NEXT" at bounding box center [703, 536] width 109 height 26
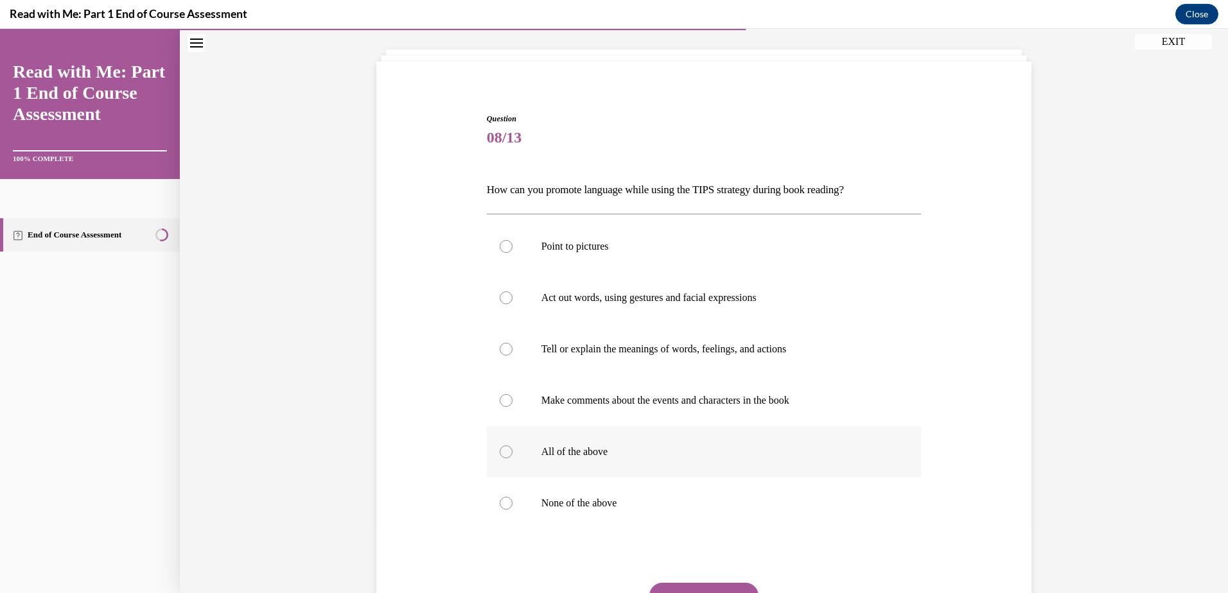
scroll to position [67, 0]
click at [502, 448] on div at bounding box center [506, 450] width 13 height 13
click at [502, 448] on input "All of the above" at bounding box center [506, 450] width 13 height 13
radio input "true"
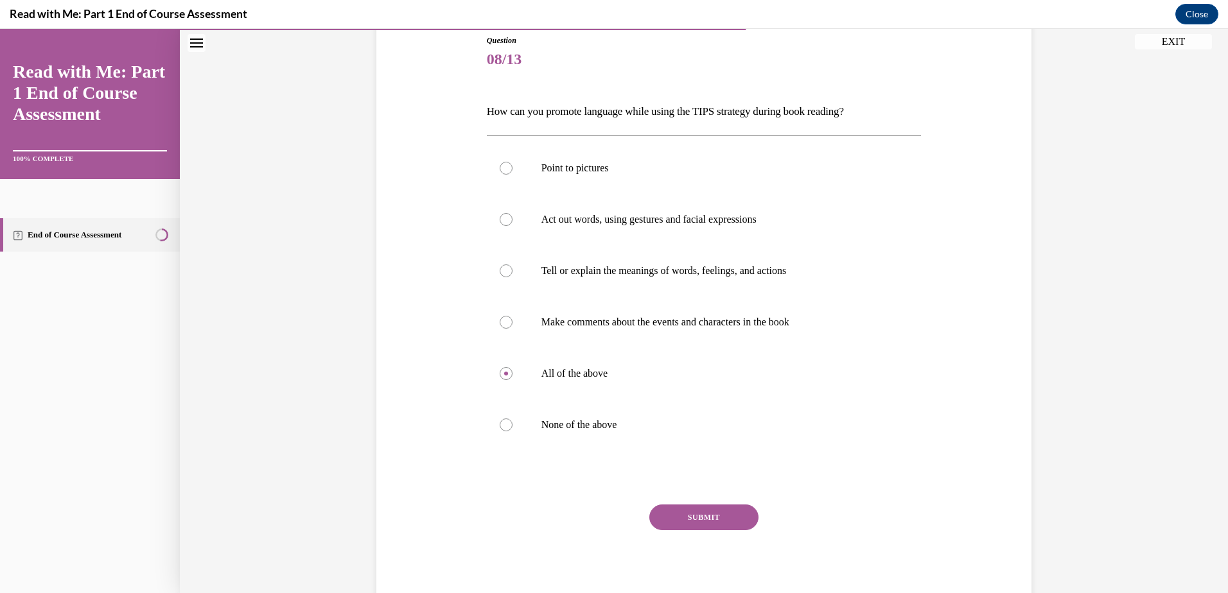
scroll to position [186, 0]
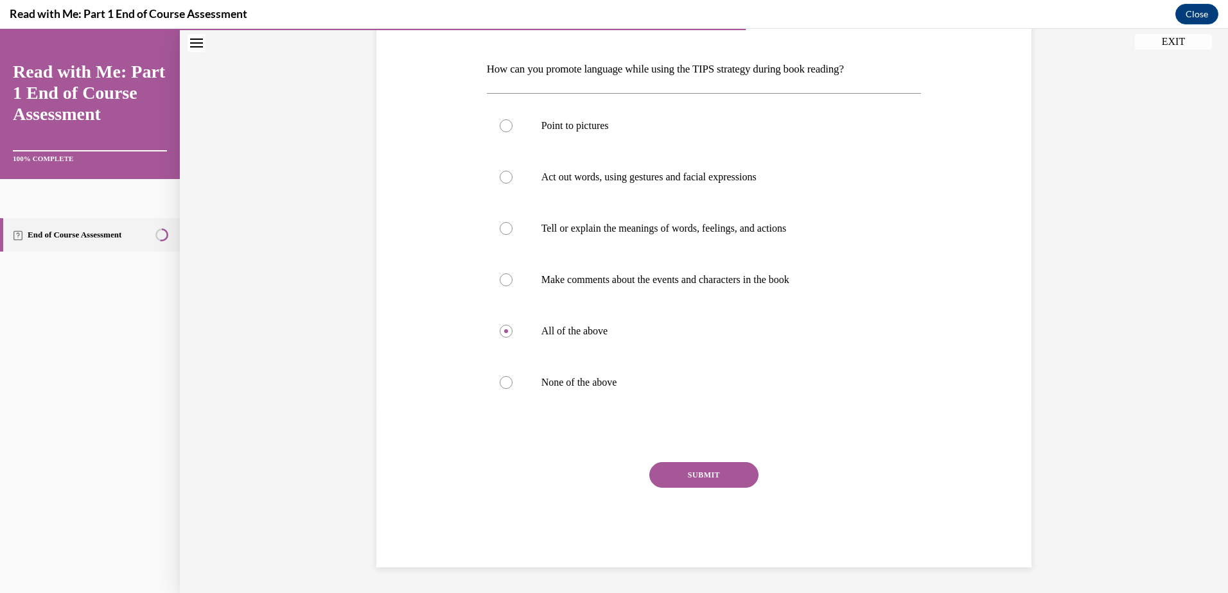
click at [702, 479] on button "SUBMIT" at bounding box center [703, 475] width 109 height 26
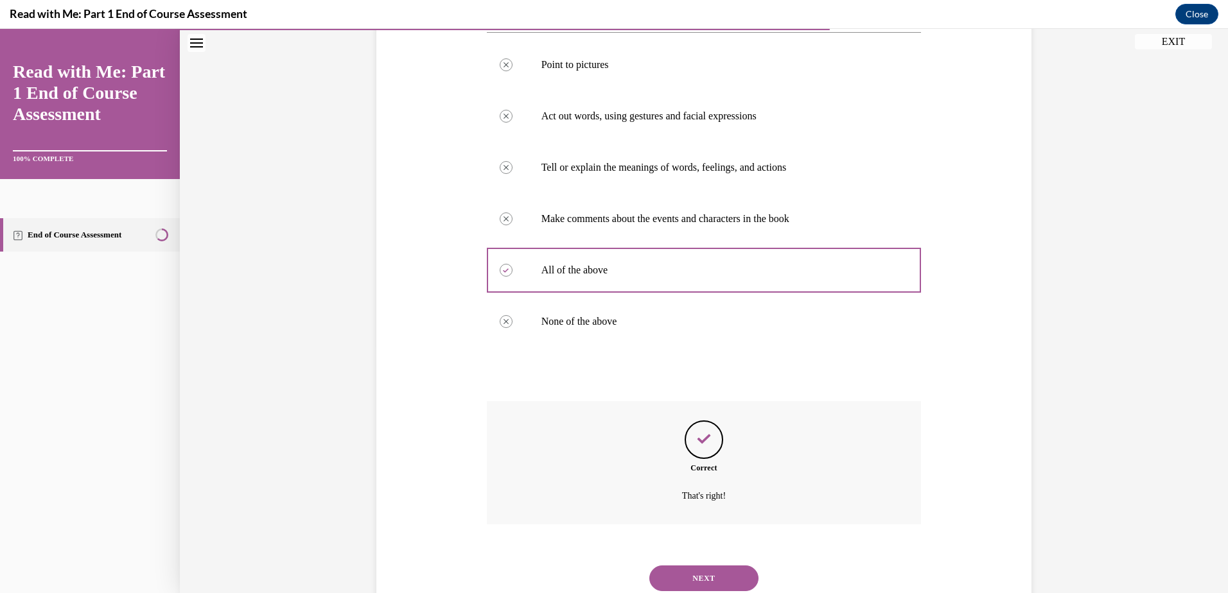
scroll to position [290, 0]
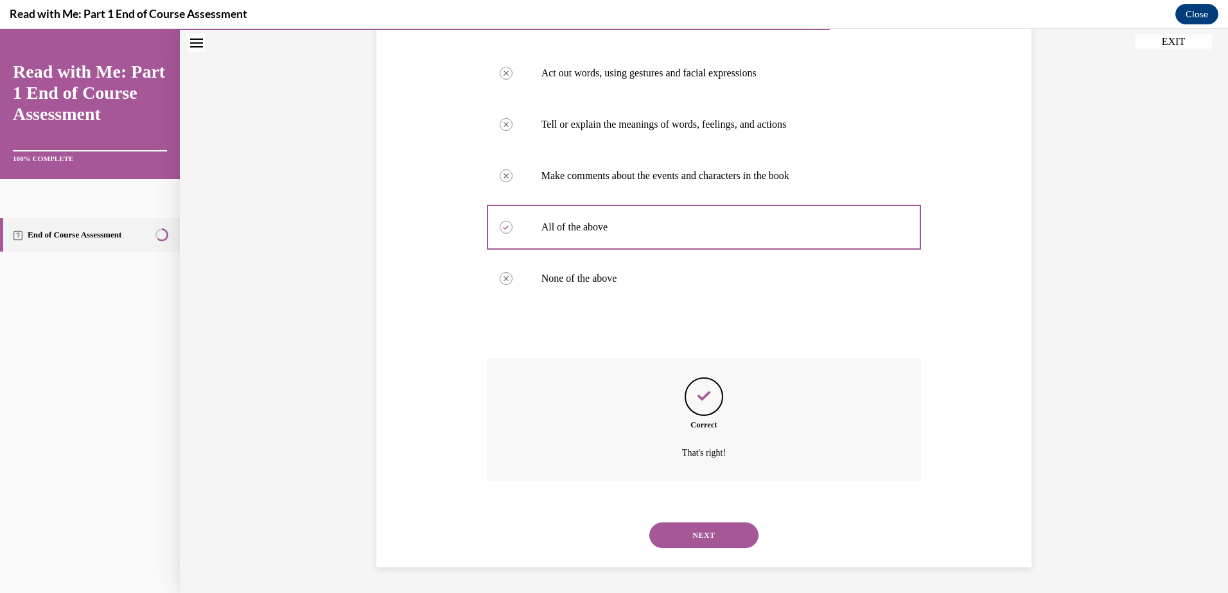
click at [699, 532] on button "NEXT" at bounding box center [703, 536] width 109 height 26
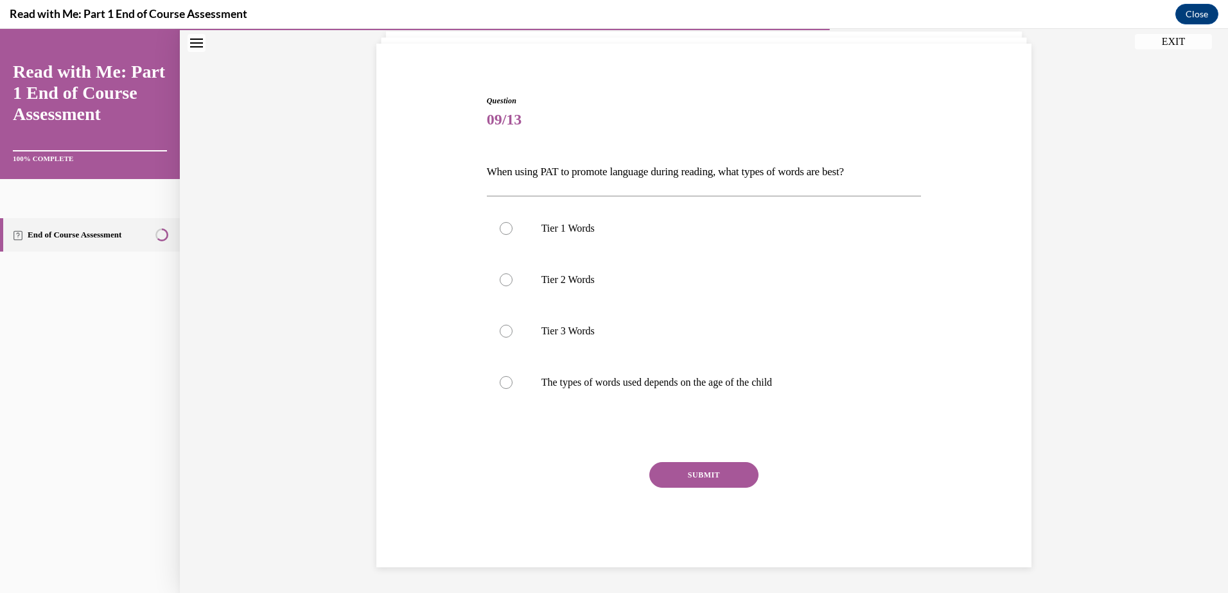
scroll to position [83, 0]
click at [500, 383] on div at bounding box center [506, 382] width 13 height 13
click at [500, 383] on input "The types of words used depends on the age of the child" at bounding box center [506, 382] width 13 height 13
radio input "true"
click at [705, 469] on button "SUBMIT" at bounding box center [703, 475] width 109 height 26
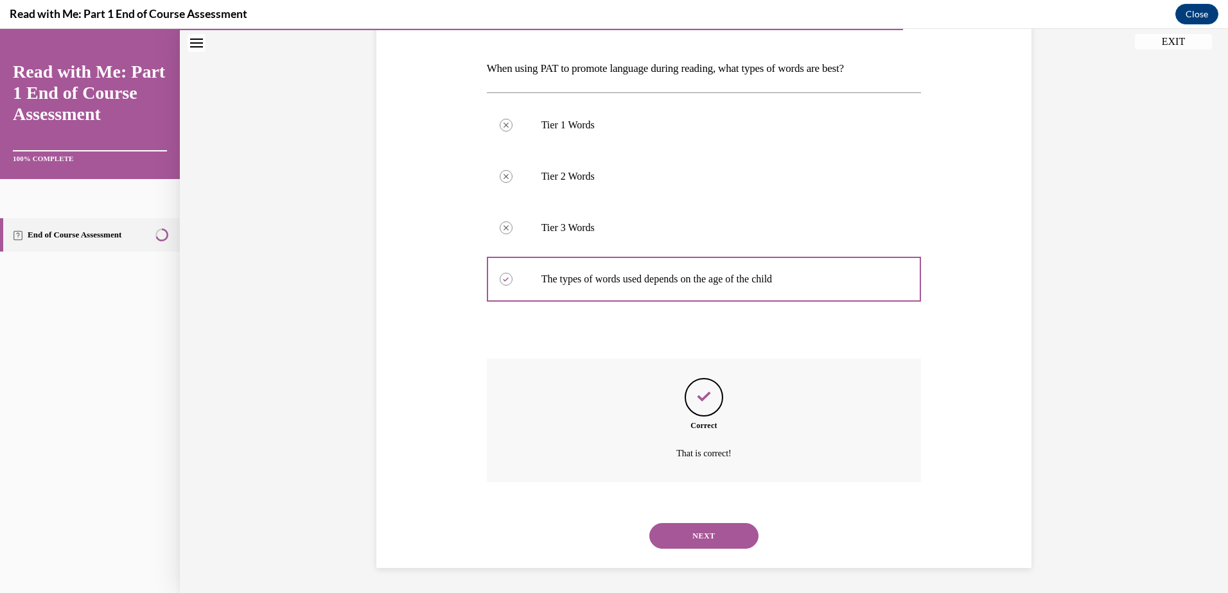
scroll to position [187, 0]
click at [699, 535] on button "NEXT" at bounding box center [703, 536] width 109 height 26
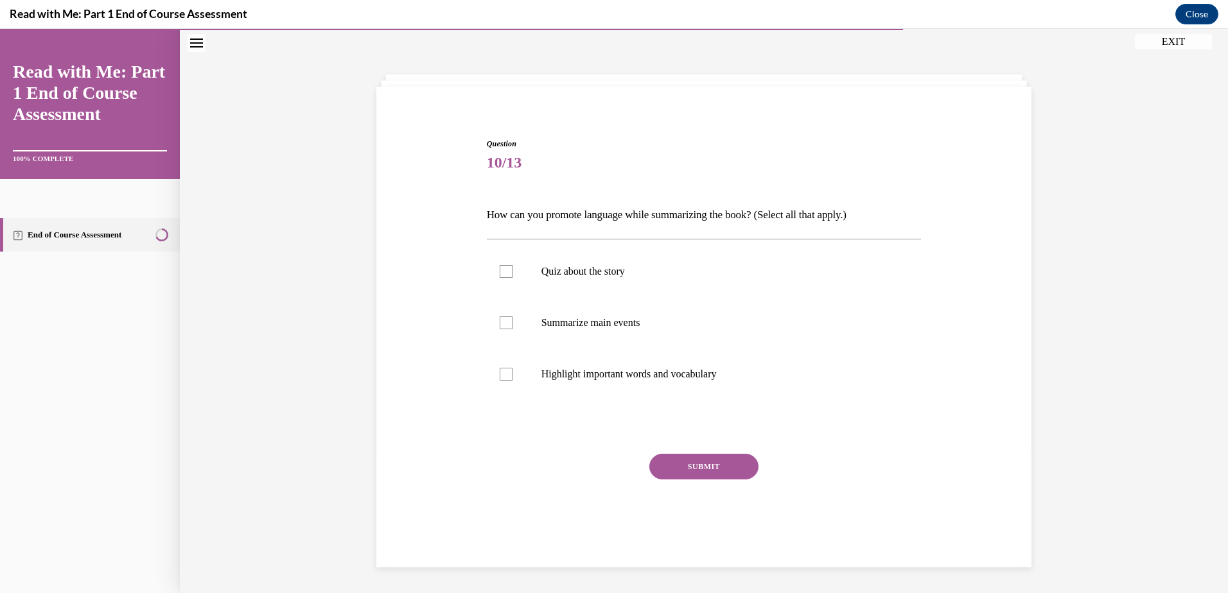
scroll to position [40, 0]
click at [504, 329] on label "Summarize main events" at bounding box center [704, 322] width 435 height 51
click at [504, 329] on input "Summarize main events" at bounding box center [506, 323] width 13 height 13
checkbox input "true"
click at [500, 377] on div at bounding box center [506, 374] width 13 height 13
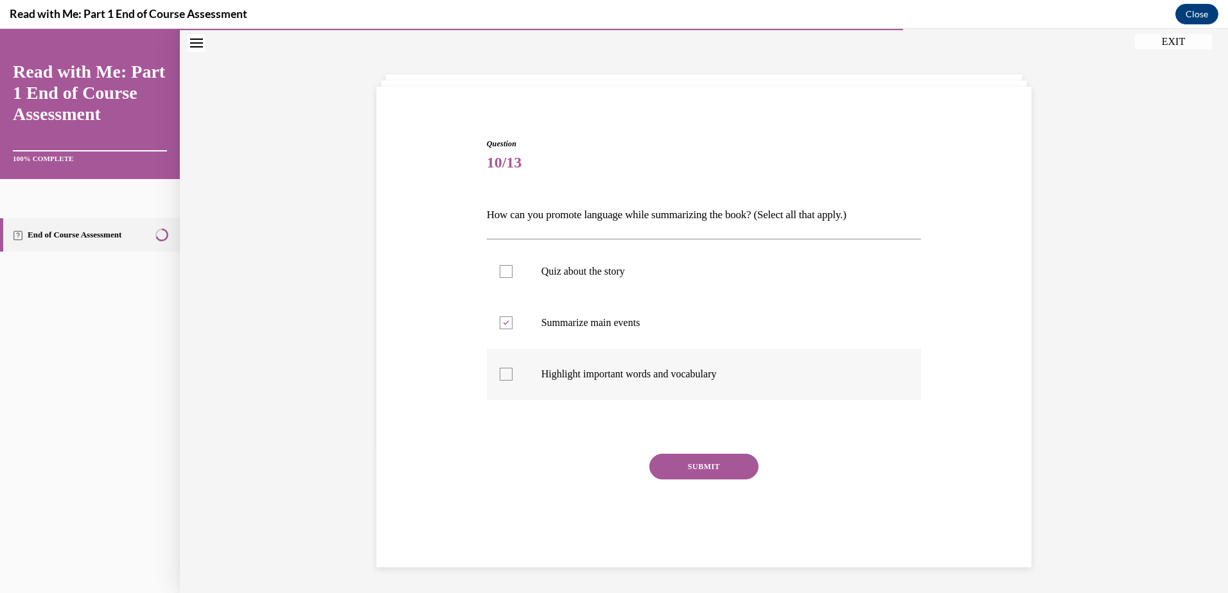
click at [500, 377] on input "Highlight important words and vocabulary" at bounding box center [506, 374] width 13 height 13
checkbox input "true"
click at [715, 473] on button "SUBMIT" at bounding box center [703, 467] width 109 height 26
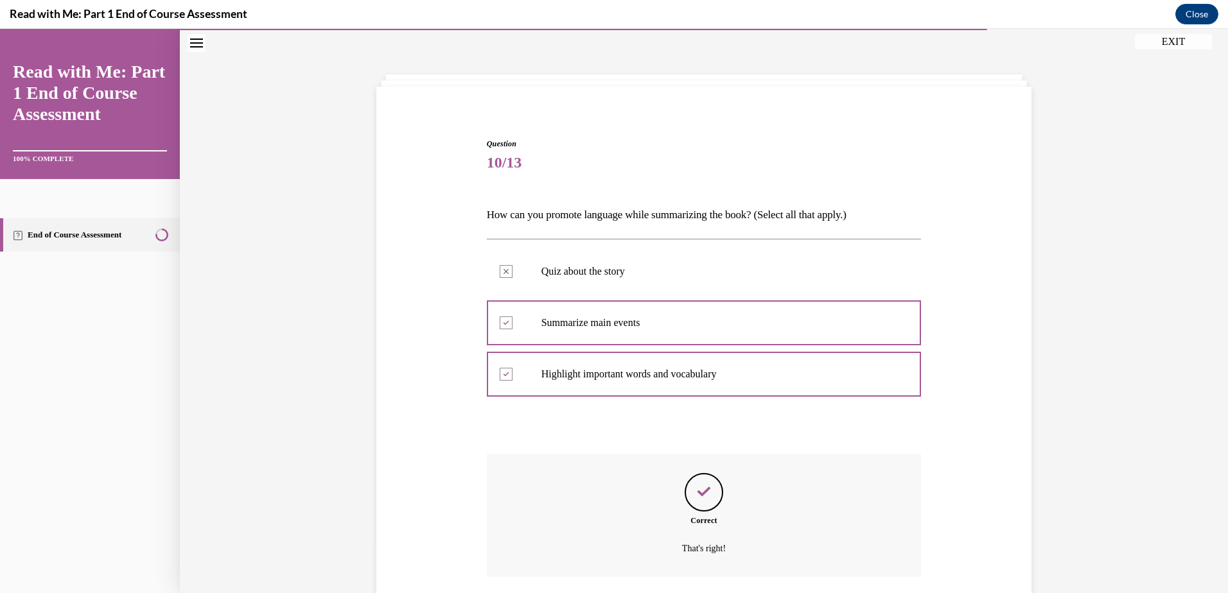
scroll to position [136, 0]
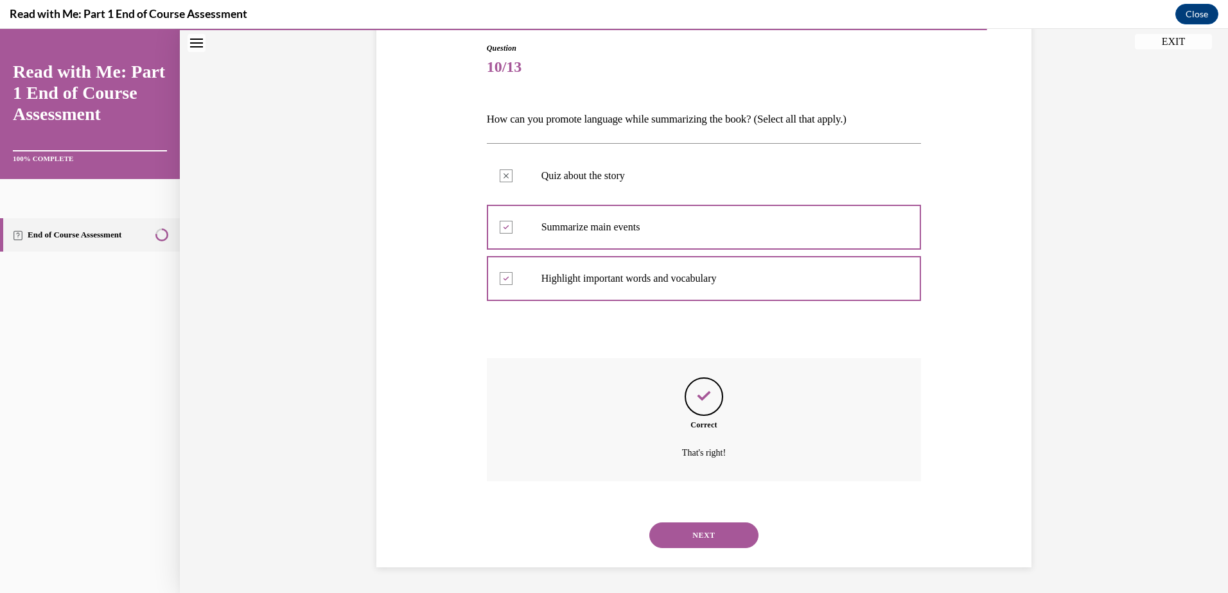
click at [699, 527] on button "NEXT" at bounding box center [703, 536] width 109 height 26
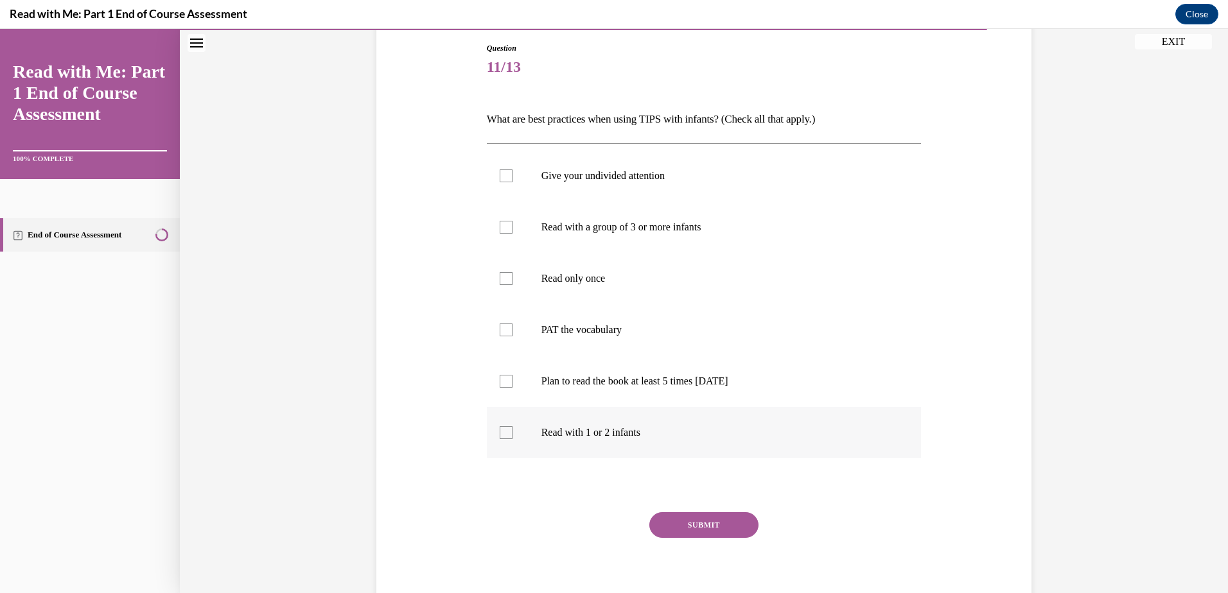
scroll to position [67, 0]
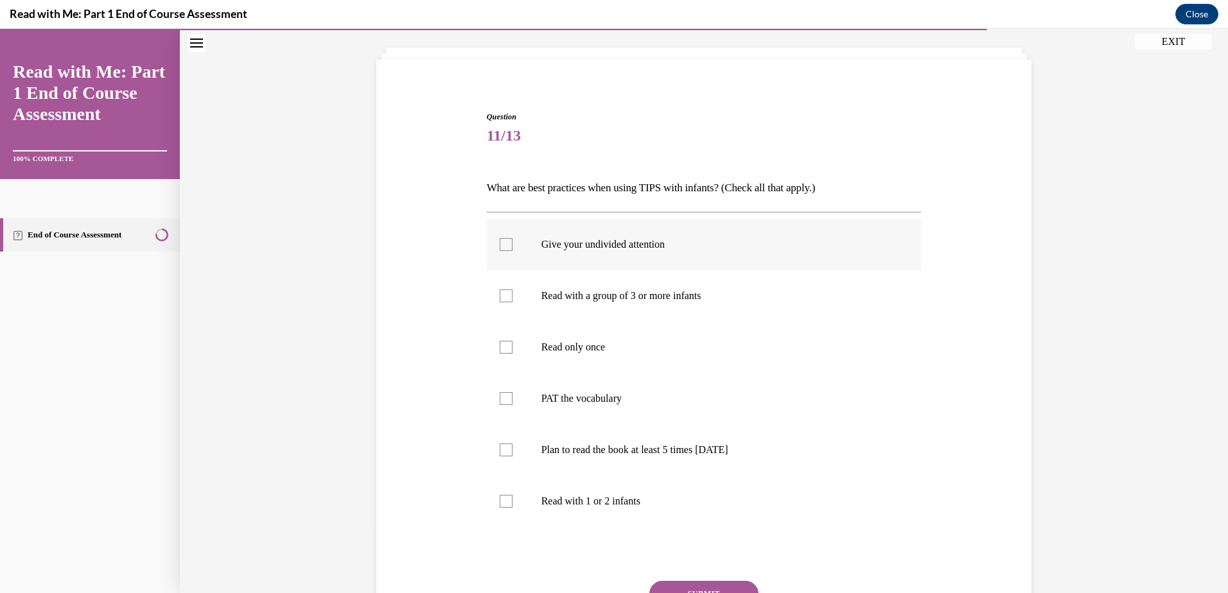
click at [500, 245] on div at bounding box center [506, 244] width 13 height 13
click at [500, 245] on input "Give your undivided attention" at bounding box center [506, 244] width 13 height 13
checkbox input "true"
click at [500, 402] on div at bounding box center [506, 398] width 13 height 13
click at [500, 402] on input "PAT the vocabulary" at bounding box center [506, 398] width 13 height 13
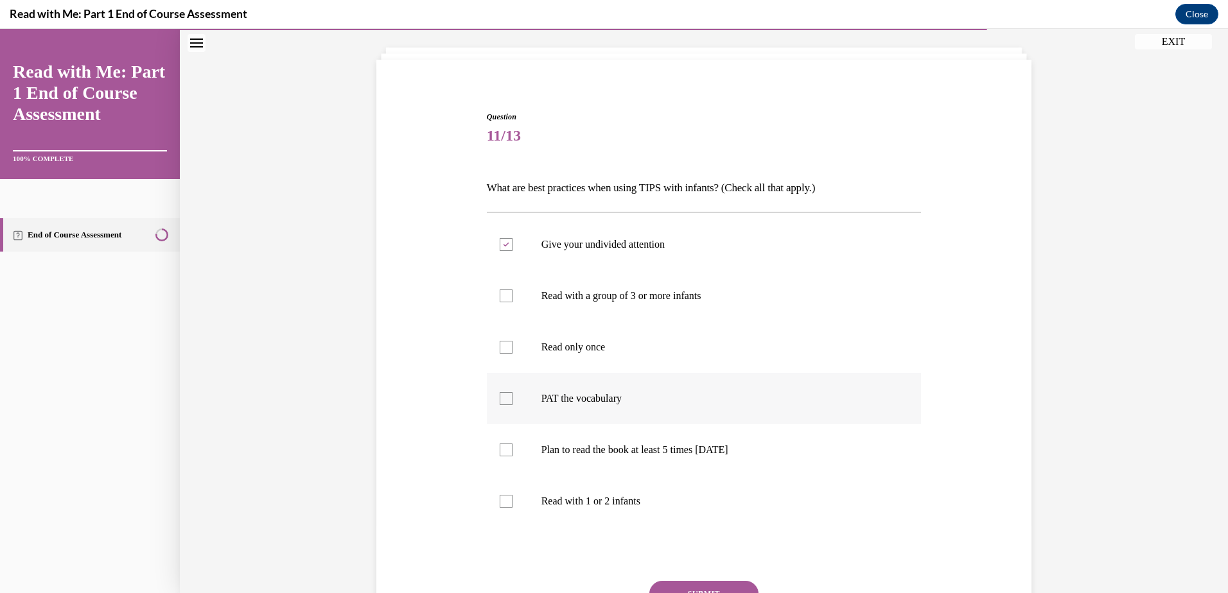
checkbox input "true"
click at [500, 453] on div at bounding box center [506, 450] width 13 height 13
click at [500, 453] on input "Plan to read the book at least 5 times in 2 weeks" at bounding box center [506, 450] width 13 height 13
checkbox input "true"
click at [500, 500] on div at bounding box center [506, 501] width 13 height 13
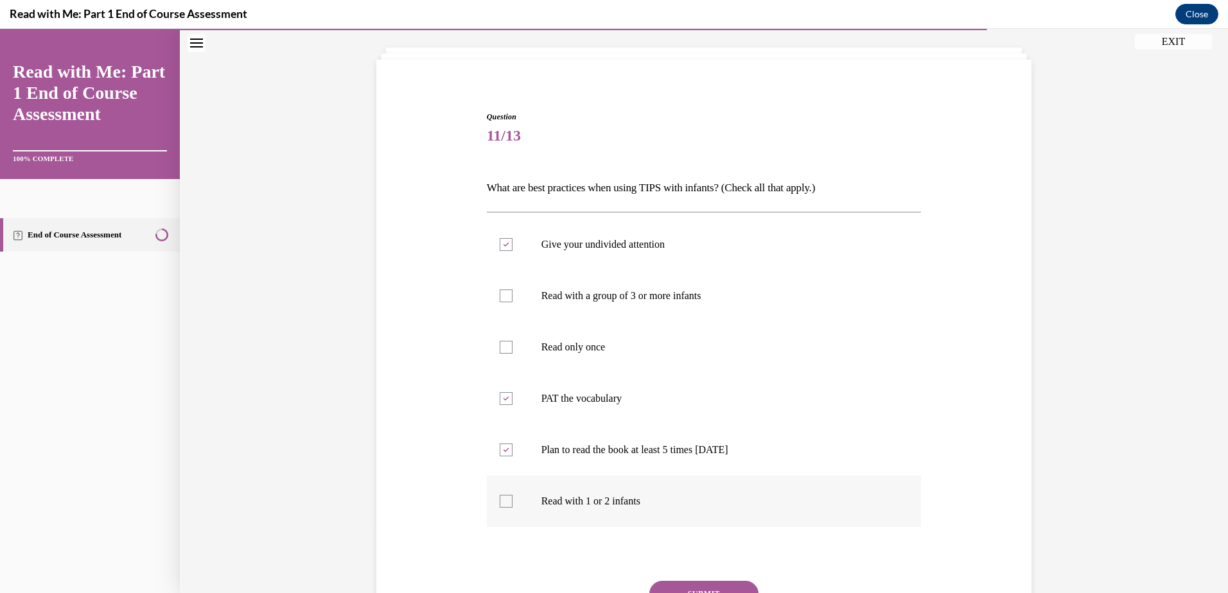
click at [500, 500] on input "Read with 1 or 2 infants" at bounding box center [506, 501] width 13 height 13
checkbox input "true"
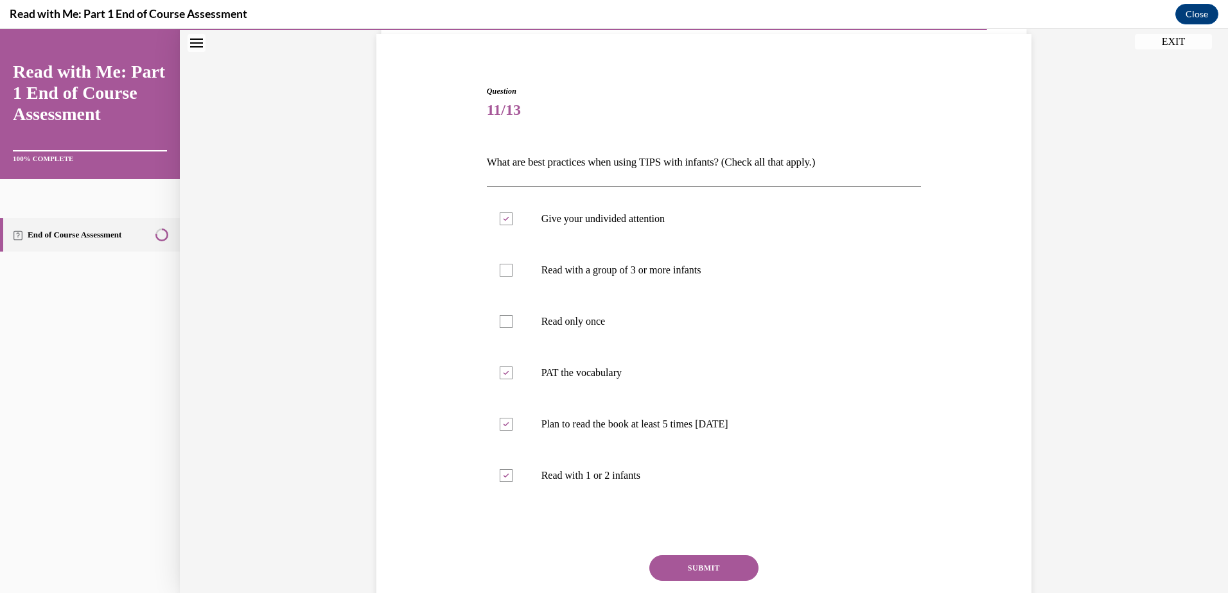
scroll to position [186, 0]
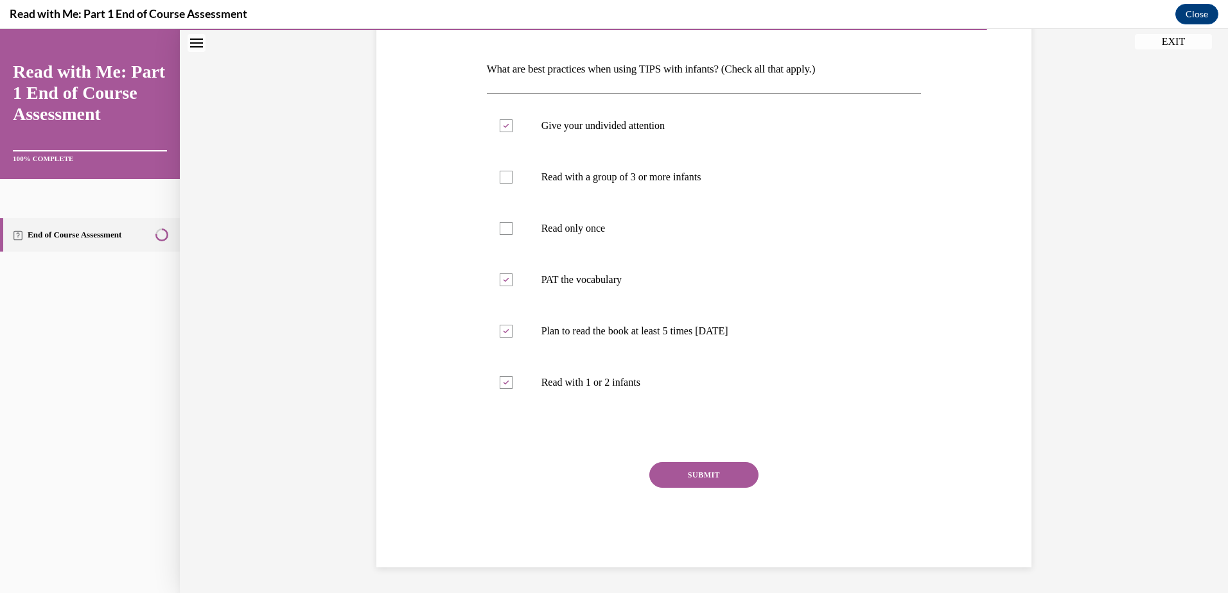
click at [686, 473] on button "SUBMIT" at bounding box center [703, 475] width 109 height 26
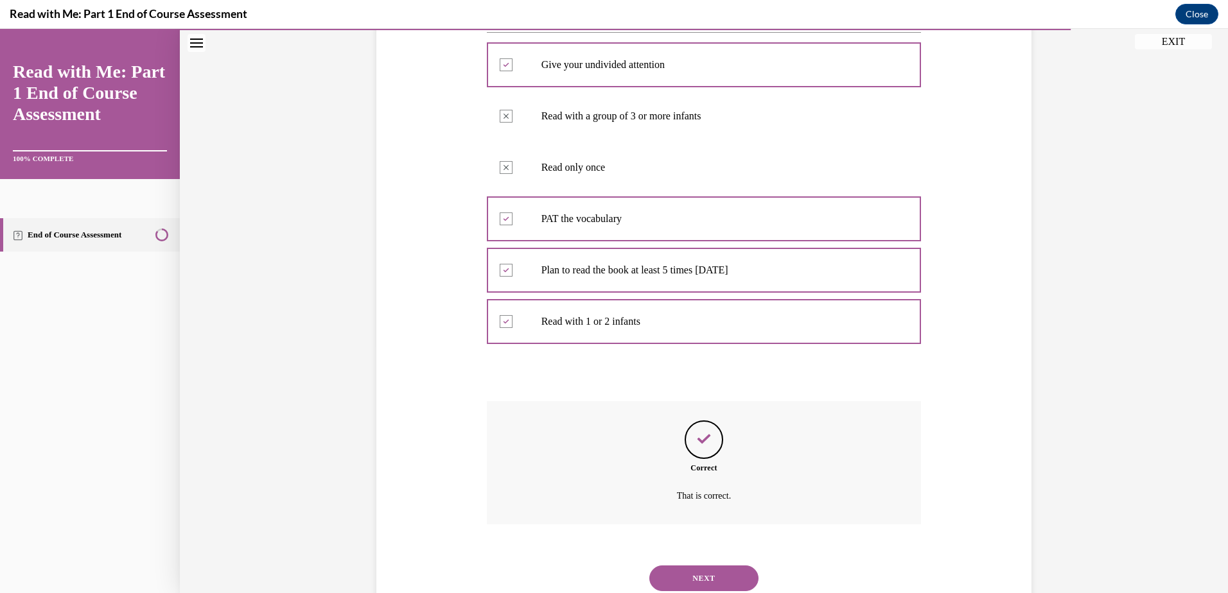
scroll to position [290, 0]
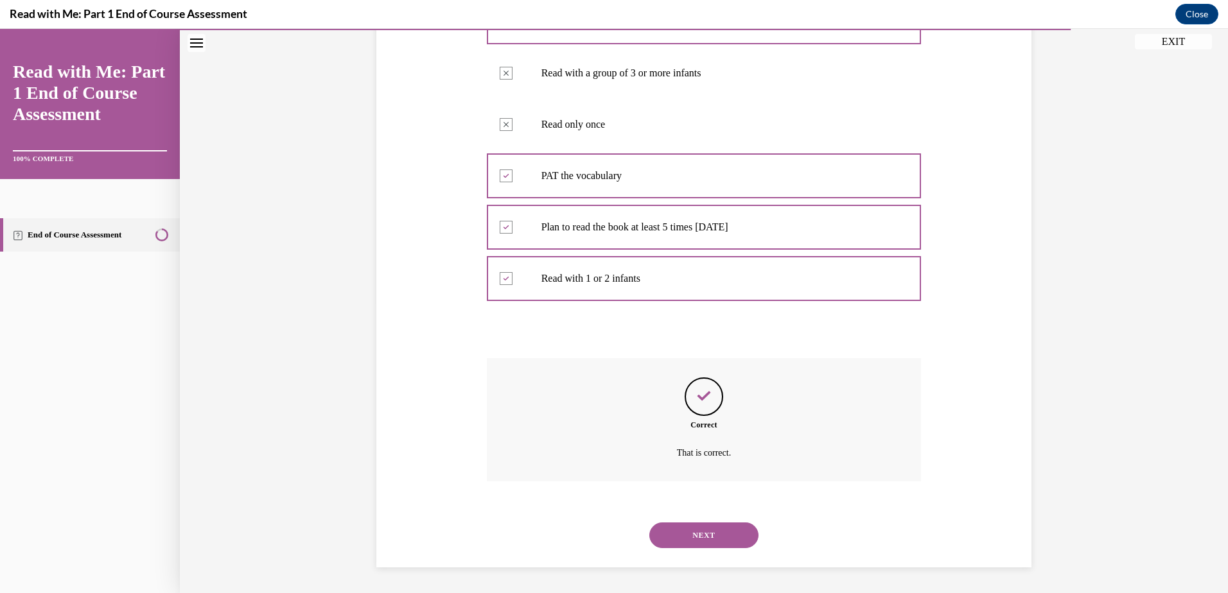
click at [684, 532] on button "NEXT" at bounding box center [703, 536] width 109 height 26
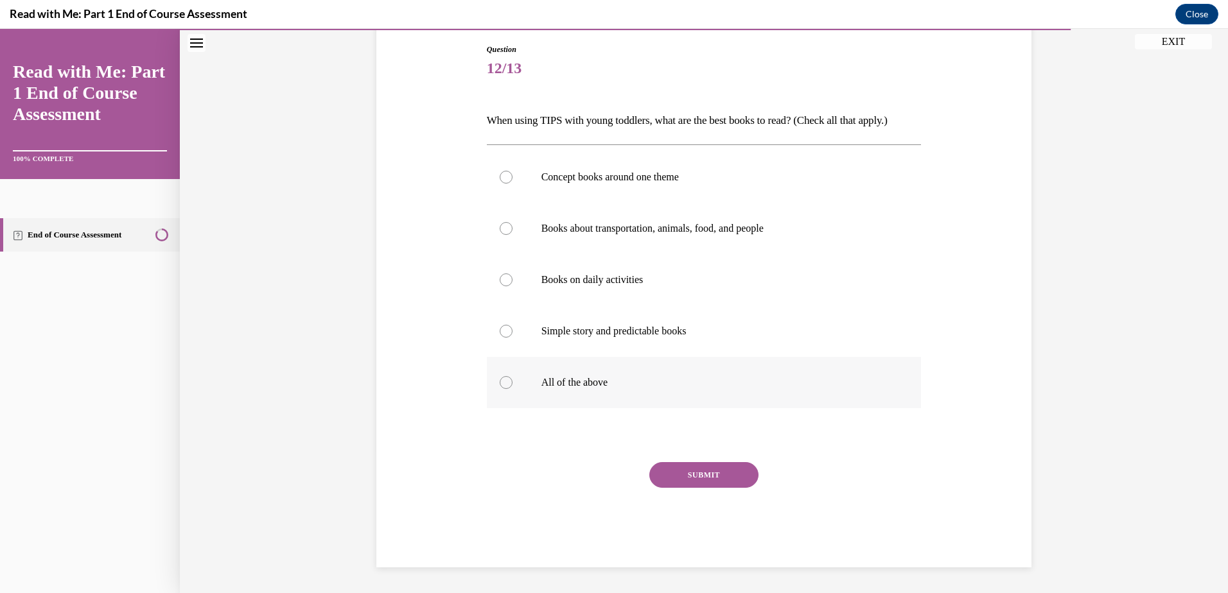
click at [495, 387] on label "All of the above" at bounding box center [704, 382] width 435 height 51
click at [500, 387] on input "All of the above" at bounding box center [506, 382] width 13 height 13
radio input "true"
click at [674, 471] on button "SUBMIT" at bounding box center [703, 475] width 109 height 26
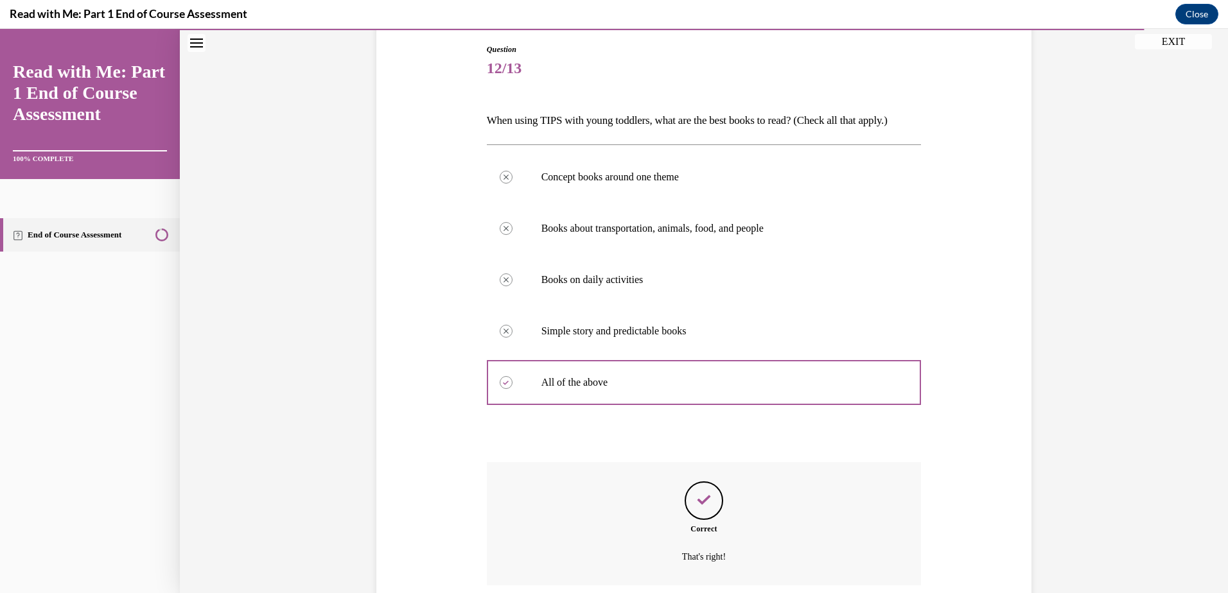
scroll to position [239, 0]
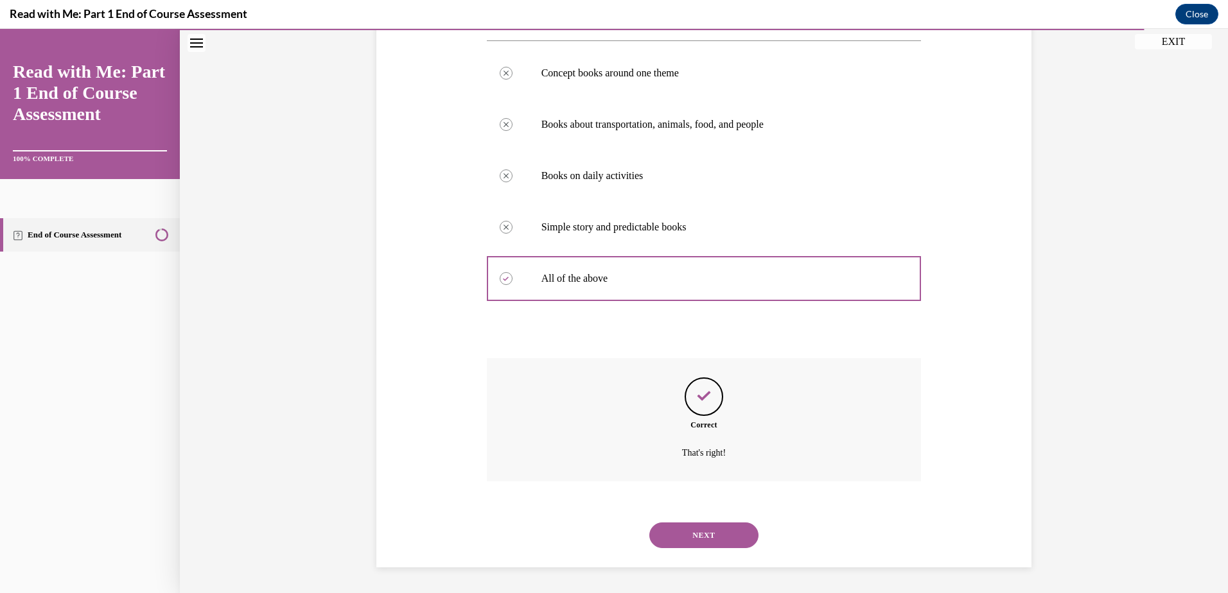
click at [712, 537] on button "NEXT" at bounding box center [703, 536] width 109 height 26
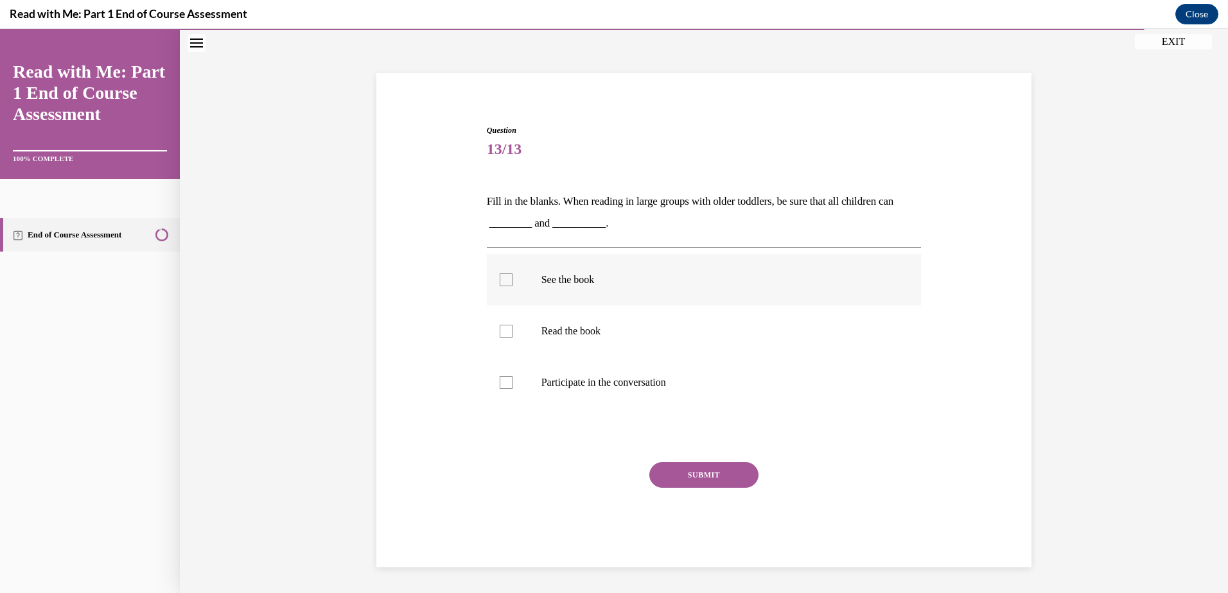
click at [493, 279] on label "See the book" at bounding box center [704, 279] width 435 height 51
click at [500, 279] on input "See the book" at bounding box center [506, 280] width 13 height 13
checkbox input "true"
click at [503, 382] on div at bounding box center [506, 382] width 13 height 13
click at [503, 382] on input "Participate in the conversation" at bounding box center [506, 382] width 13 height 13
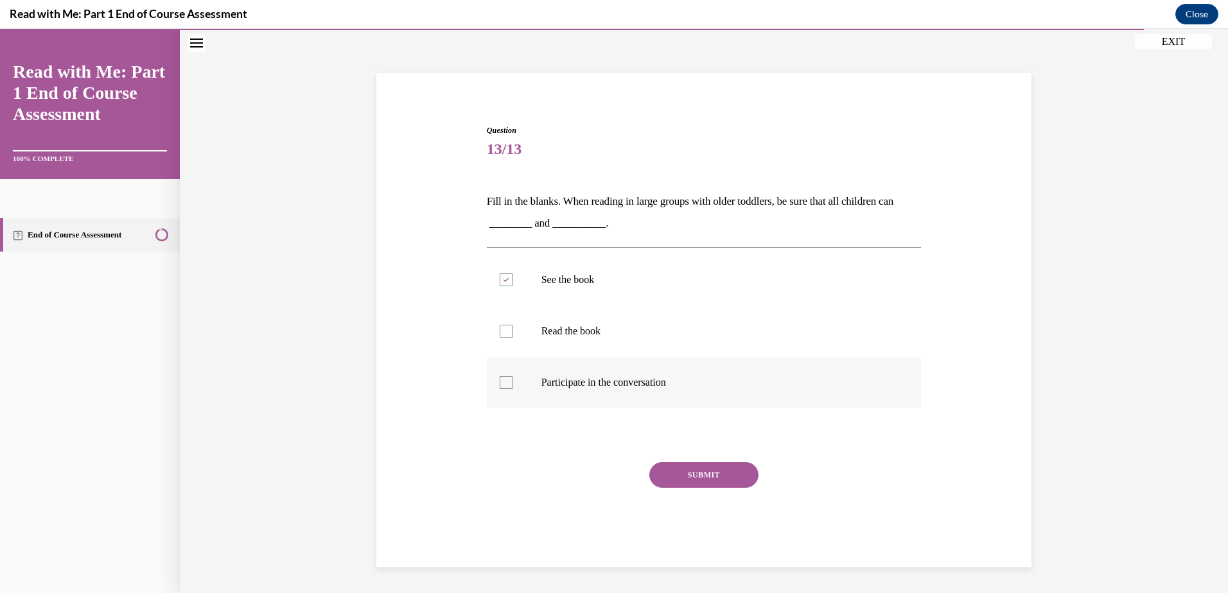
checkbox input "true"
click at [701, 476] on button "SUBMIT" at bounding box center [703, 475] width 109 height 26
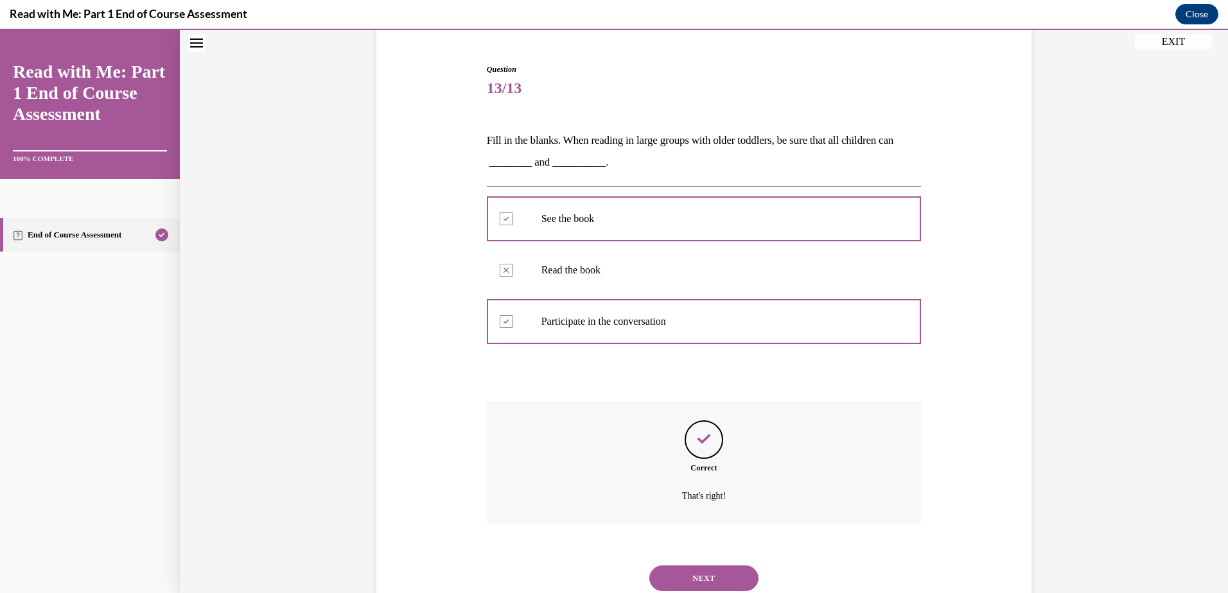
scroll to position [158, 0]
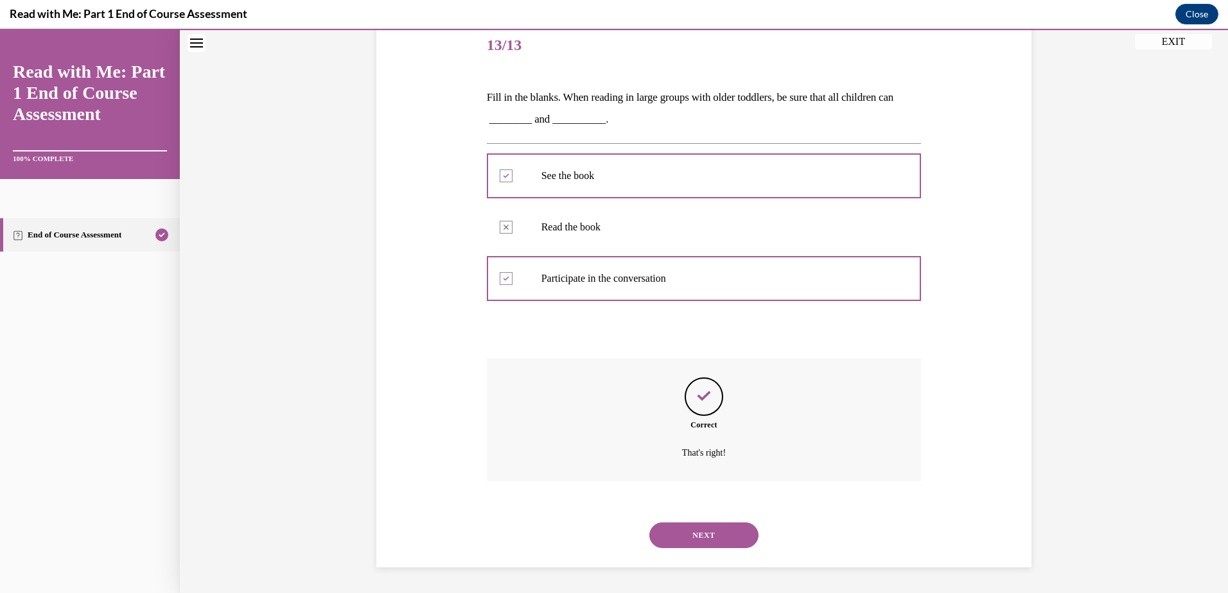
click at [706, 534] on button "NEXT" at bounding box center [703, 536] width 109 height 26
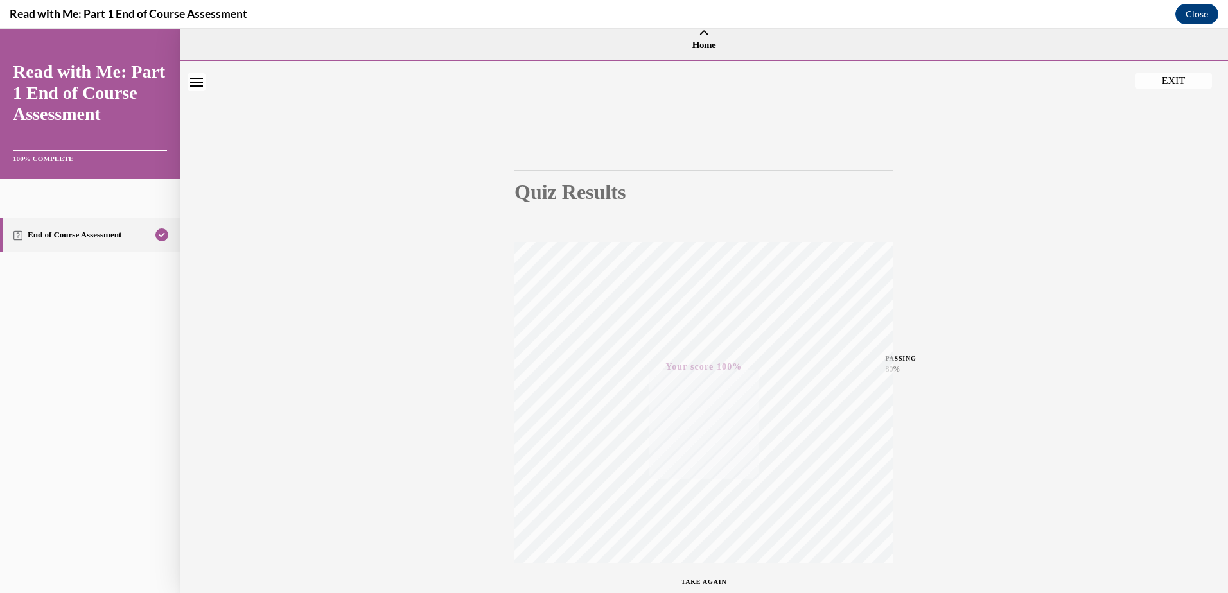
scroll to position [0, 0]
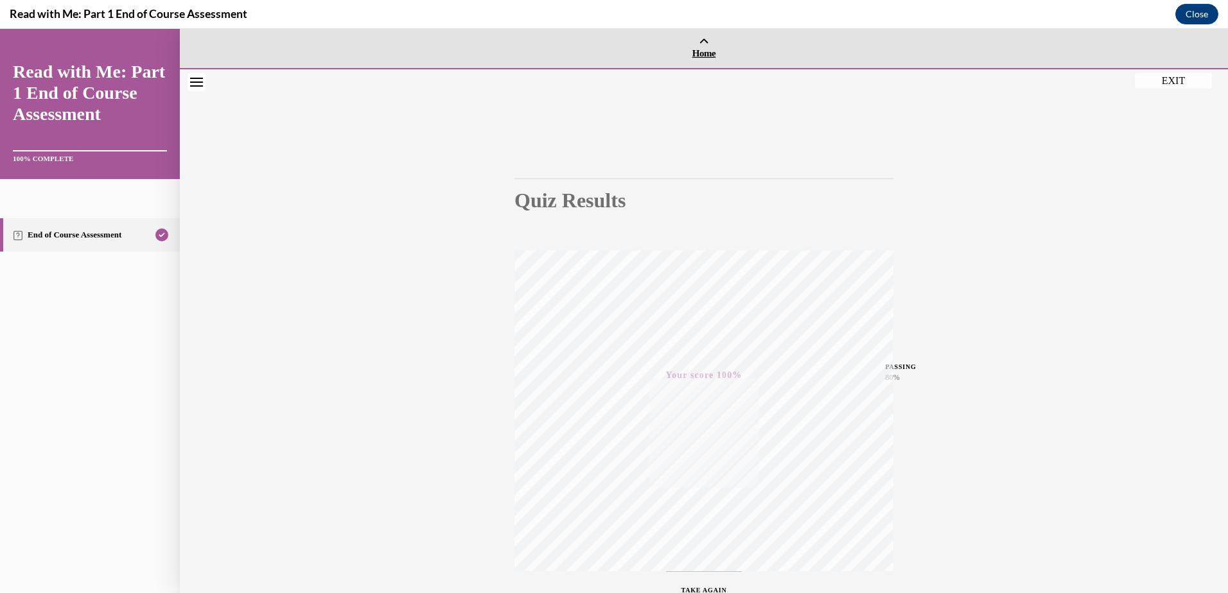
click at [697, 52] on span "Home" at bounding box center [703, 54] width 1041 height 12
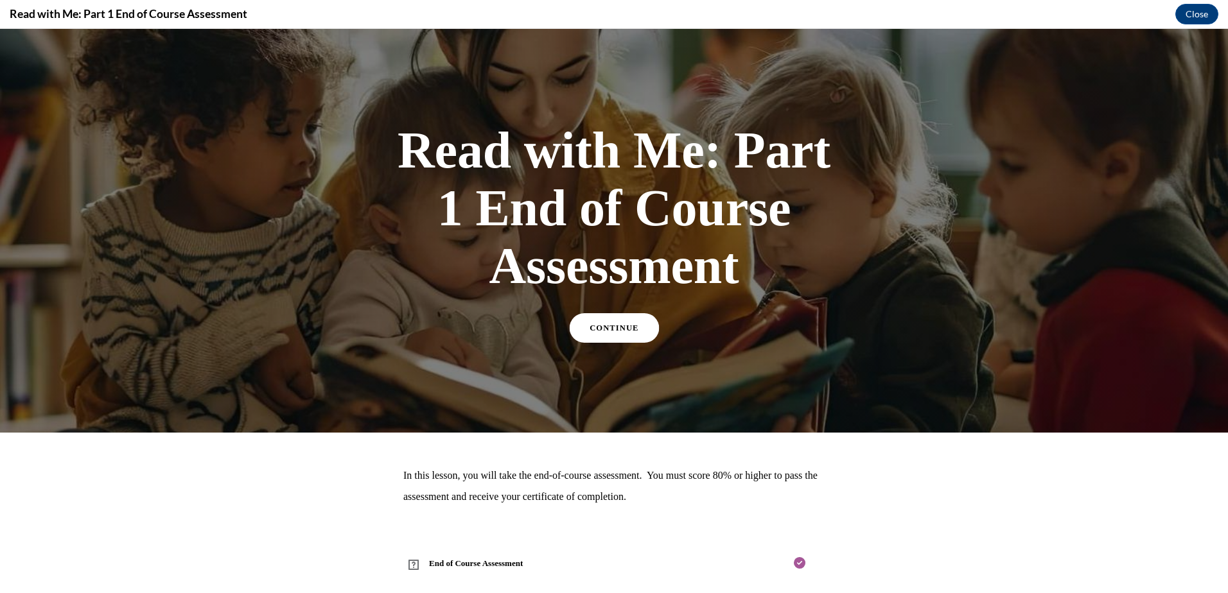
click at [611, 327] on span "CONTINUE" at bounding box center [613, 329] width 49 height 10
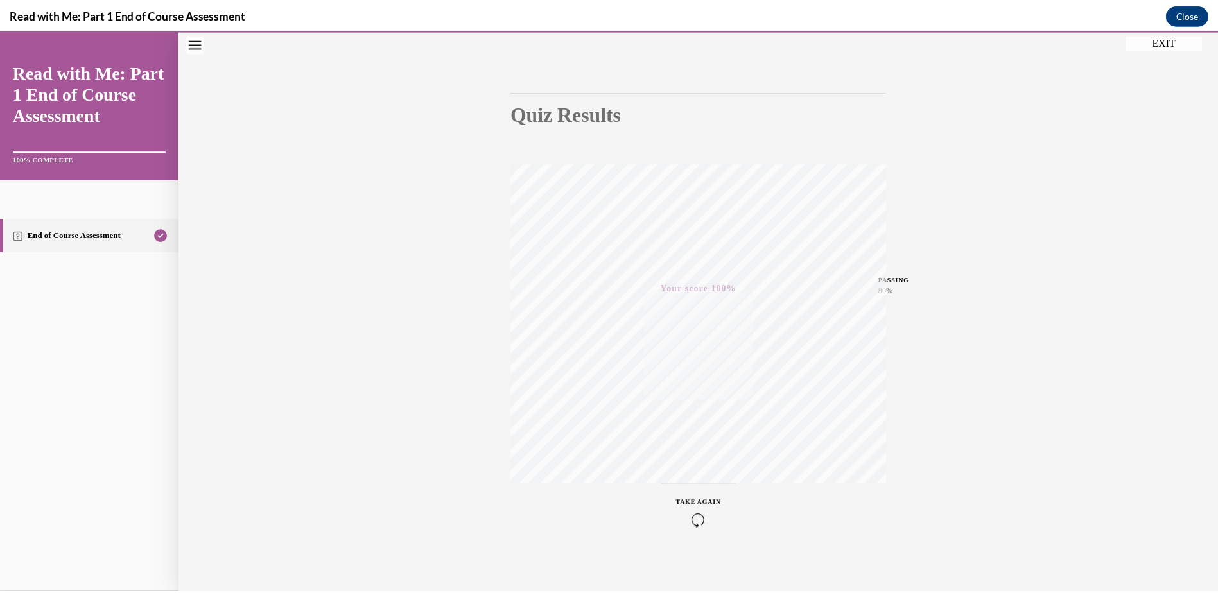
scroll to position [94, 0]
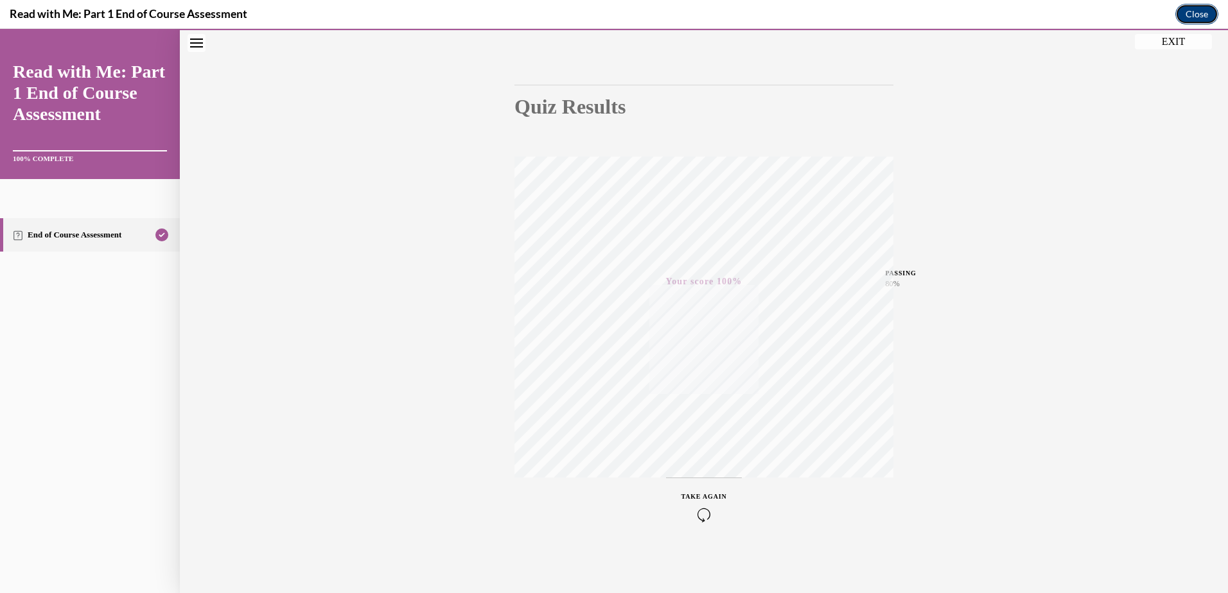
click at [1197, 14] on button "Close" at bounding box center [1196, 14] width 43 height 21
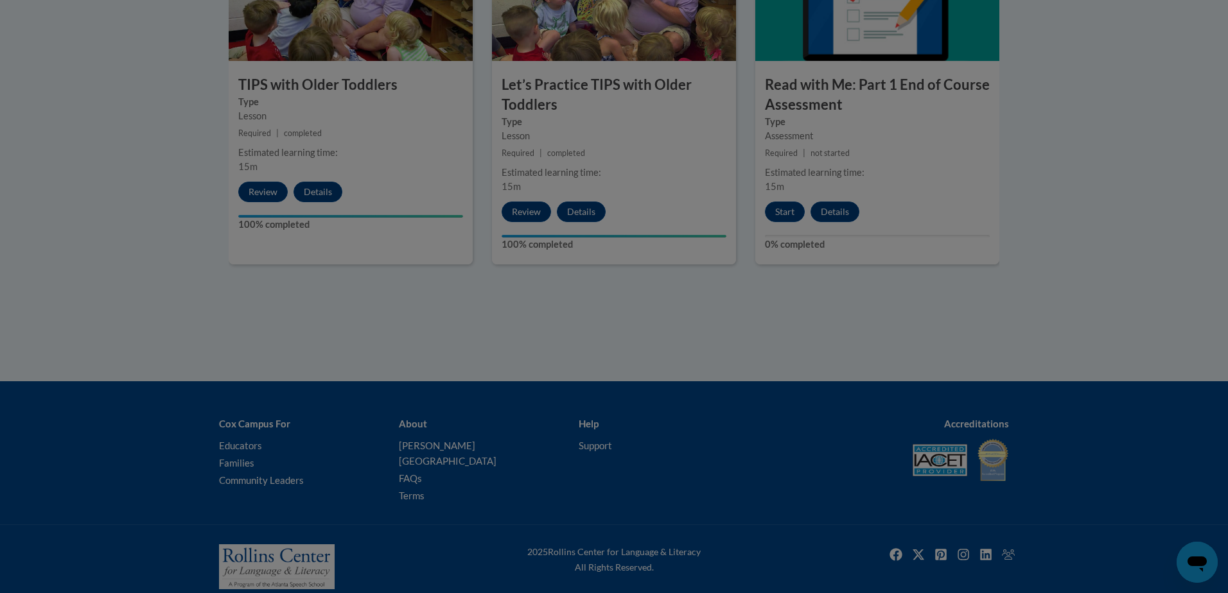
click at [1197, 0] on div "Quiz Results PASSING 80% Your score 100% Passed PASSING 80% Your score Your sco…" at bounding box center [704, 136] width 1048 height 618
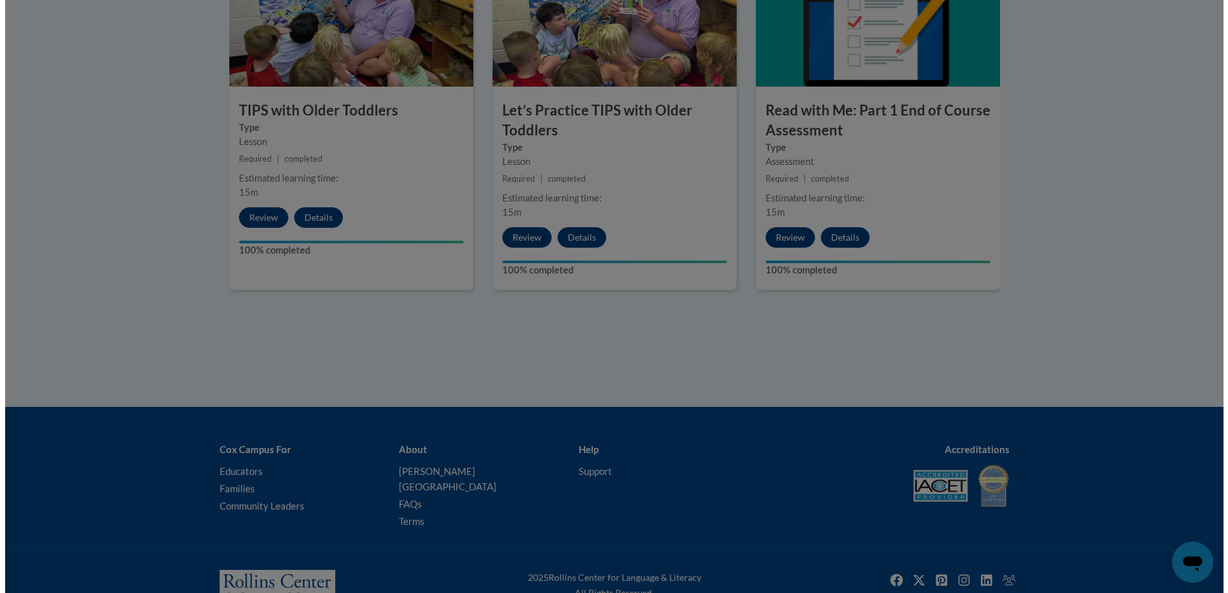
scroll to position [1443, 0]
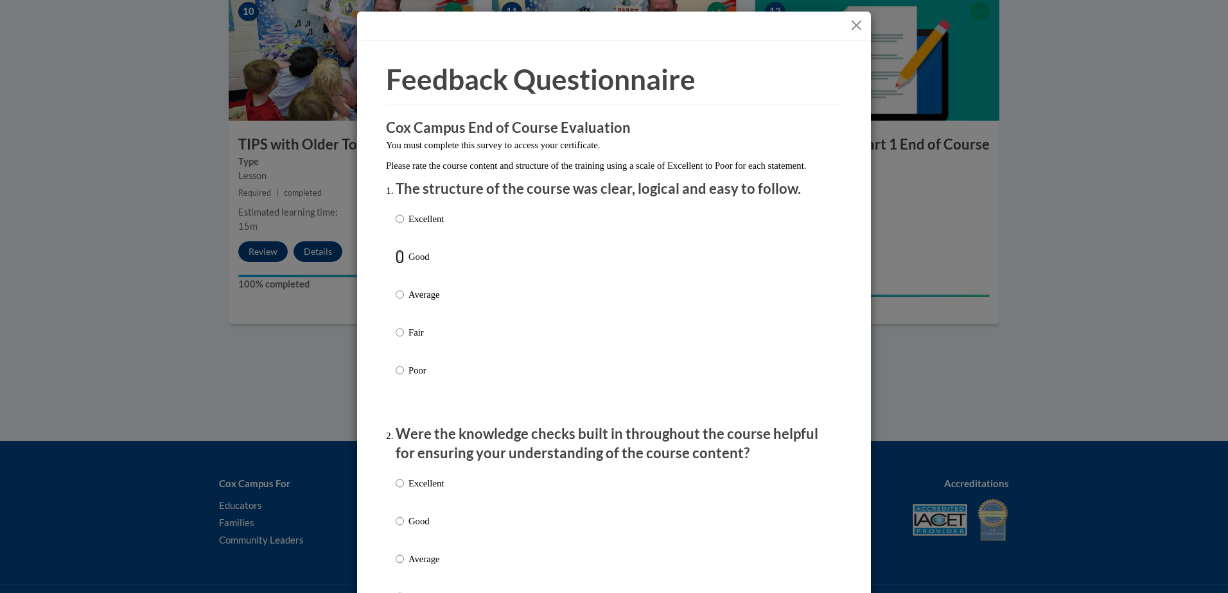
click at [397, 264] on input "Good" at bounding box center [400, 257] width 8 height 14
radio input "true"
click at [397, 528] on input "Good" at bounding box center [400, 521] width 8 height 14
radio input "true"
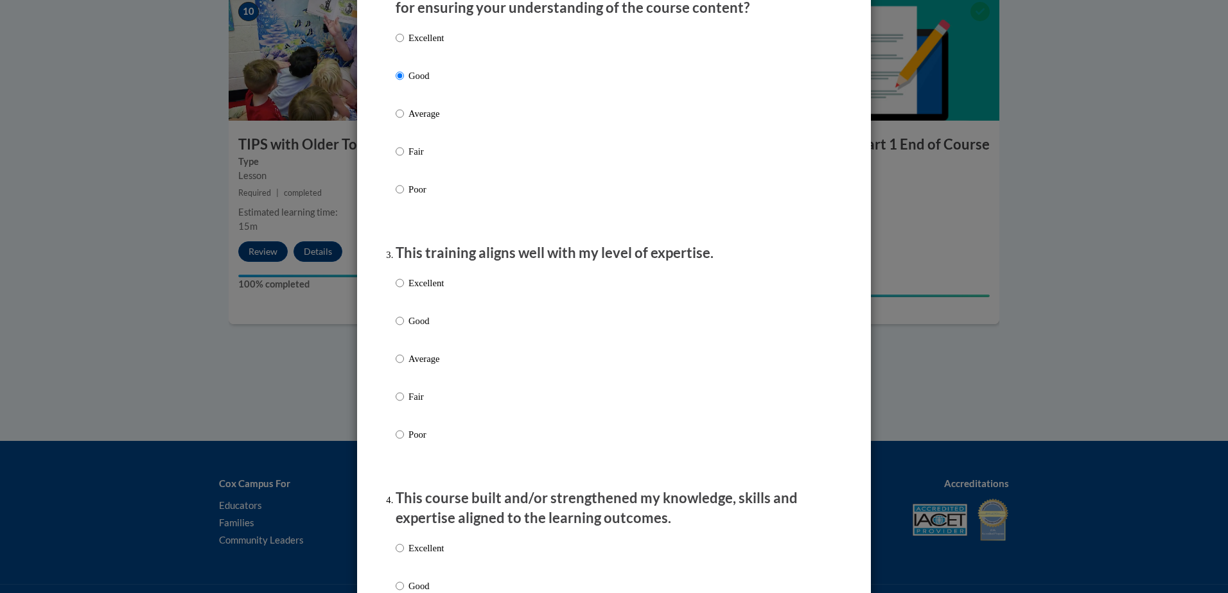
scroll to position [505, 0]
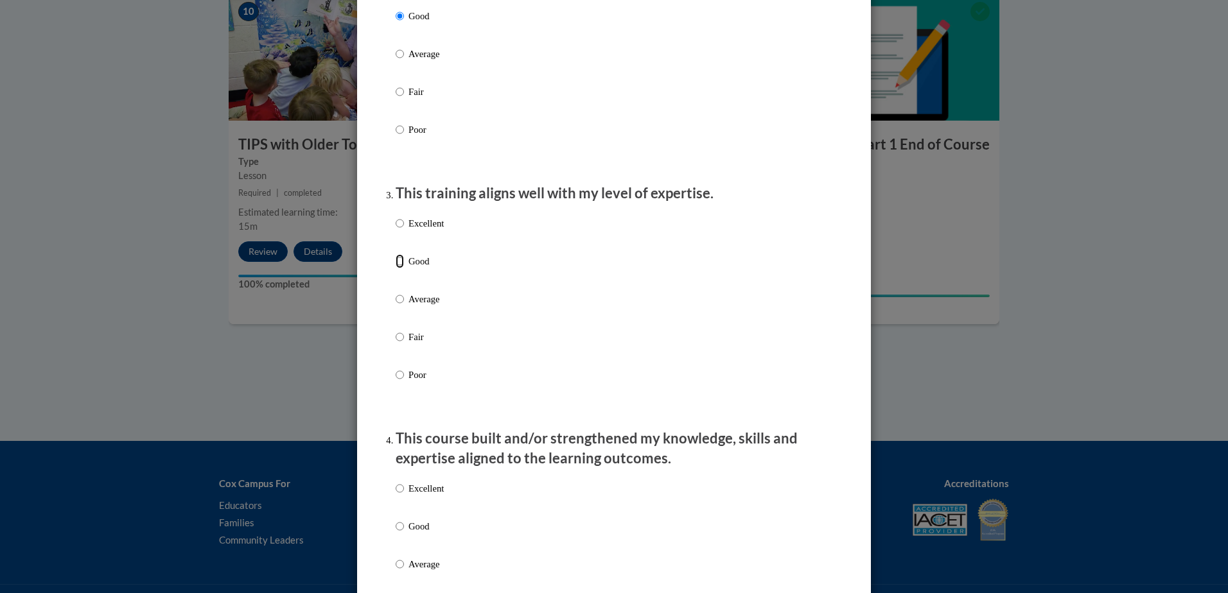
click at [396, 268] on input "Good" at bounding box center [400, 261] width 8 height 14
radio input "true"
click at [396, 534] on input "Good" at bounding box center [400, 526] width 8 height 14
radio input "true"
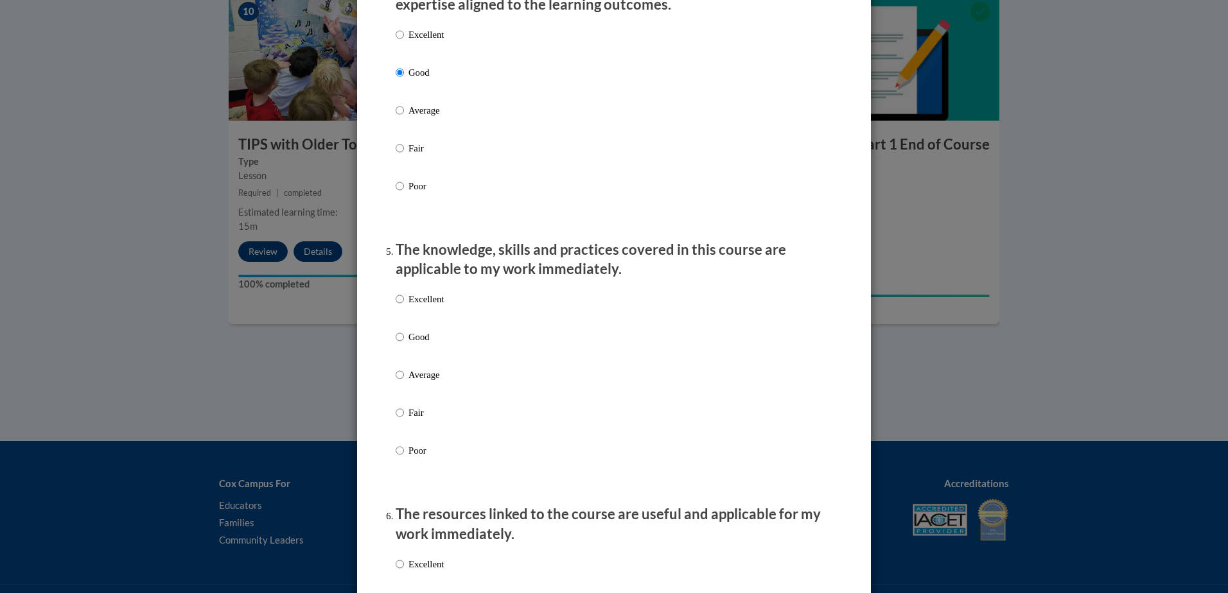
scroll to position [985, 0]
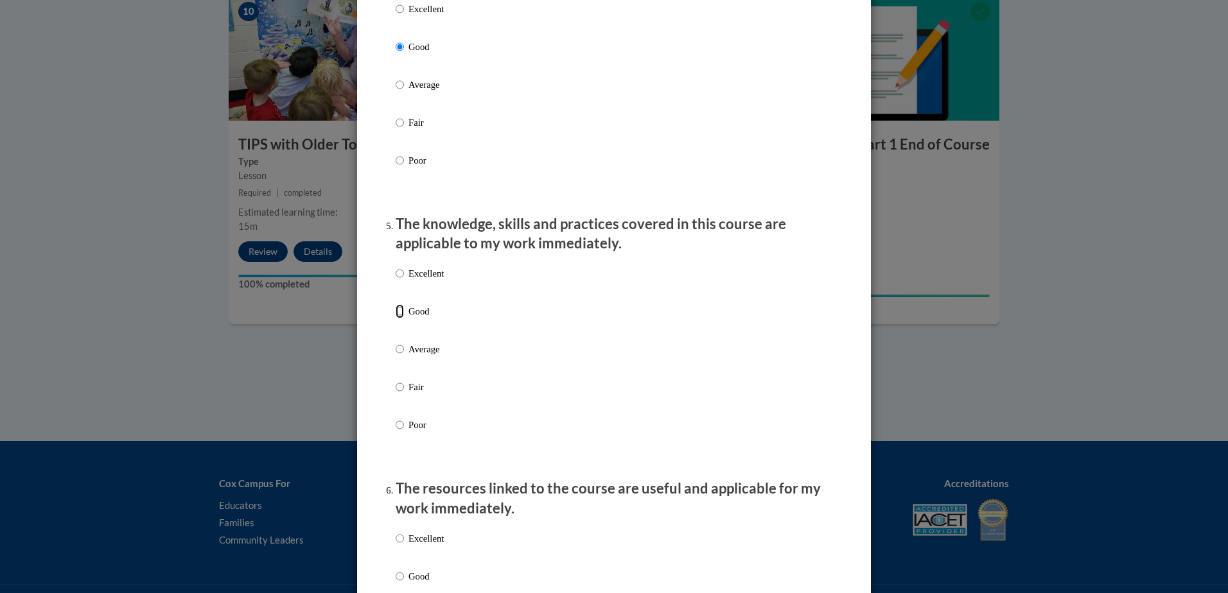
click at [396, 318] on input "Good" at bounding box center [400, 311] width 8 height 14
radio input "true"
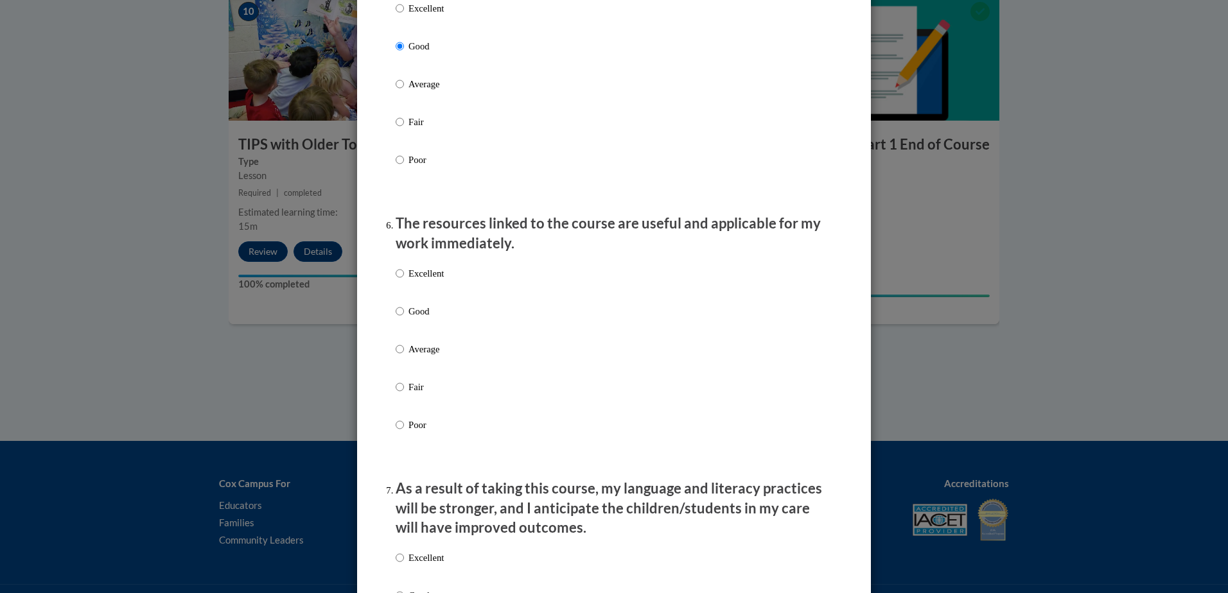
scroll to position [1353, 0]
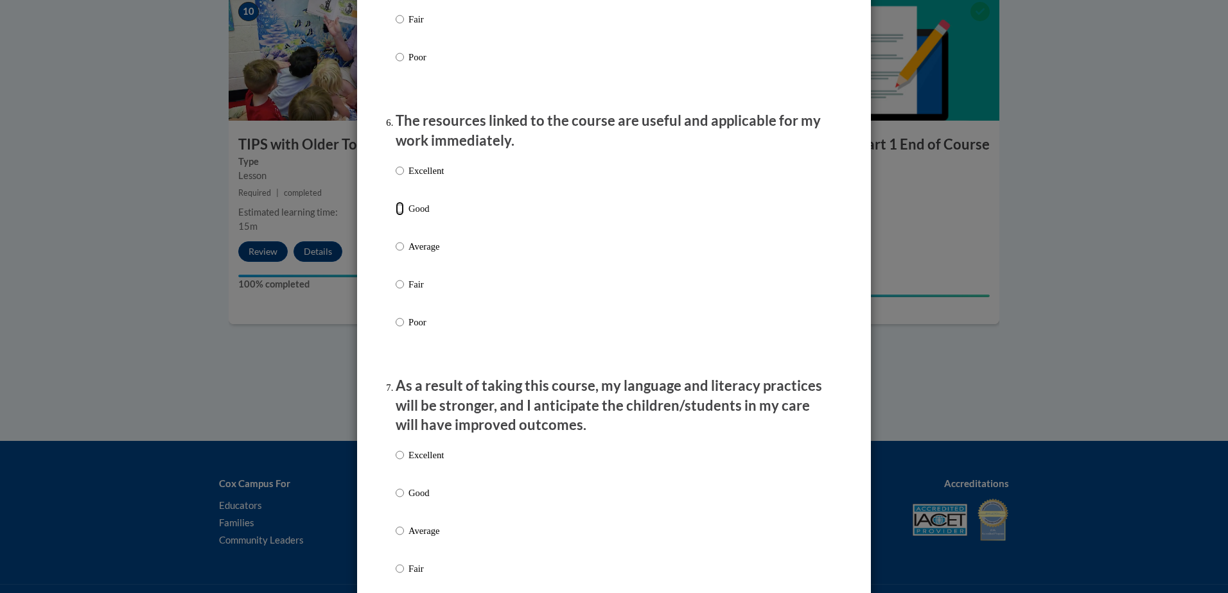
click at [396, 216] on input "Good" at bounding box center [400, 209] width 8 height 14
radio input "true"
click at [396, 499] on input "Good" at bounding box center [400, 493] width 8 height 14
radio input "true"
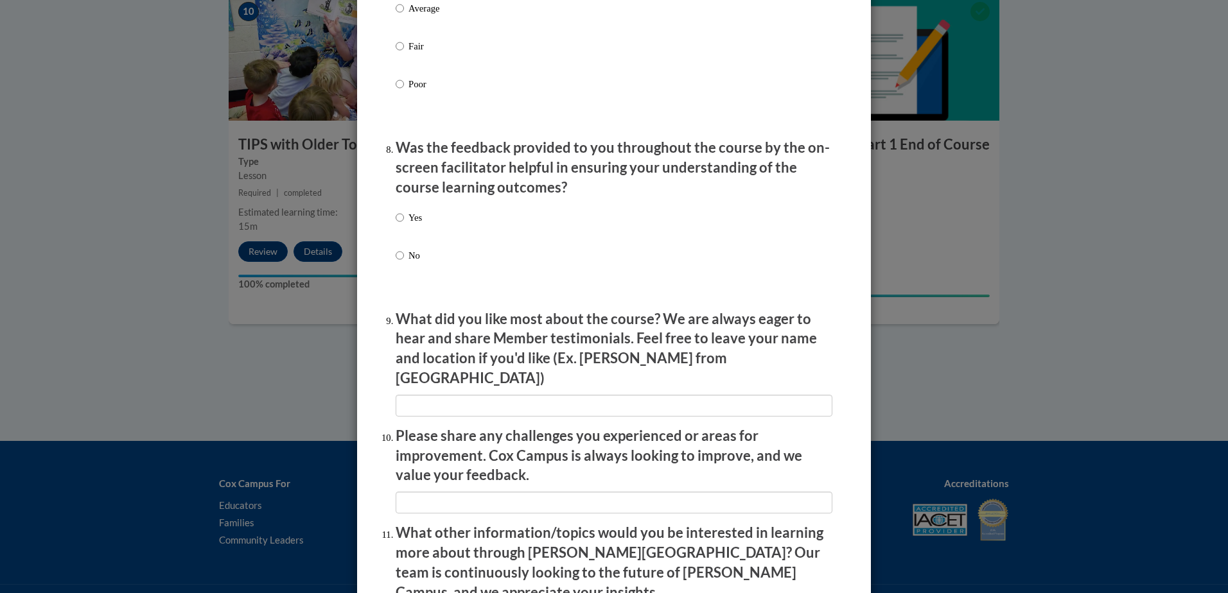
scroll to position [1901, 0]
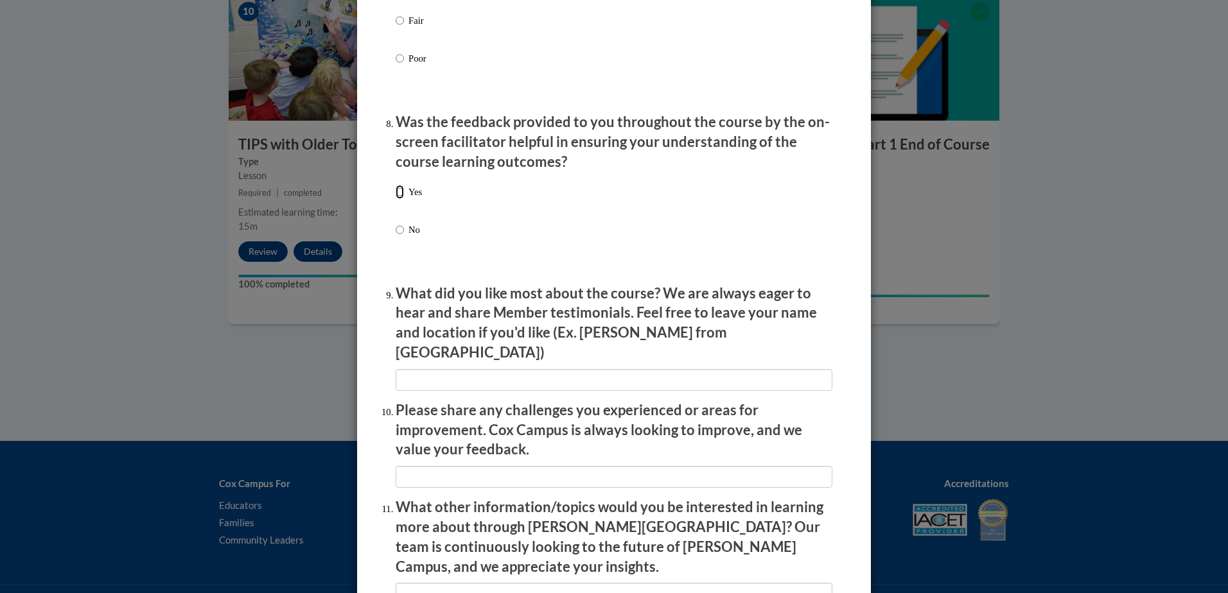
click at [396, 199] on input "Yes" at bounding box center [400, 192] width 8 height 14
radio input "true"
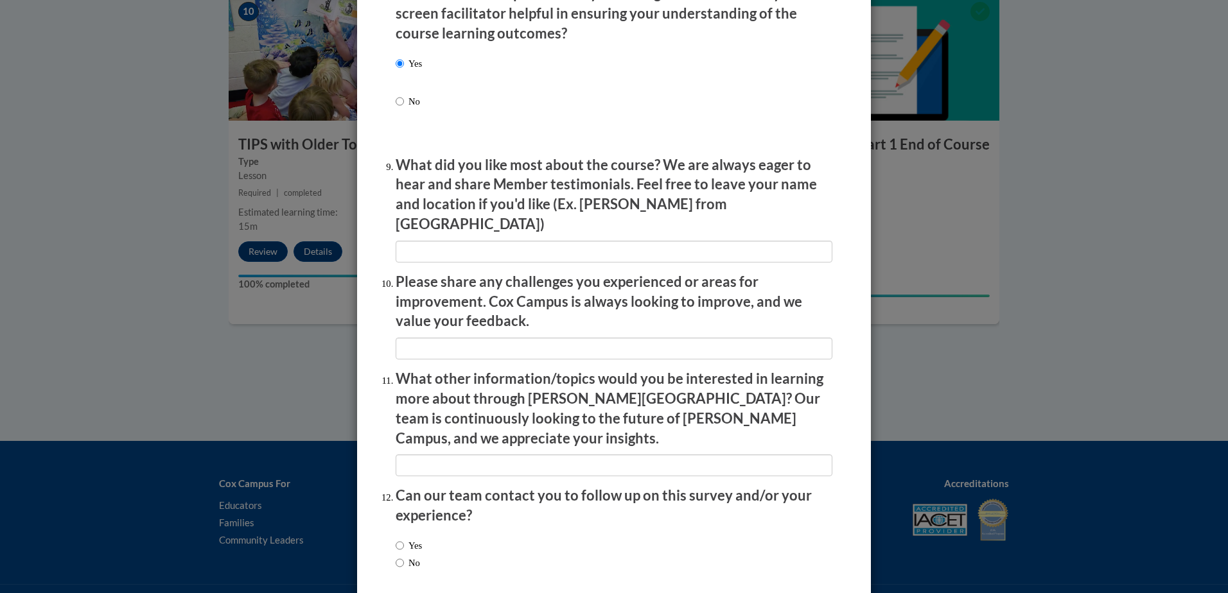
scroll to position [2075, 0]
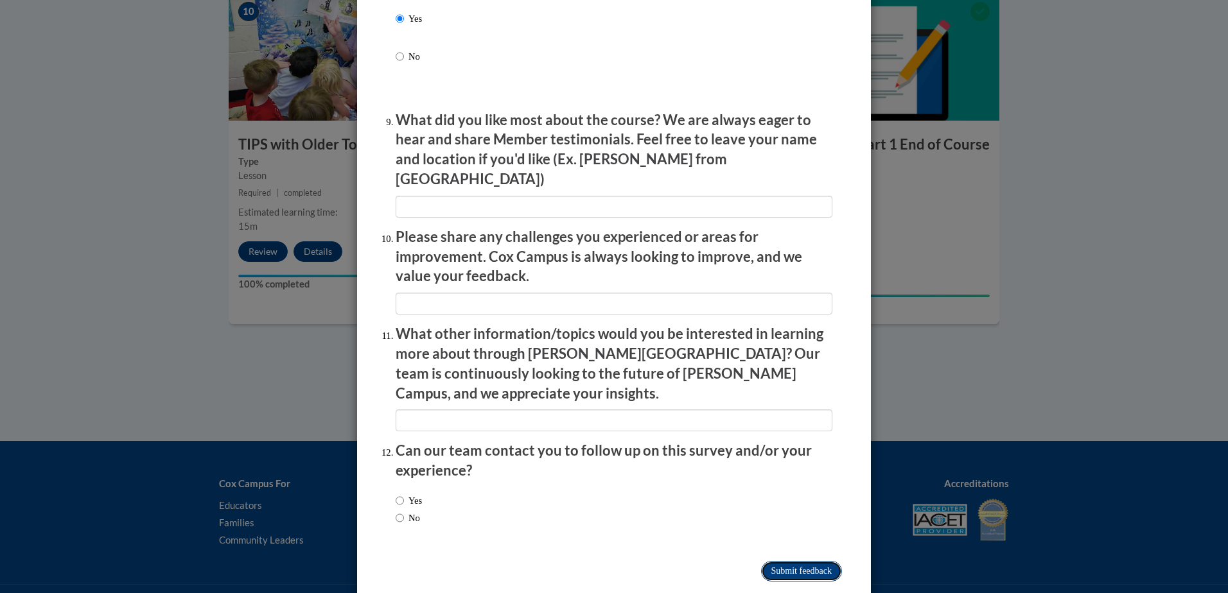
click at [790, 561] on input "Submit feedback" at bounding box center [801, 571] width 81 height 21
